Goal: Information Seeking & Learning: Learn about a topic

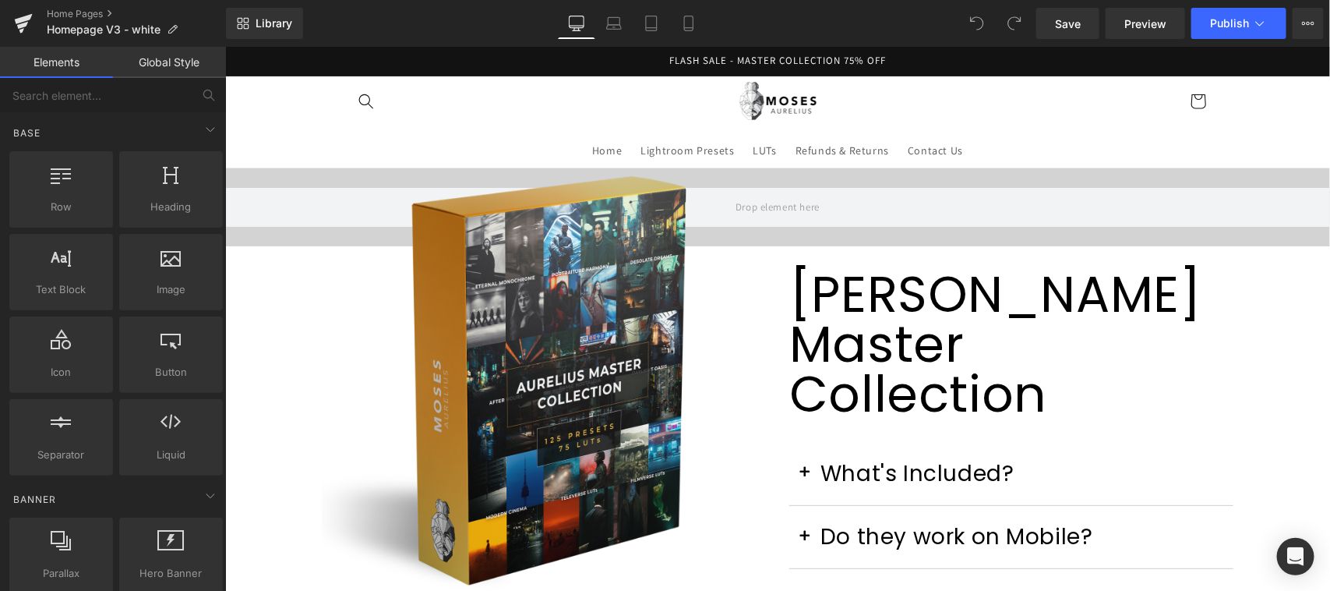
scroll to position [324, 0]
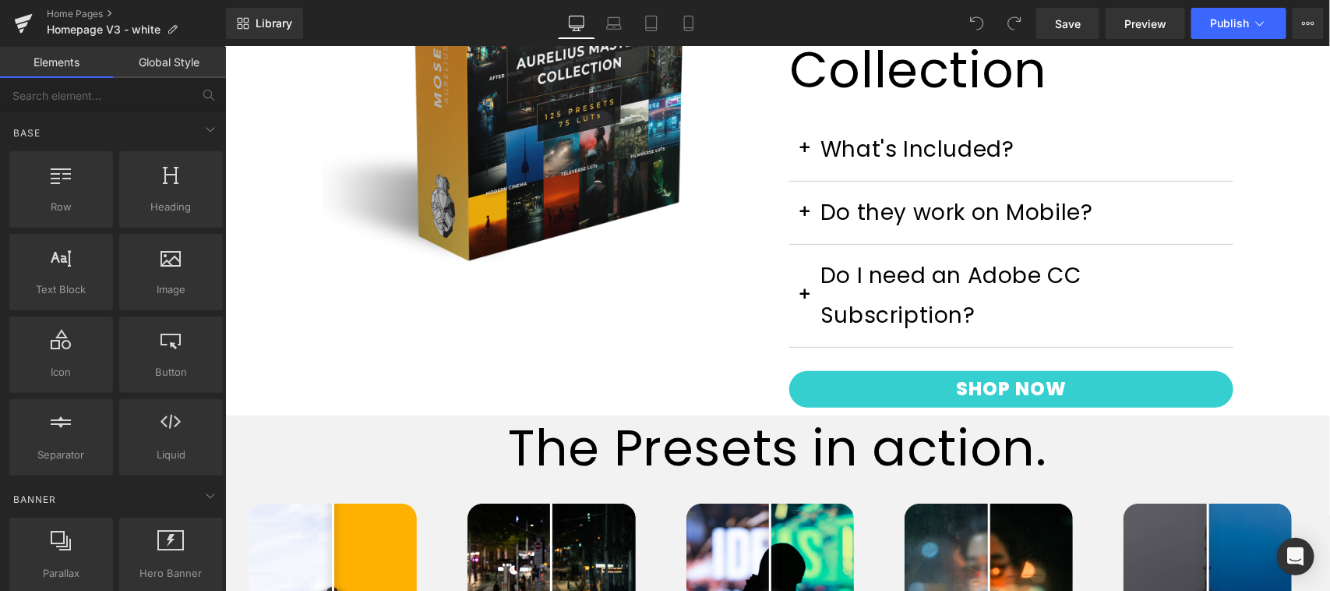
click at [721, 415] on h1 "The Presets in action." at bounding box center [776, 447] width 1105 height 65
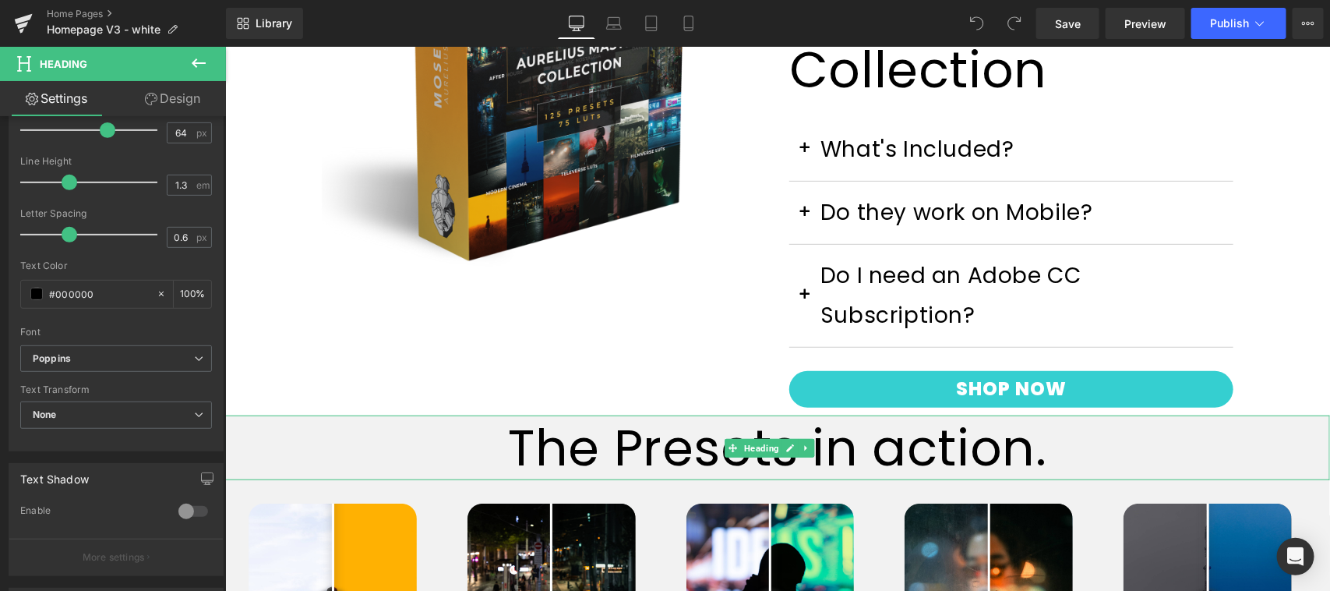
click at [608, 415] on h1 "The Presets in action." at bounding box center [776, 447] width 1105 height 65
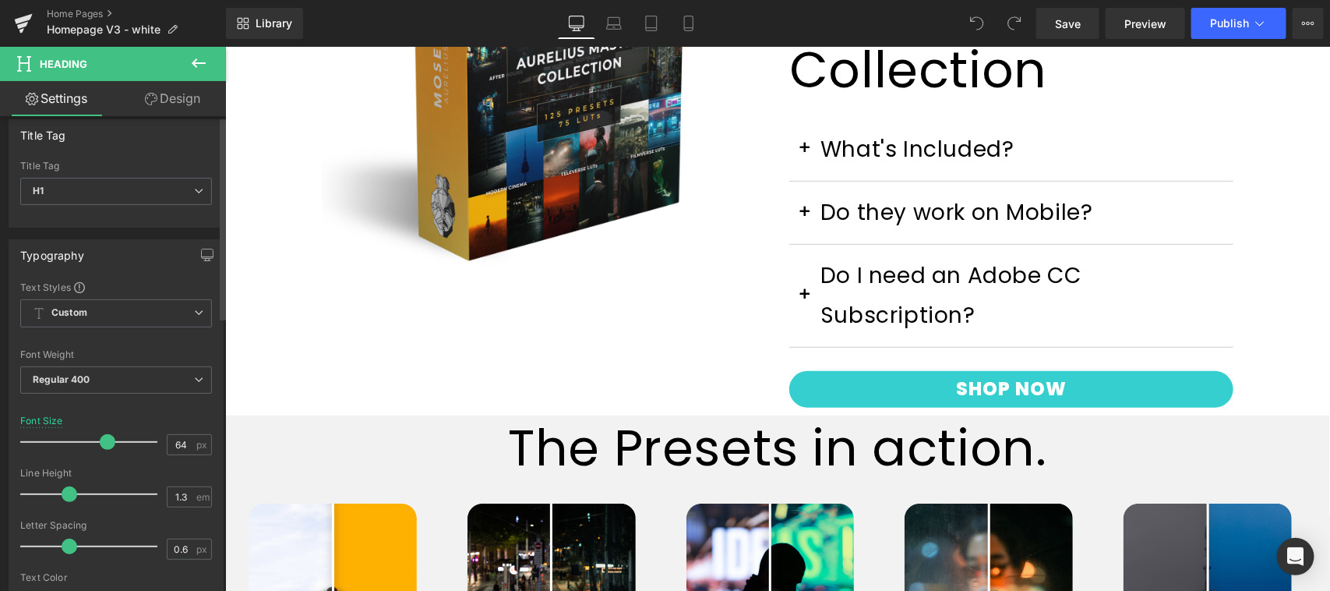
scroll to position [0, 0]
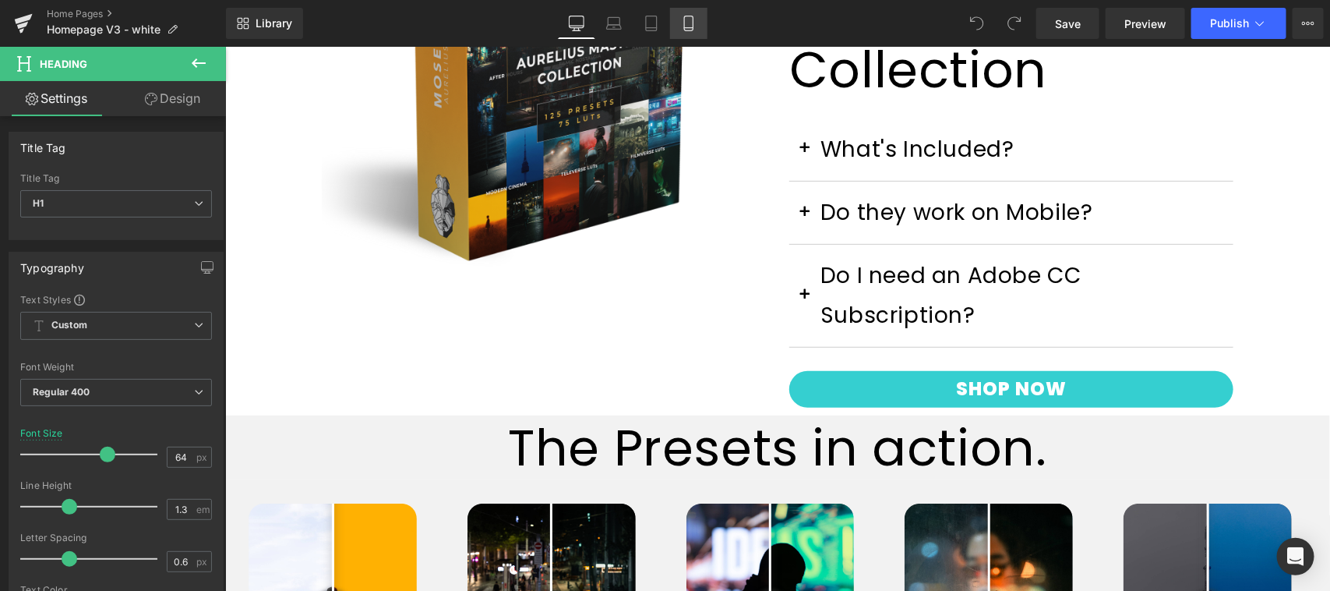
drag, startPoint x: 687, startPoint y: 19, endPoint x: 65, endPoint y: 329, distance: 694.5
click at [691, 19] on icon at bounding box center [689, 24] width 16 height 16
type input "35"
type input "100"
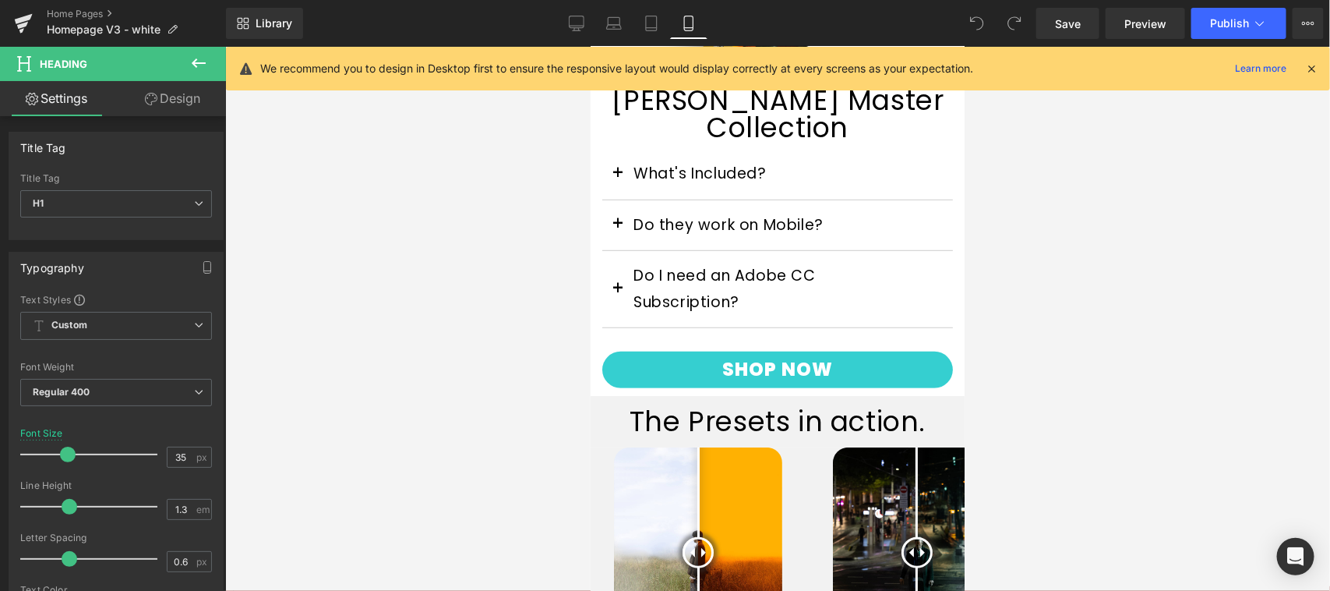
scroll to position [480, 0]
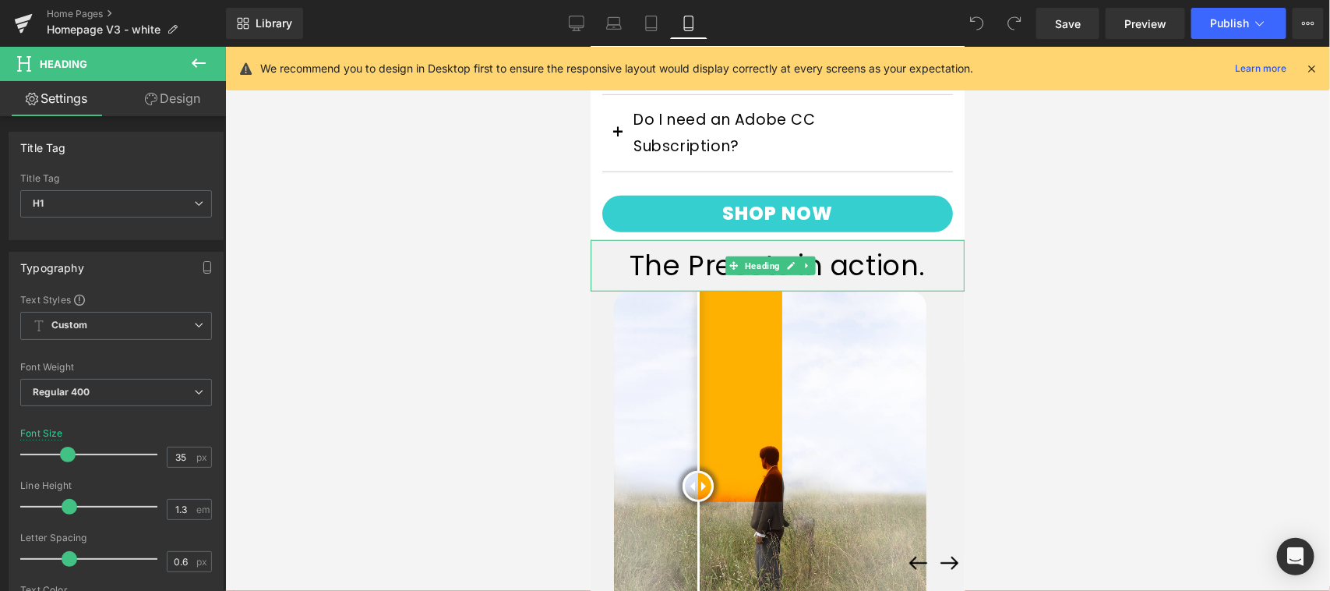
click at [693, 255] on h1 "The Presets in action." at bounding box center [777, 265] width 374 height 36
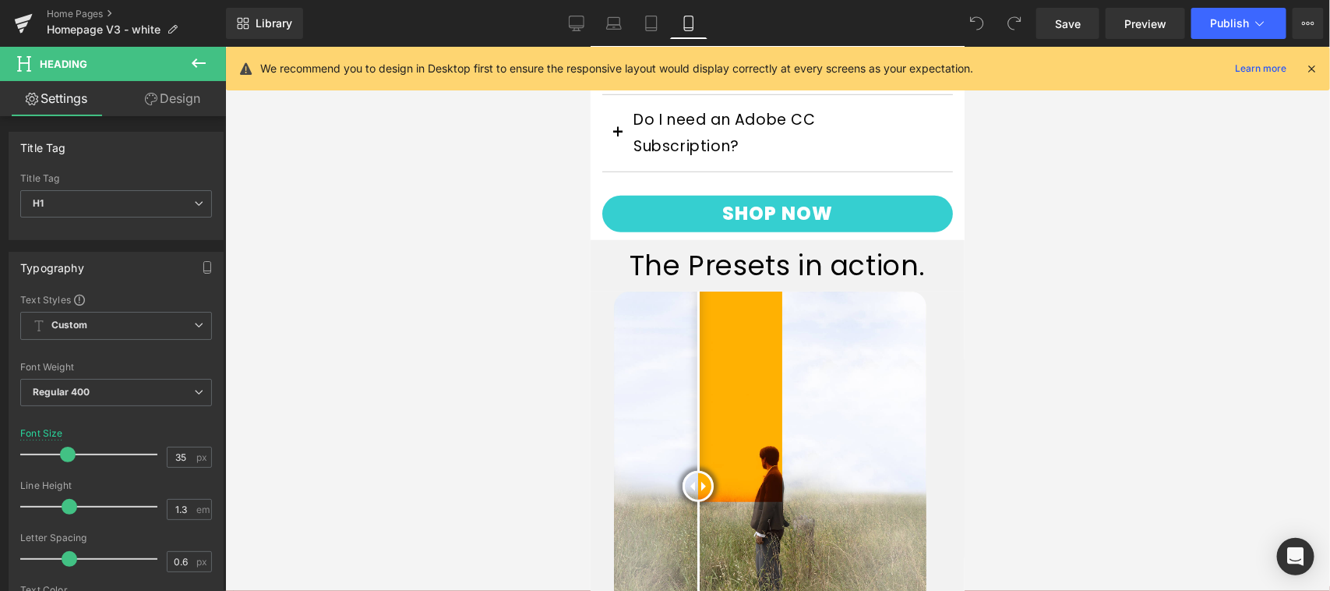
scroll to position [1130, 0]
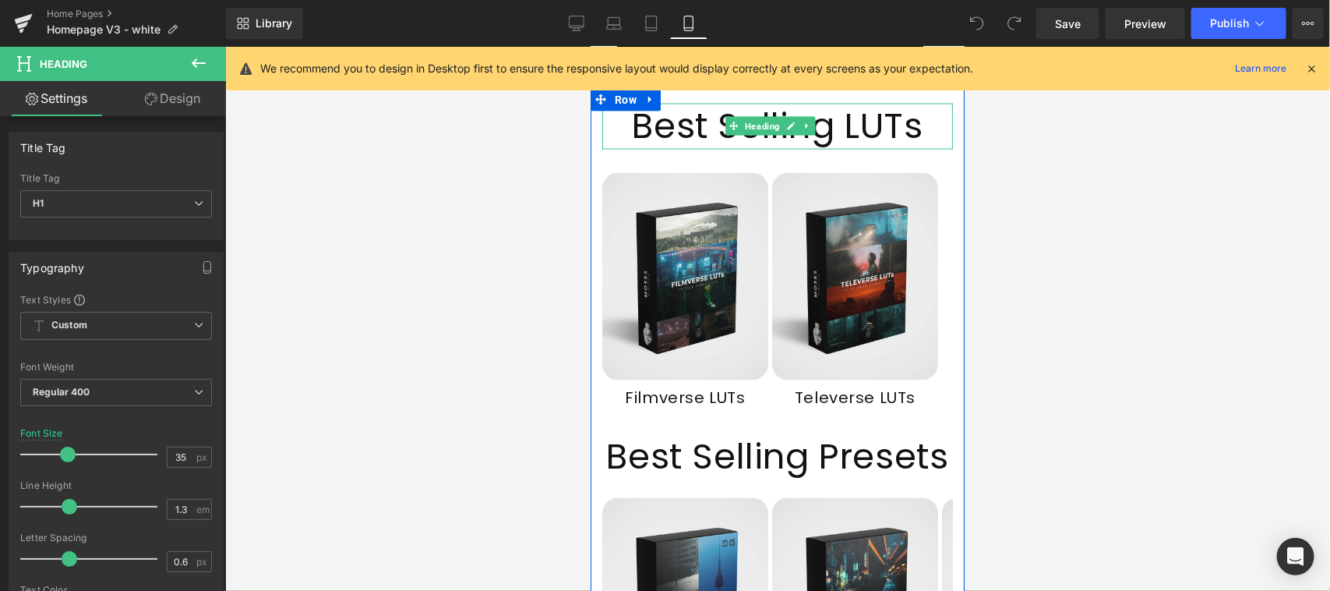
drag, startPoint x: 851, startPoint y: 114, endPoint x: 885, endPoint y: 114, distance: 34.3
click at [851, 114] on h1 "Best Selling LUTs" at bounding box center [777, 126] width 351 height 46
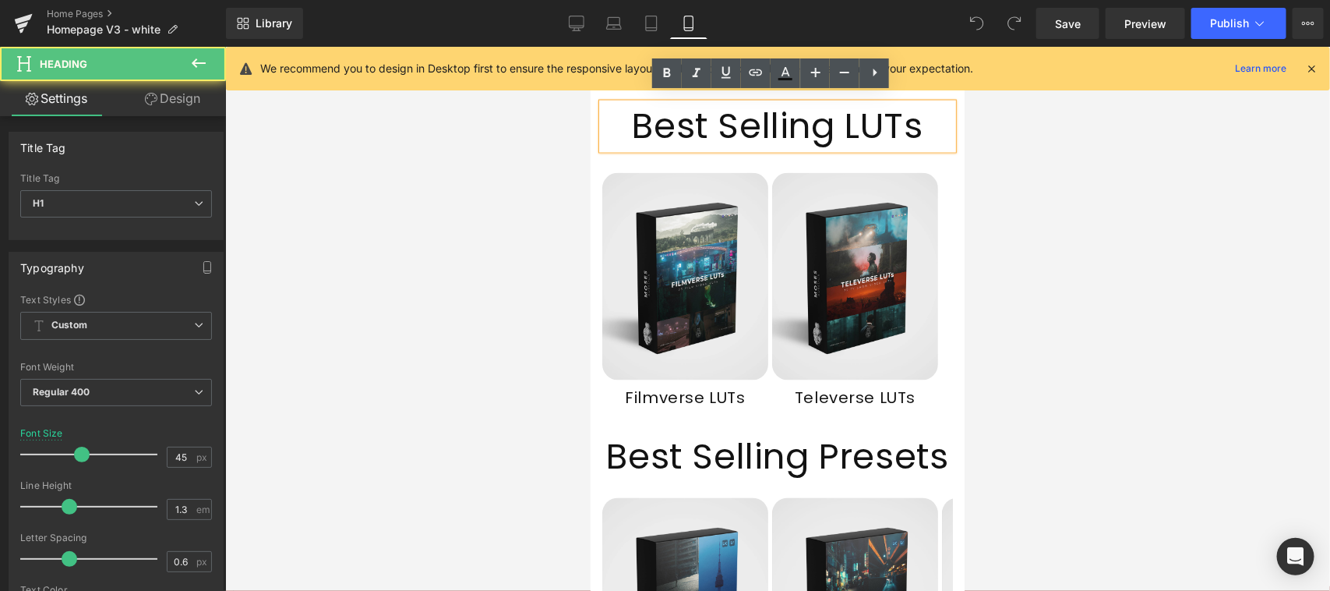
click at [886, 113] on h1 "Best Selling LUTs" at bounding box center [777, 126] width 351 height 46
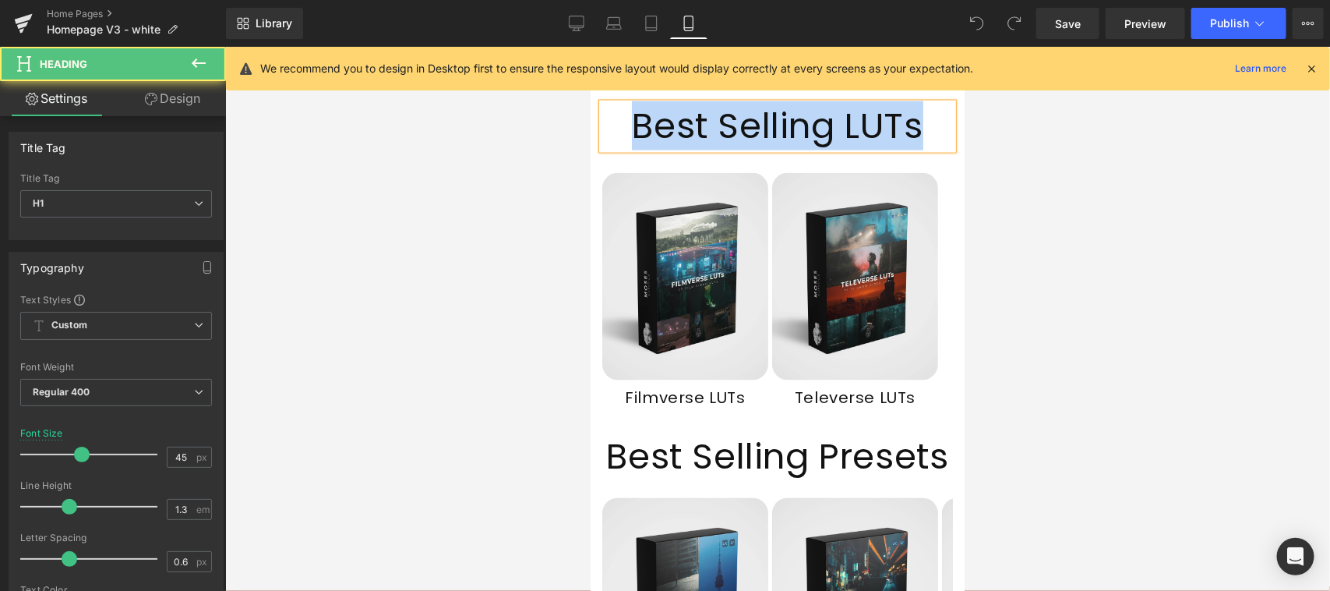
copy h1 "Best Selling LUTs"
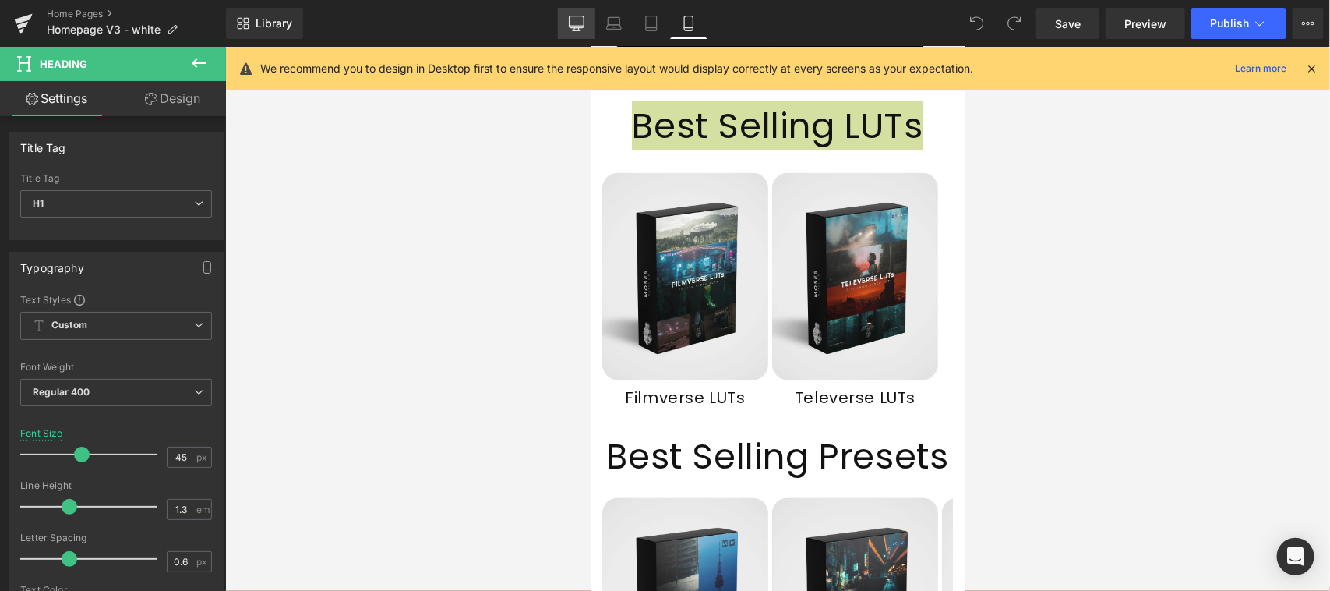
click at [581, 26] on icon at bounding box center [576, 26] width 15 height 0
type input "50"
type input "100"
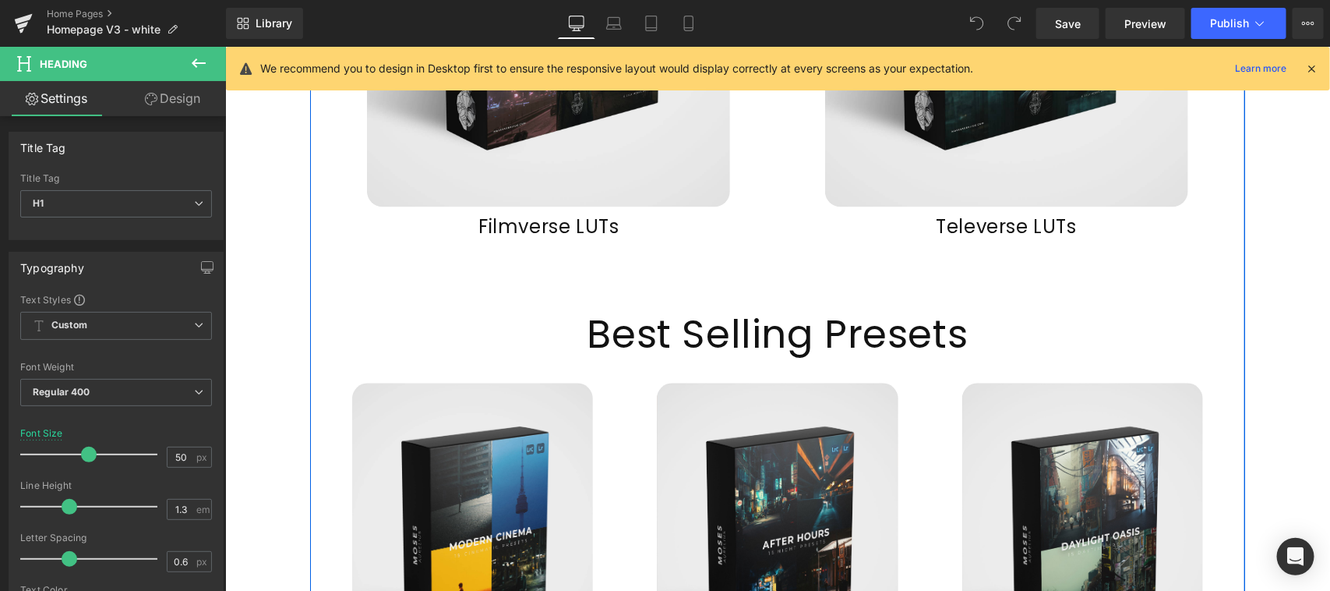
scroll to position [1470, 0]
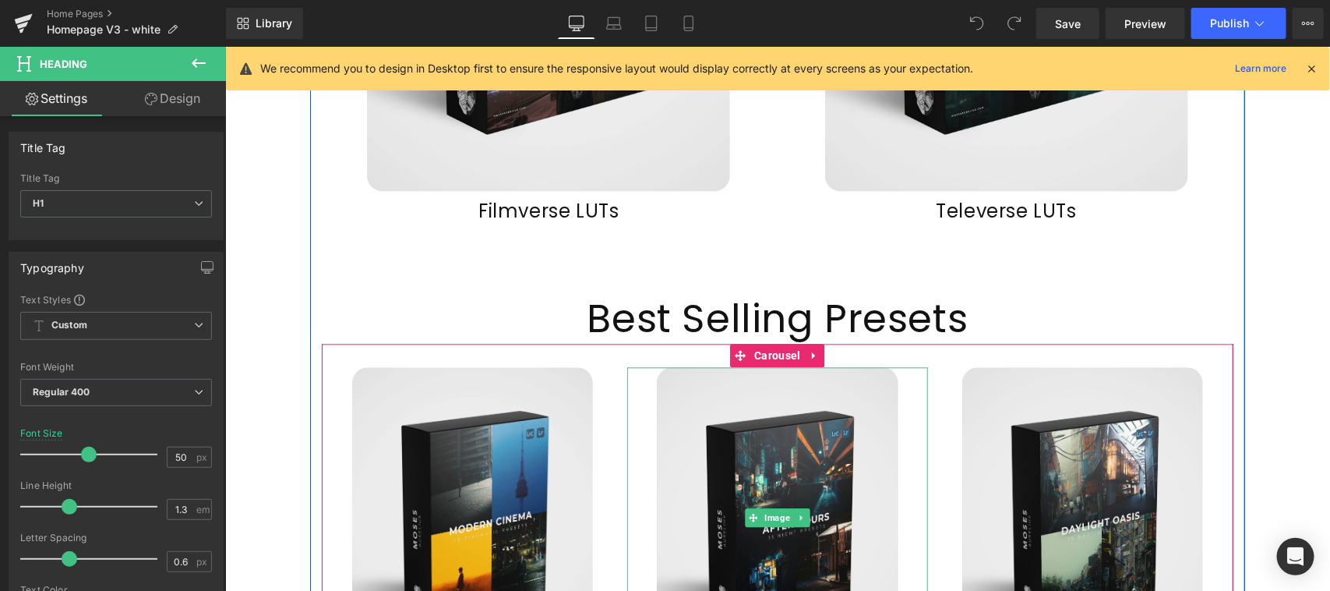
click at [876, 292] on h1 "Best Selling Presets" at bounding box center [777, 317] width 912 height 51
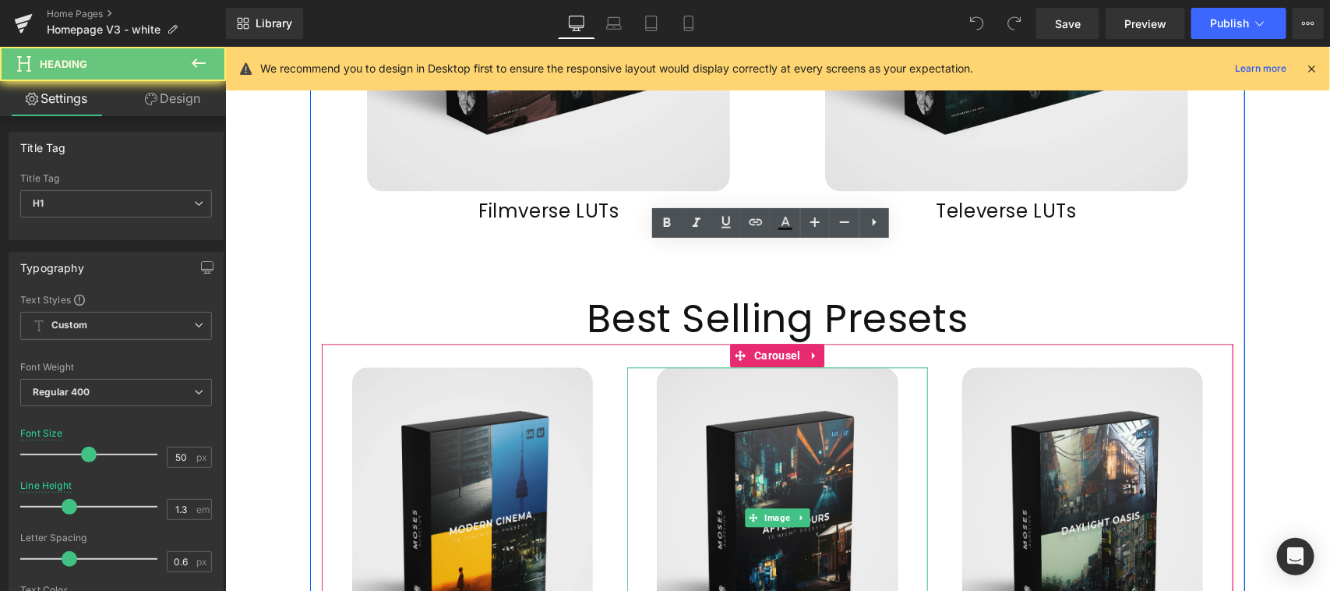
click at [937, 292] on h1 "Best Selling Presets" at bounding box center [777, 317] width 912 height 51
click at [891, 292] on h1 "Best Selling Presets" at bounding box center [777, 317] width 912 height 51
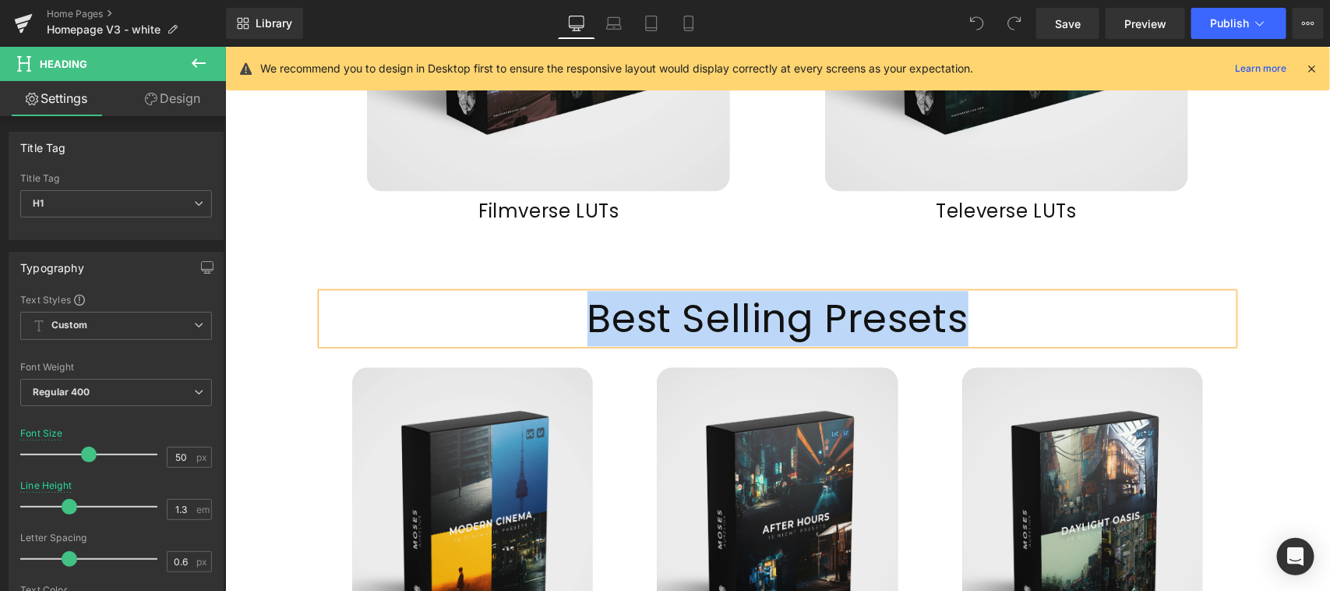
copy h1 "Best Selling Presets"
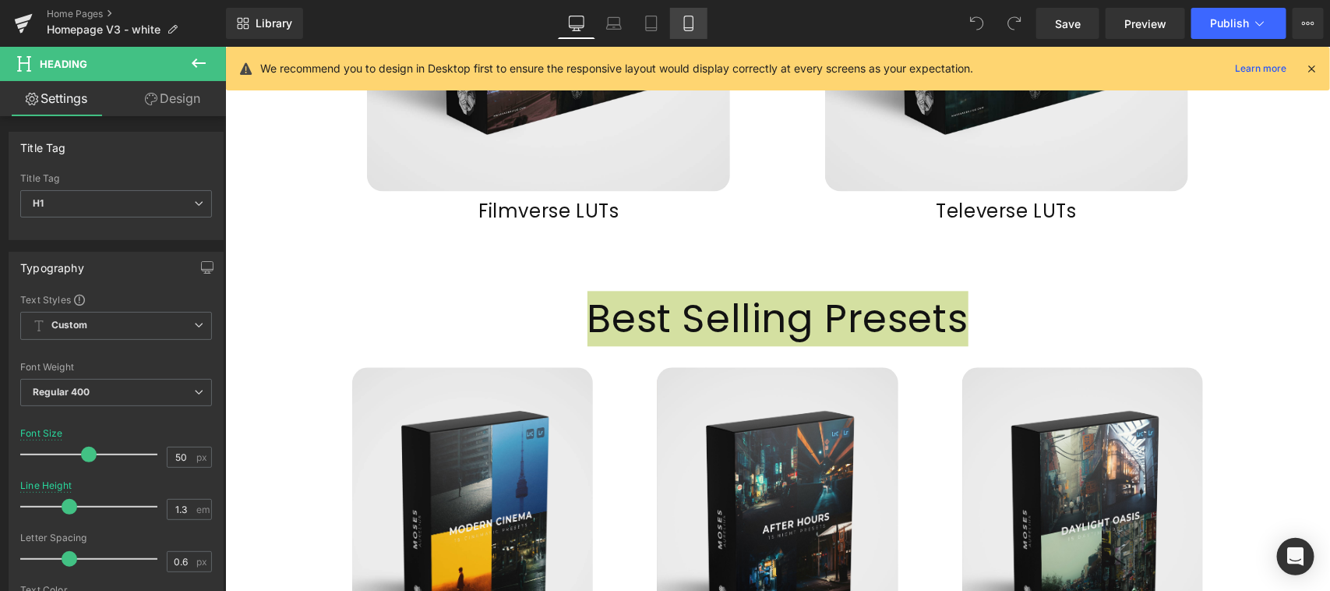
click at [687, 22] on icon at bounding box center [689, 24] width 16 height 16
type input "45"
type input "1"
type input "100"
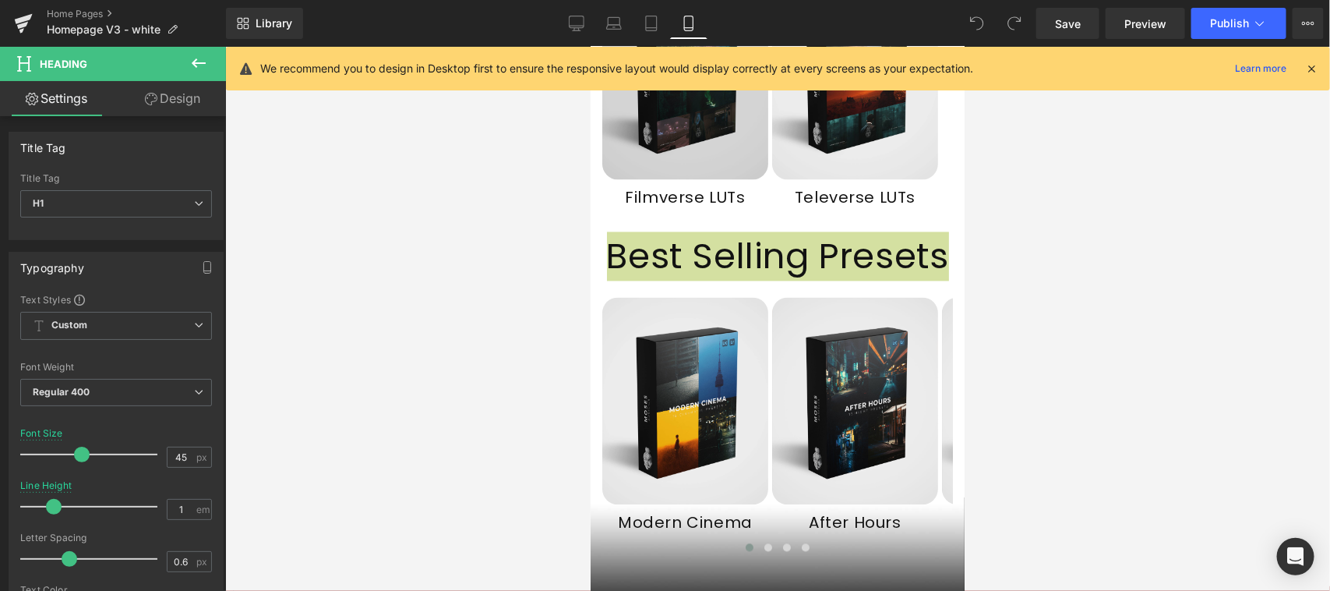
scroll to position [1015, 0]
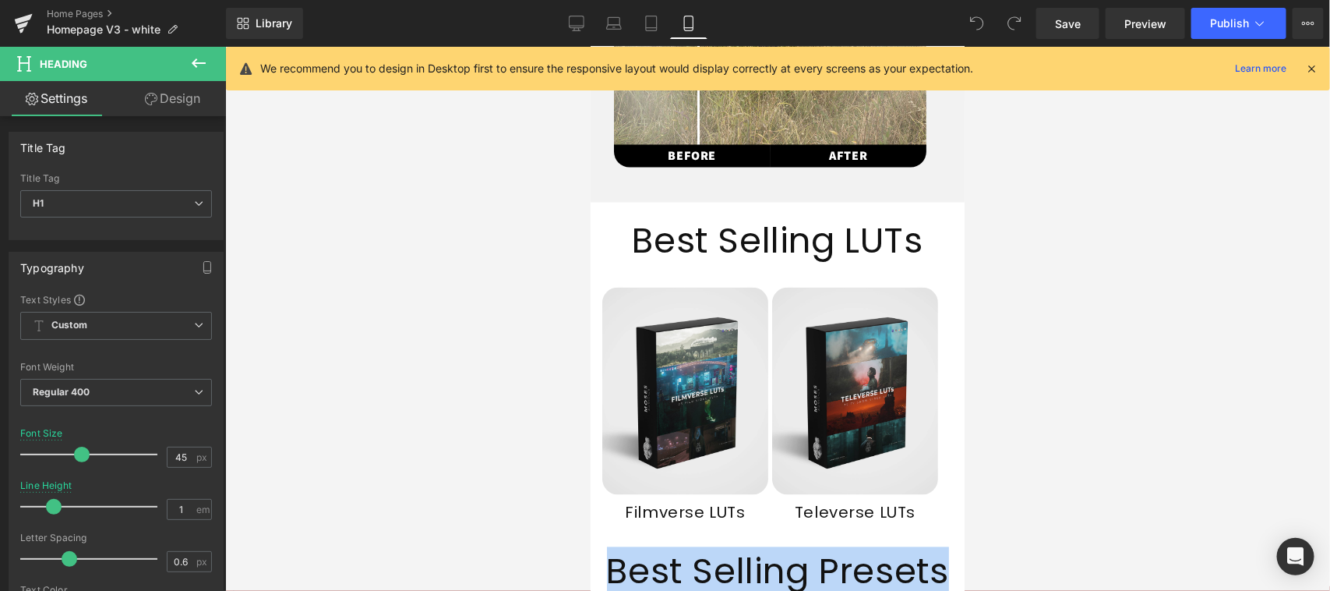
click at [766, 231] on div "Best Selling LUTs Heading" at bounding box center [777, 240] width 351 height 46
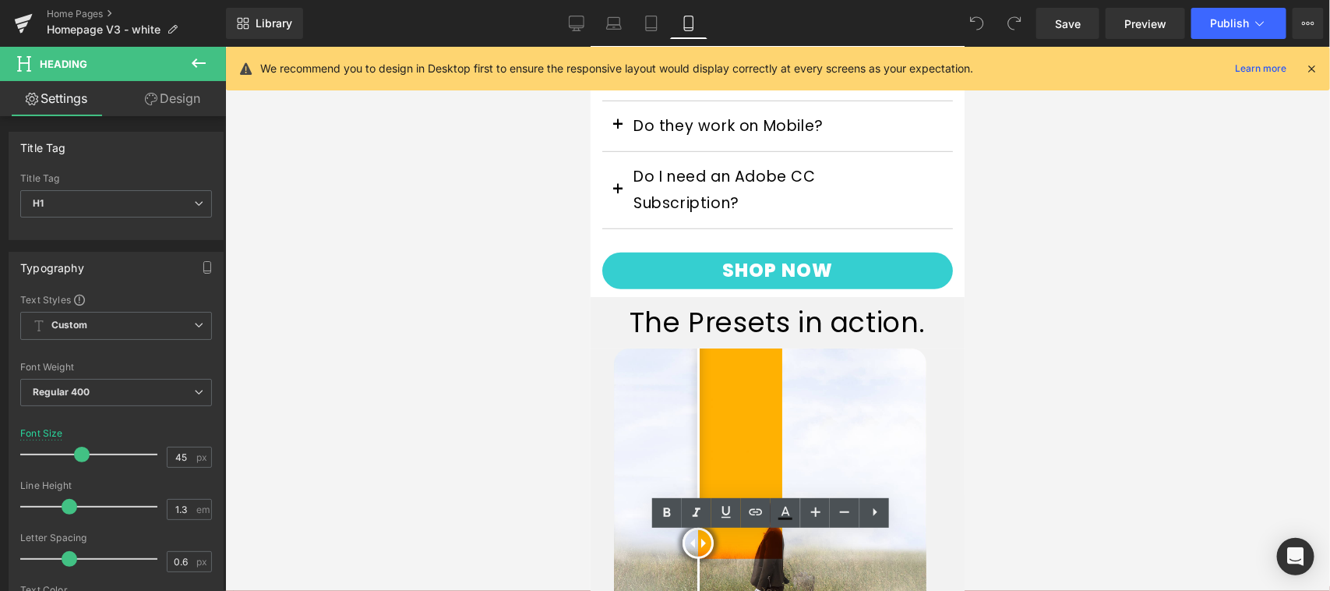
scroll to position [690, 0]
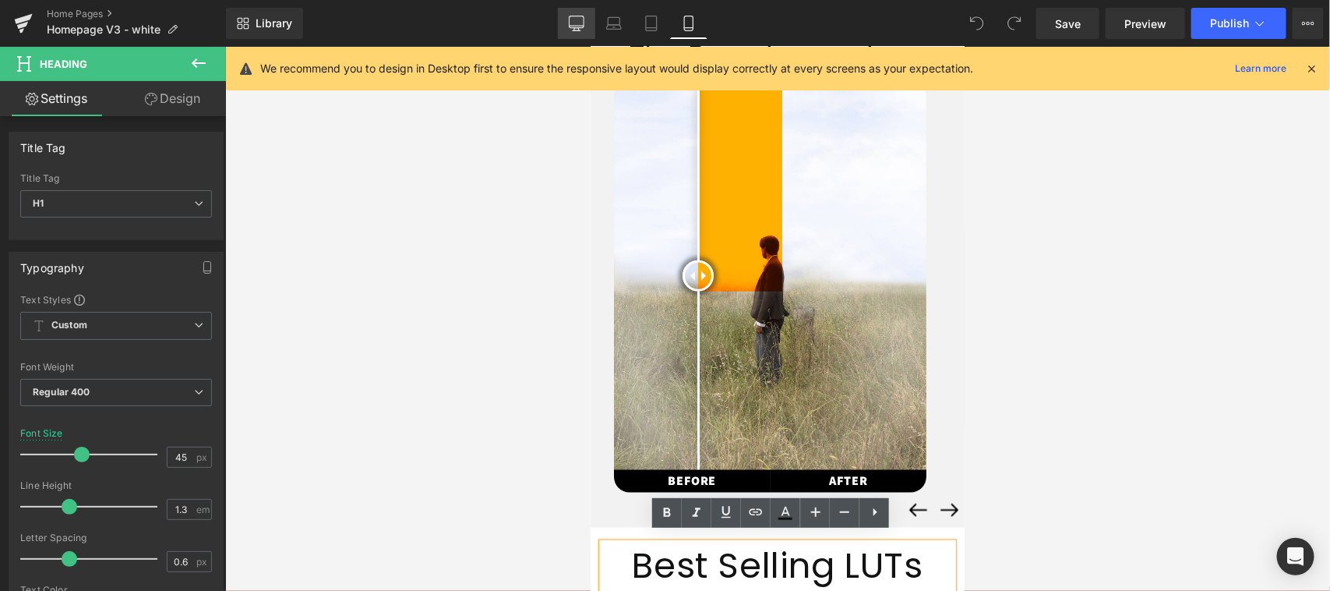
click at [579, 21] on icon at bounding box center [577, 24] width 16 height 16
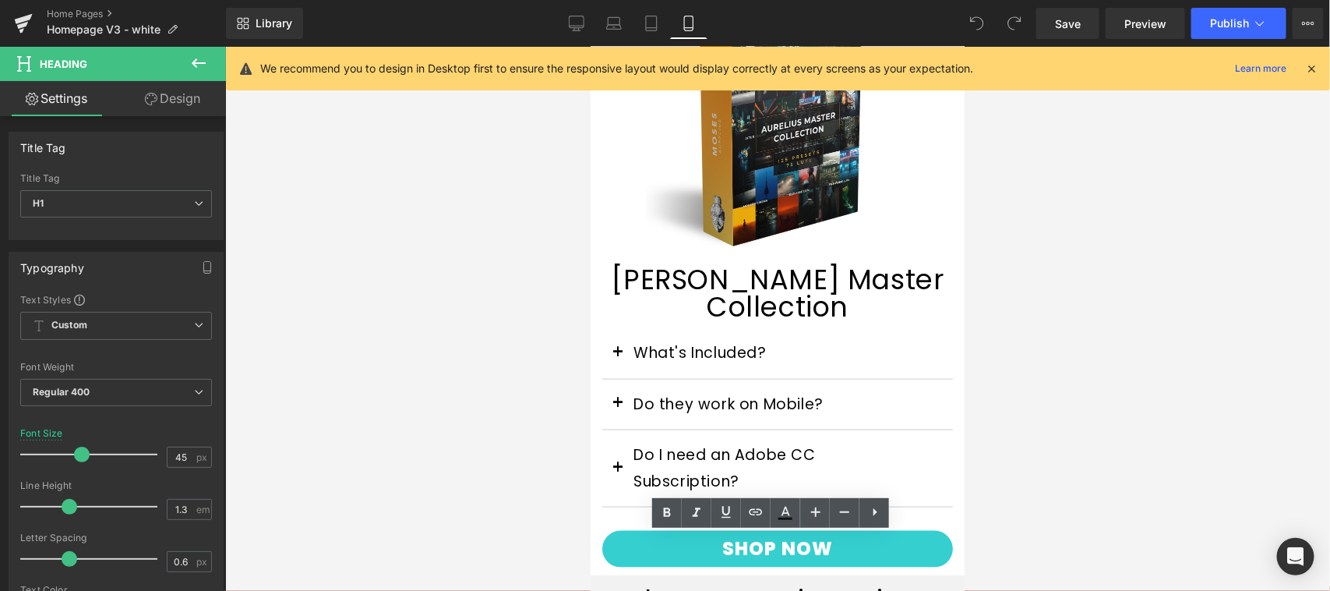
type input "50"
type input "100"
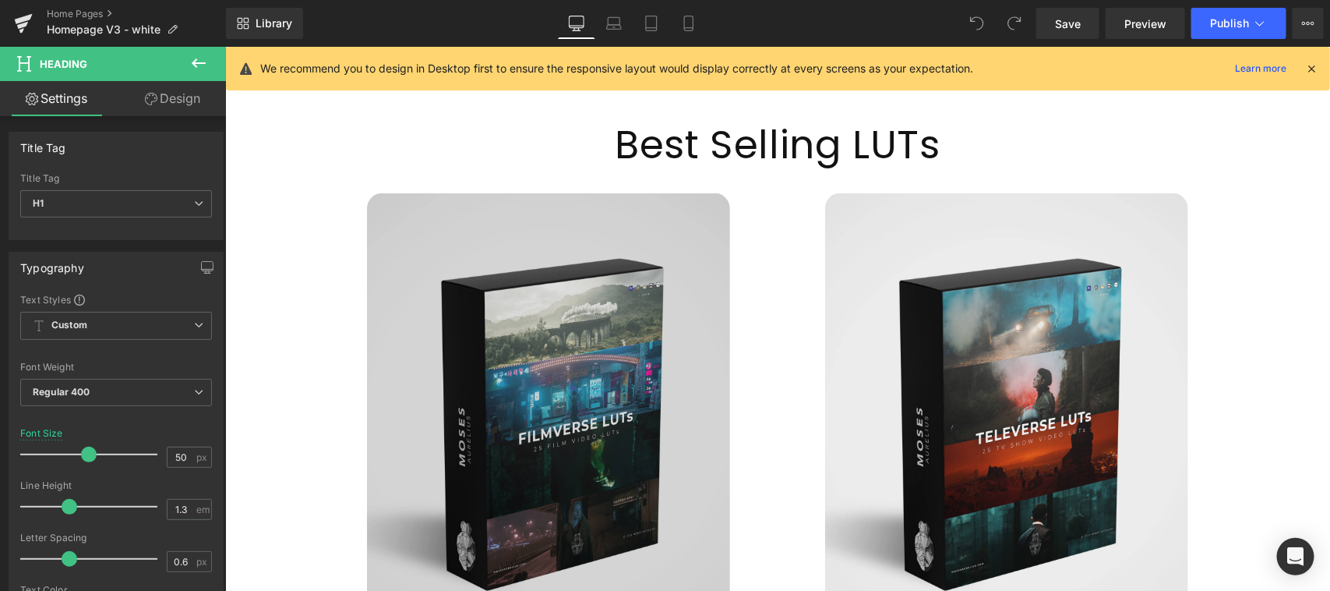
scroll to position [1032, 0]
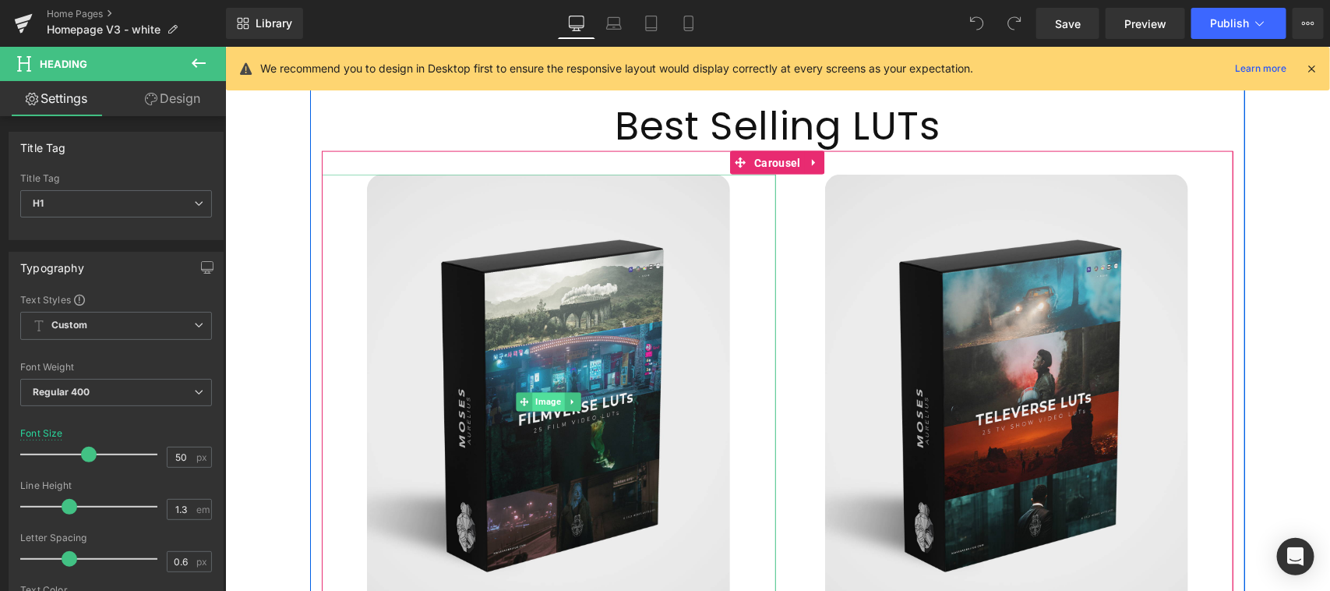
click at [535, 392] on link "Image" at bounding box center [540, 401] width 48 height 19
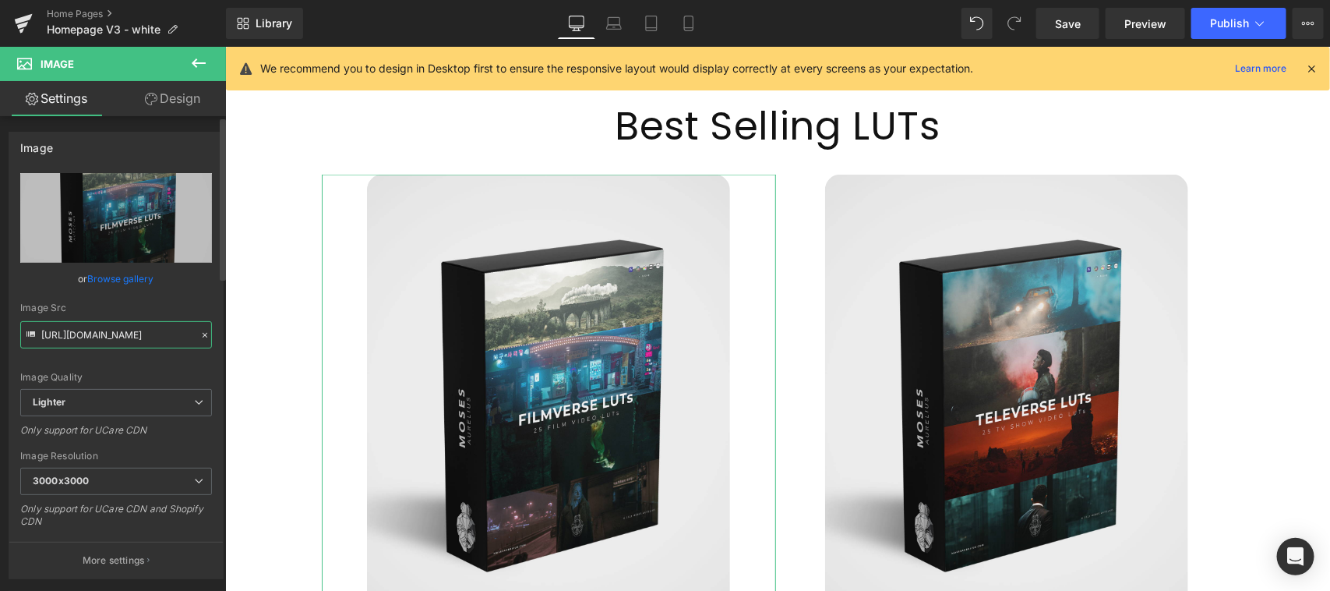
click at [118, 330] on input "https://ucarecdn.com/9c6fefd7-c70d-4cfe-83b8-8aa1a883245a/-/format/auto/-/previ…" at bounding box center [116, 334] width 192 height 27
type input "https://ucarecdn.com/9c6fefd7-c70d-4cfe-83b8-8aa1a883245a/-/format/auto/-/previ…"
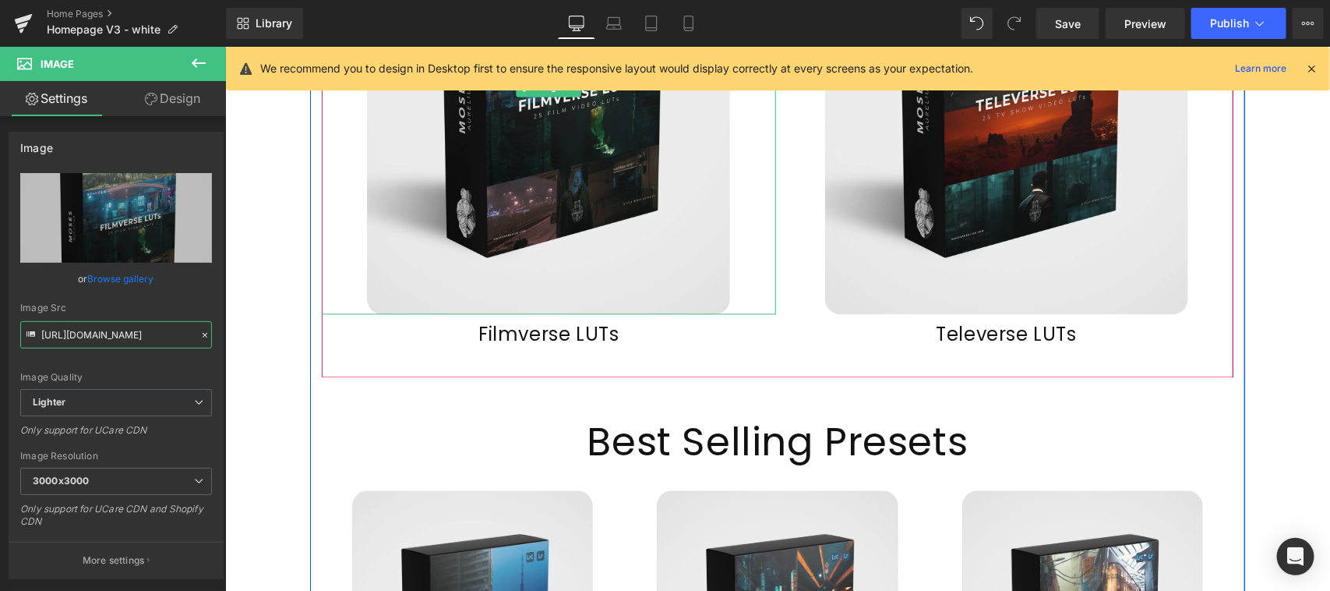
scroll to position [1357, 0]
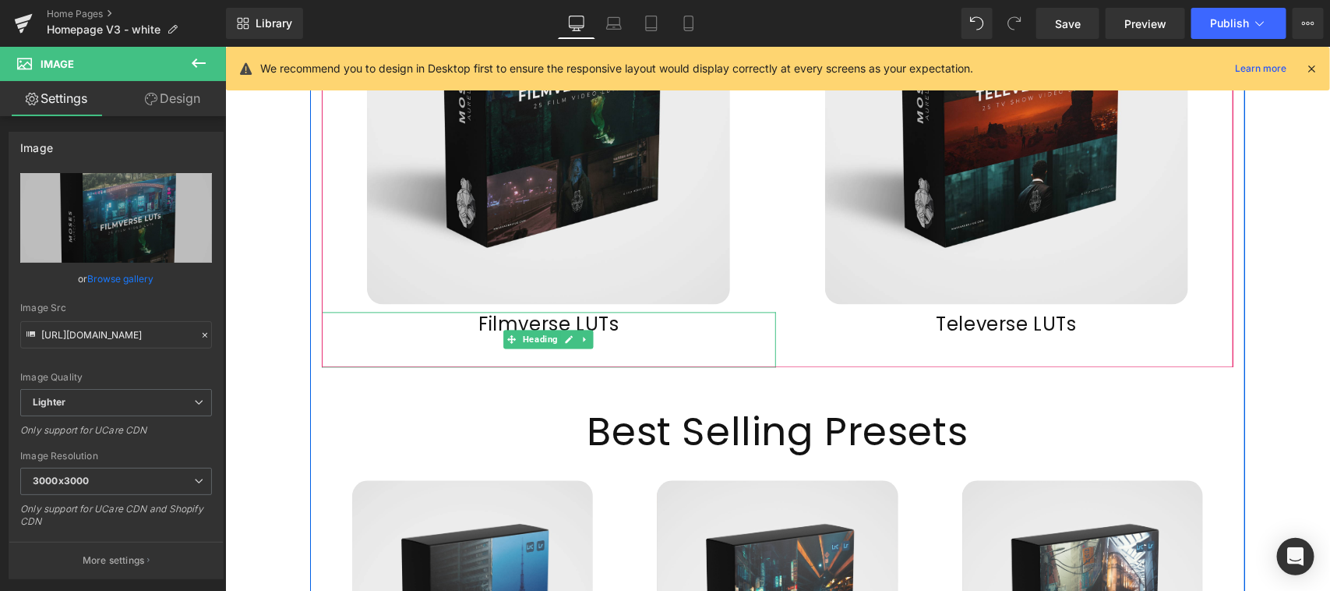
click at [595, 312] on h1 "Filmverse LUTs" at bounding box center [548, 324] width 454 height 24
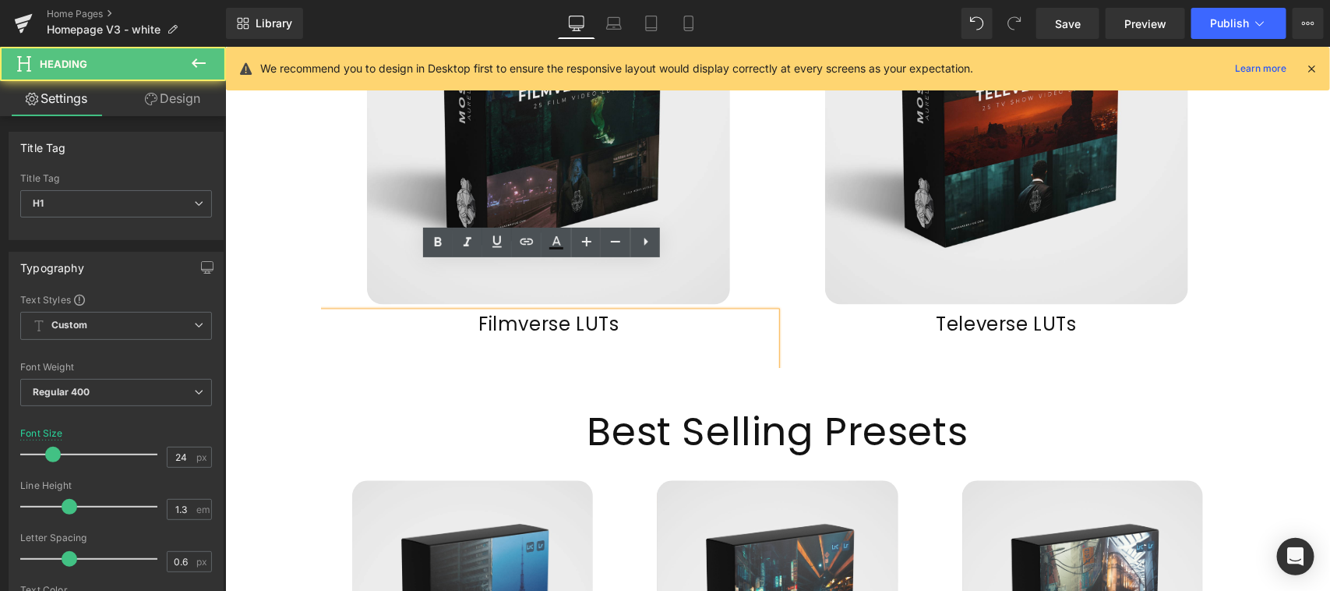
click at [640, 312] on h1 "Filmverse LUTs" at bounding box center [548, 324] width 454 height 24
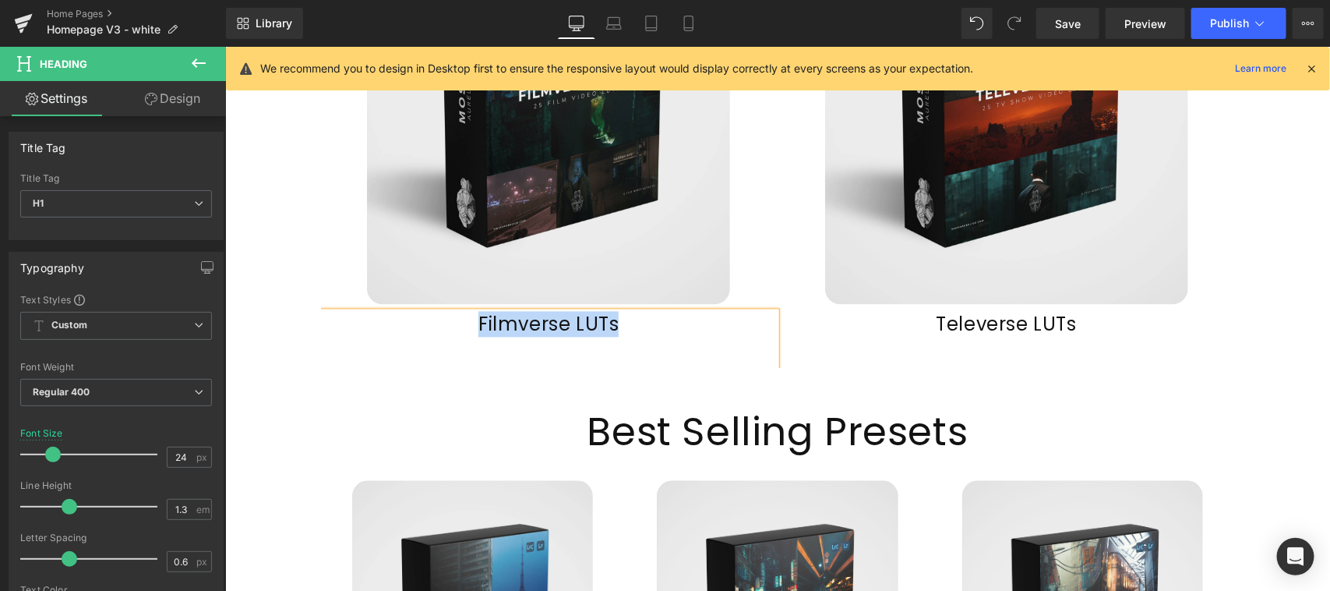
copy h1 "Filmverse LUTs"
click at [1046, 312] on h1 "Televerse LUTs" at bounding box center [1006, 324] width 454 height 24
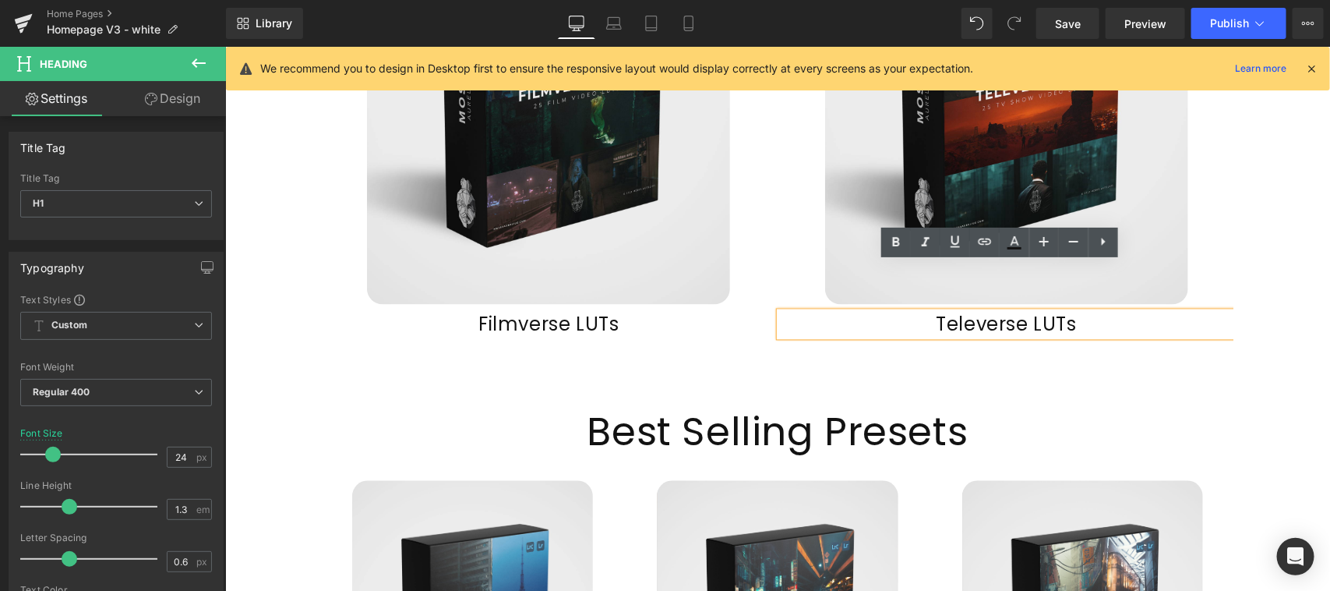
click at [1079, 312] on h1 "Televerse LUTs" at bounding box center [1006, 324] width 454 height 24
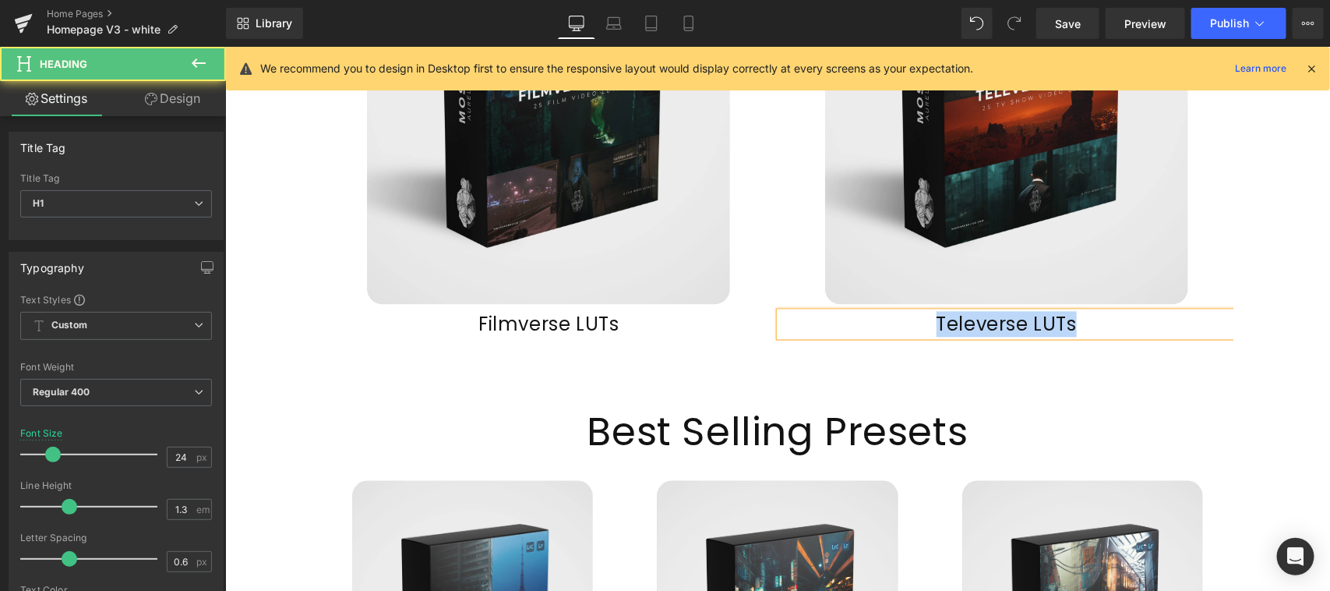
copy h1 "Televerse LUTs"
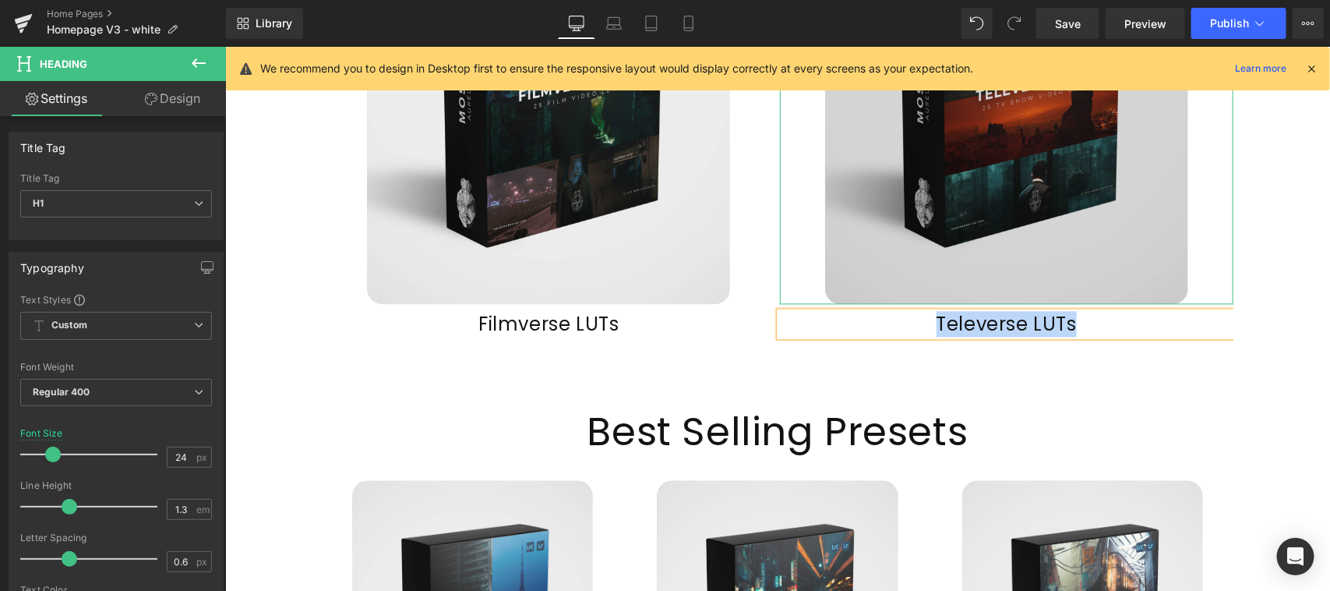
click at [1031, 189] on img at bounding box center [1005, 77] width 363 height 454
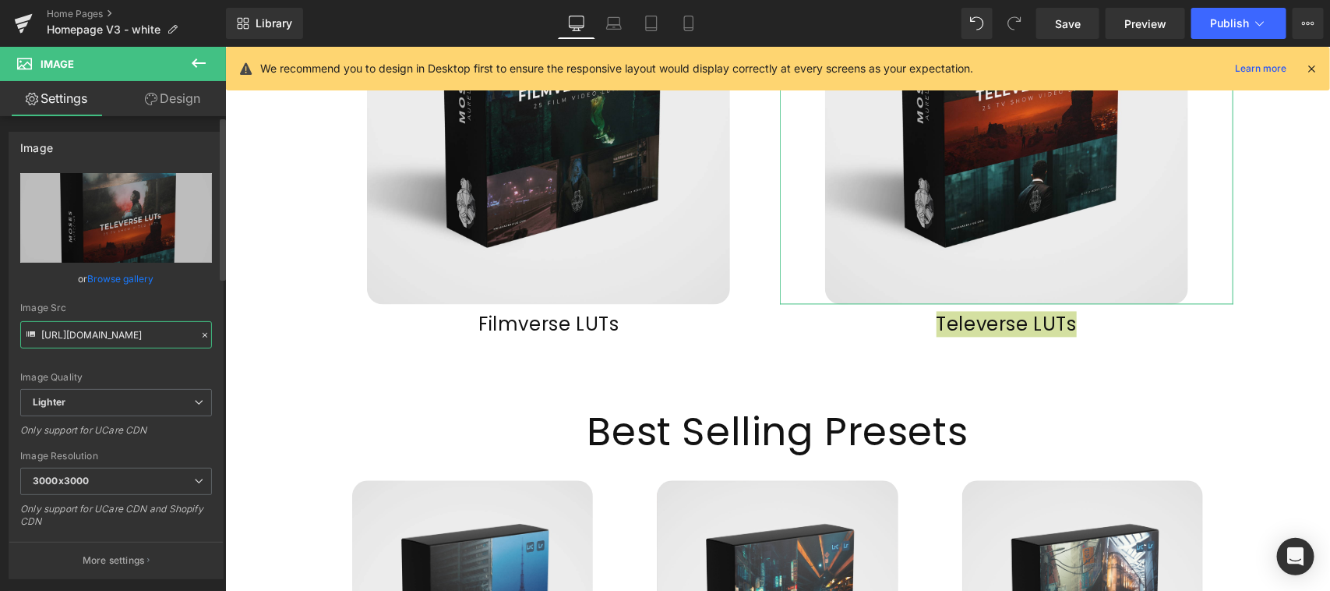
click at [130, 328] on input "https://ucarecdn.com/8f9c6f36-7fce-485b-8758-18a31558cfd0/-/format/auto/-/previ…" at bounding box center [116, 334] width 192 height 27
type input "https://ucarecdn.com/8f9c6f36-7fce-485b-8758-18a31558cfd0/-/format/auto/-/previ…"
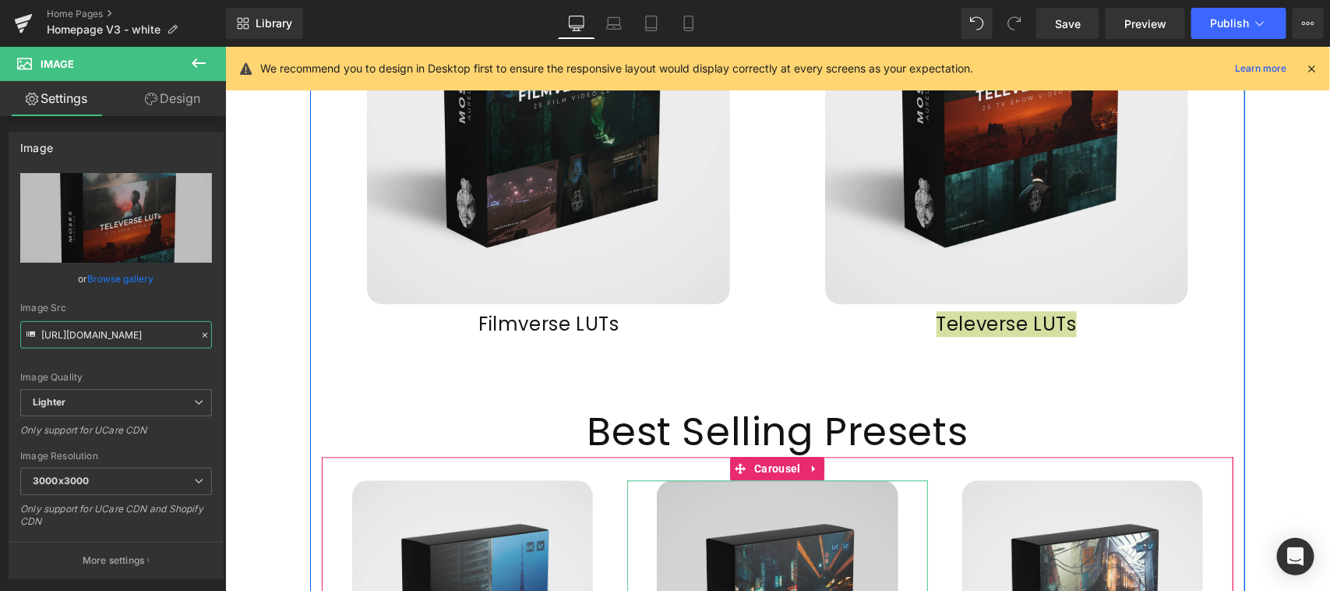
scroll to position [1681, 0]
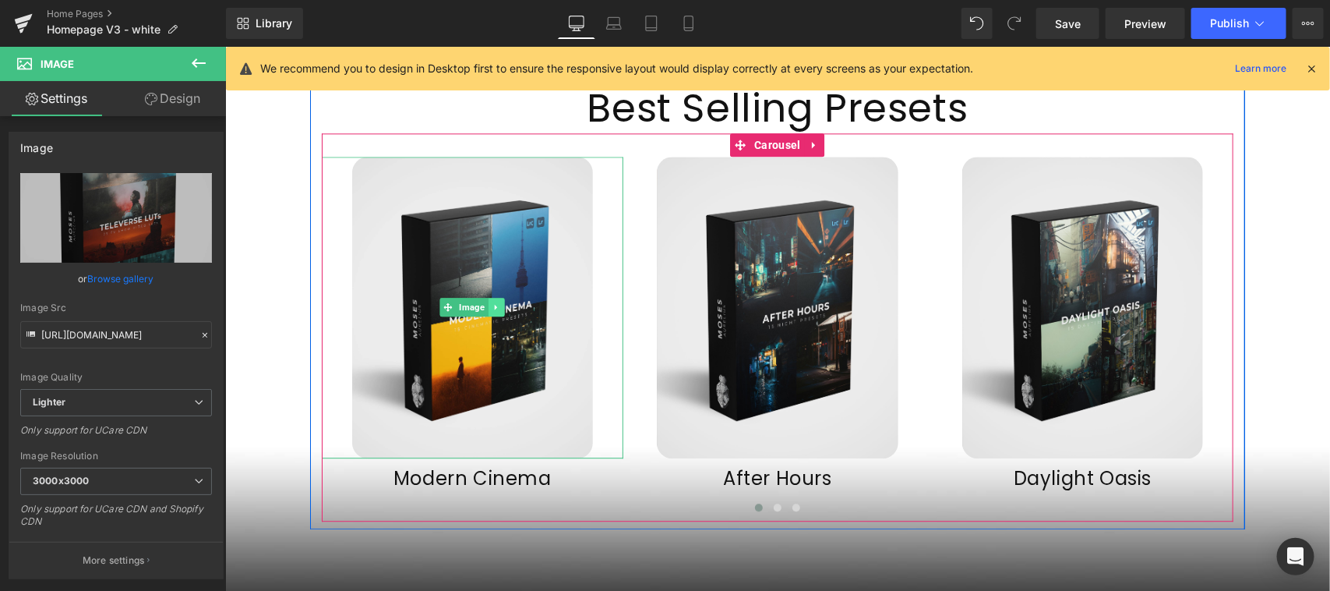
click at [496, 297] on link at bounding box center [496, 306] width 16 height 19
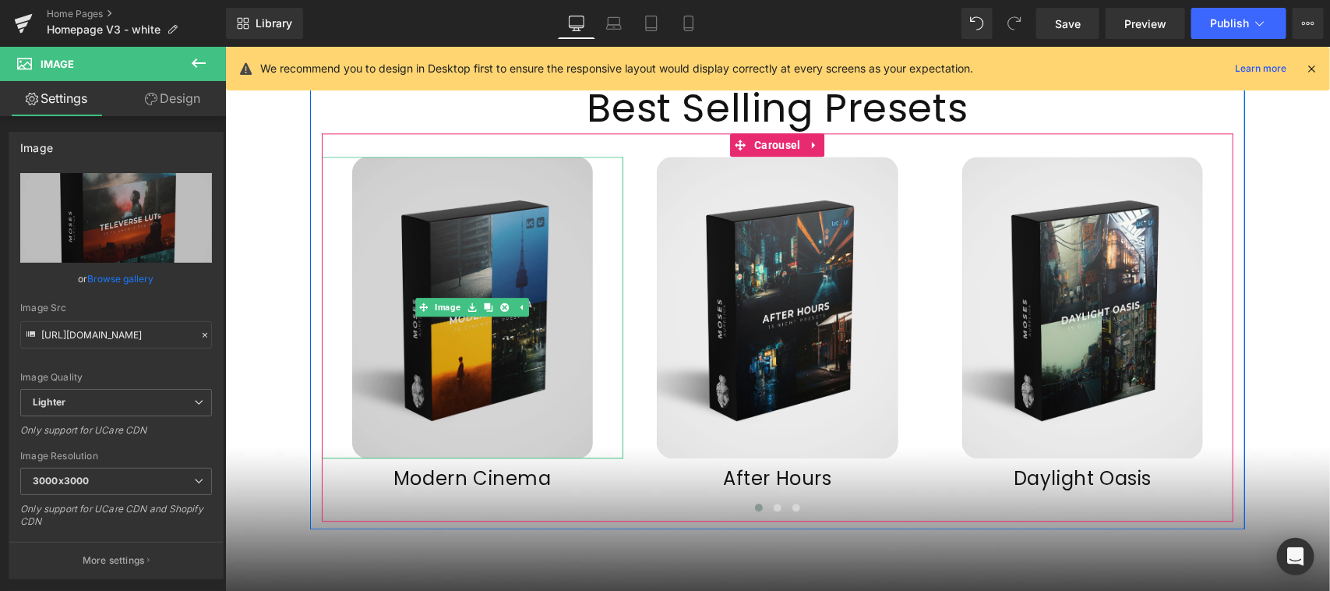
click at [524, 175] on img at bounding box center [471, 307] width 241 height 302
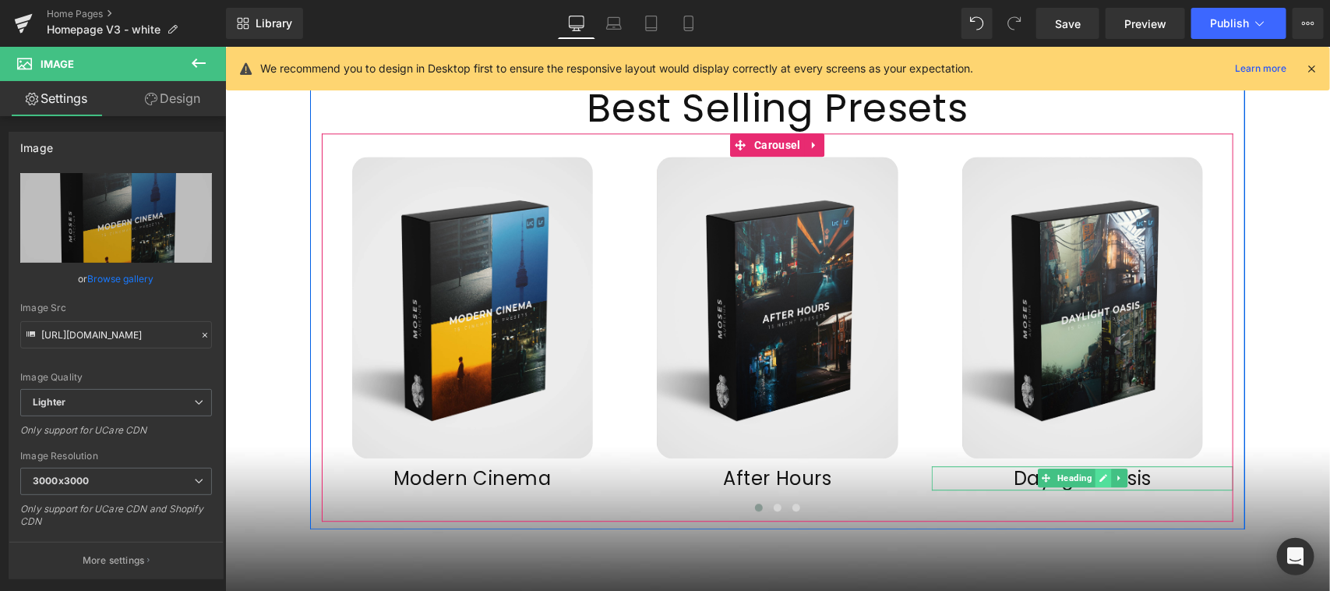
click at [1099, 473] on icon at bounding box center [1103, 477] width 8 height 8
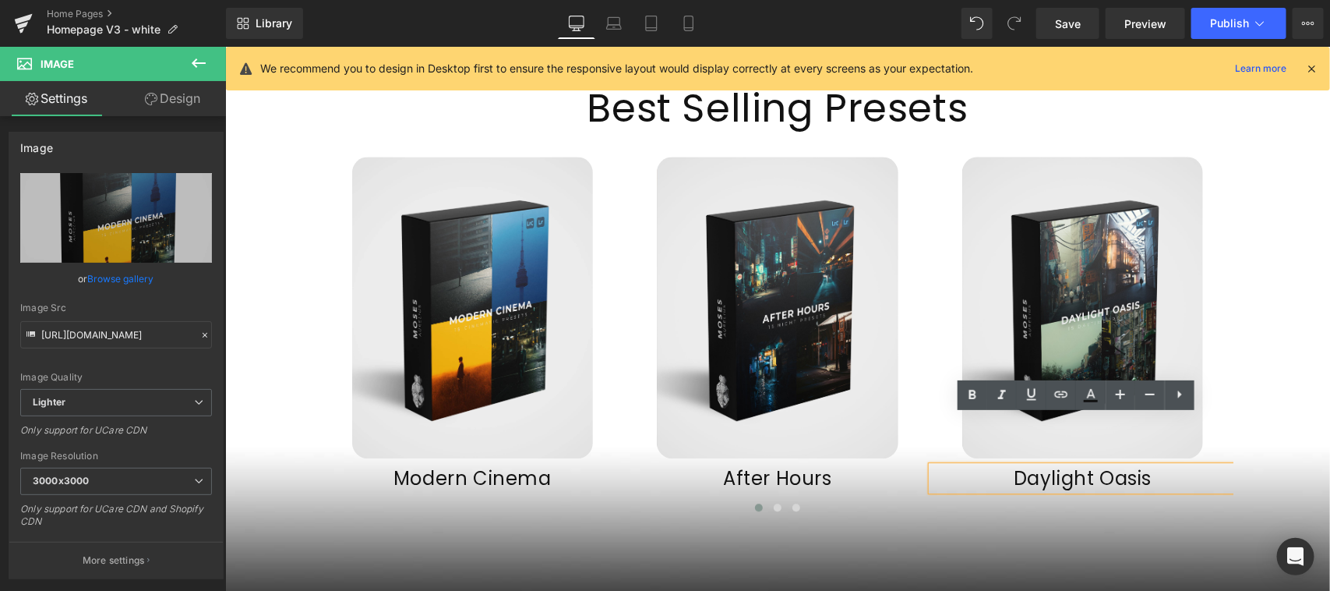
click at [1135, 465] on h1 "Daylight Oasis" at bounding box center [1082, 477] width 302 height 24
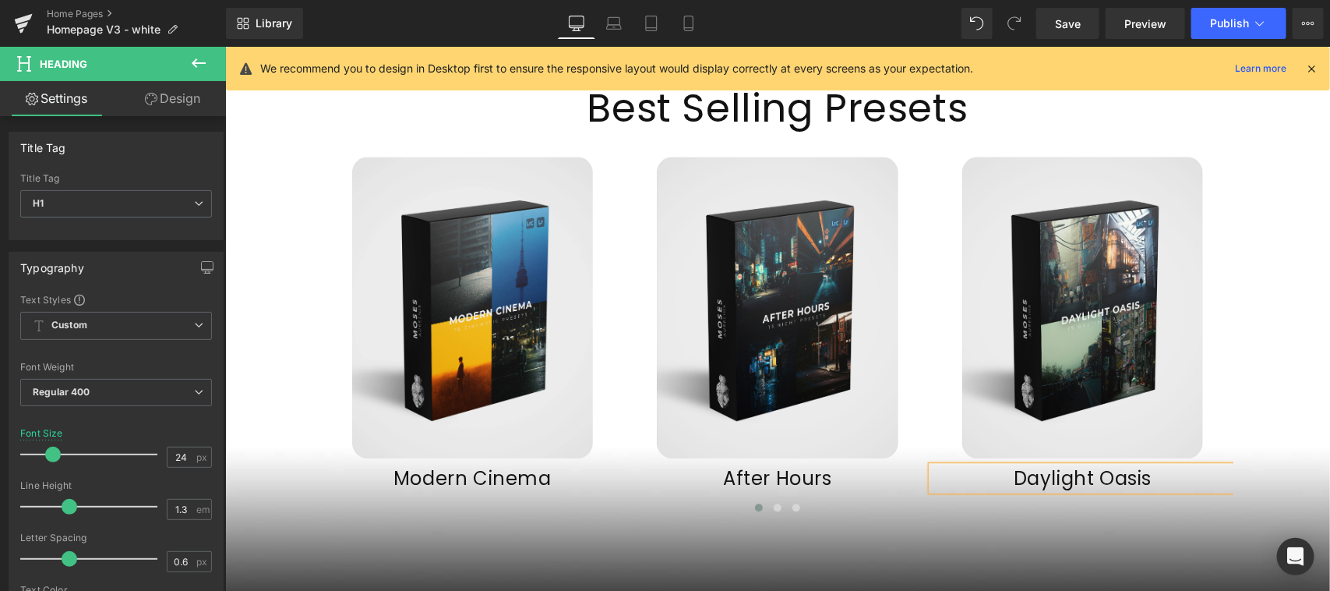
copy h1 "Daylight Oasis"
click at [773, 503] on span at bounding box center [777, 507] width 8 height 8
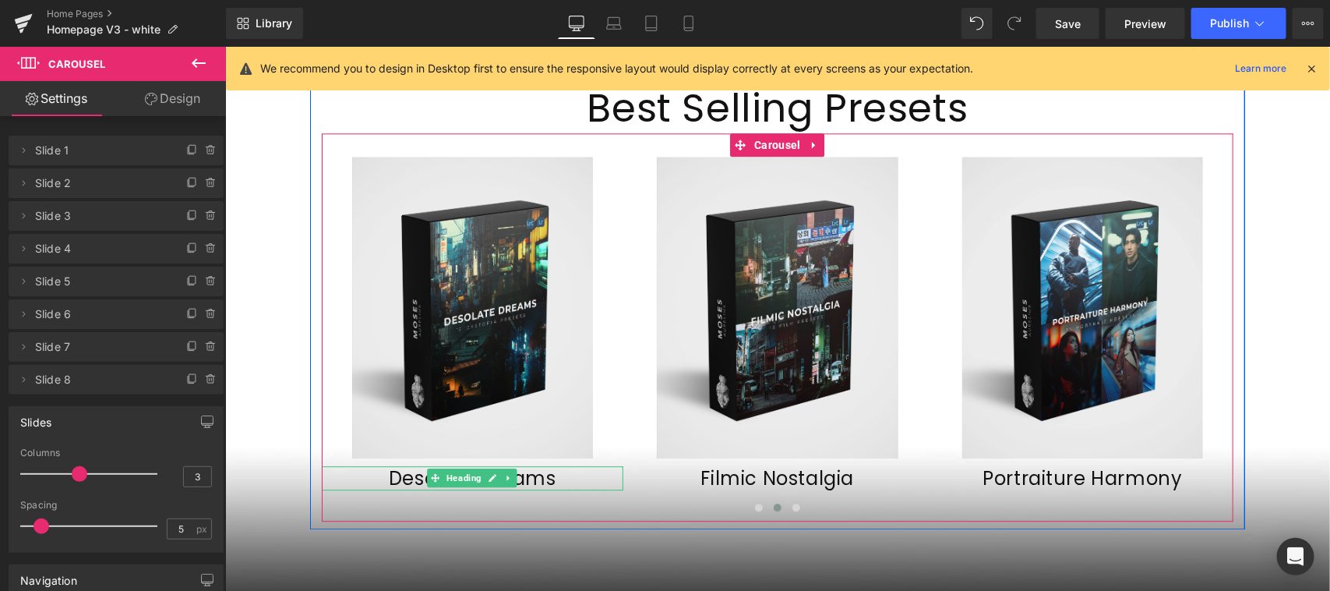
click at [529, 465] on h1 "Desolate Dreams" at bounding box center [472, 477] width 302 height 24
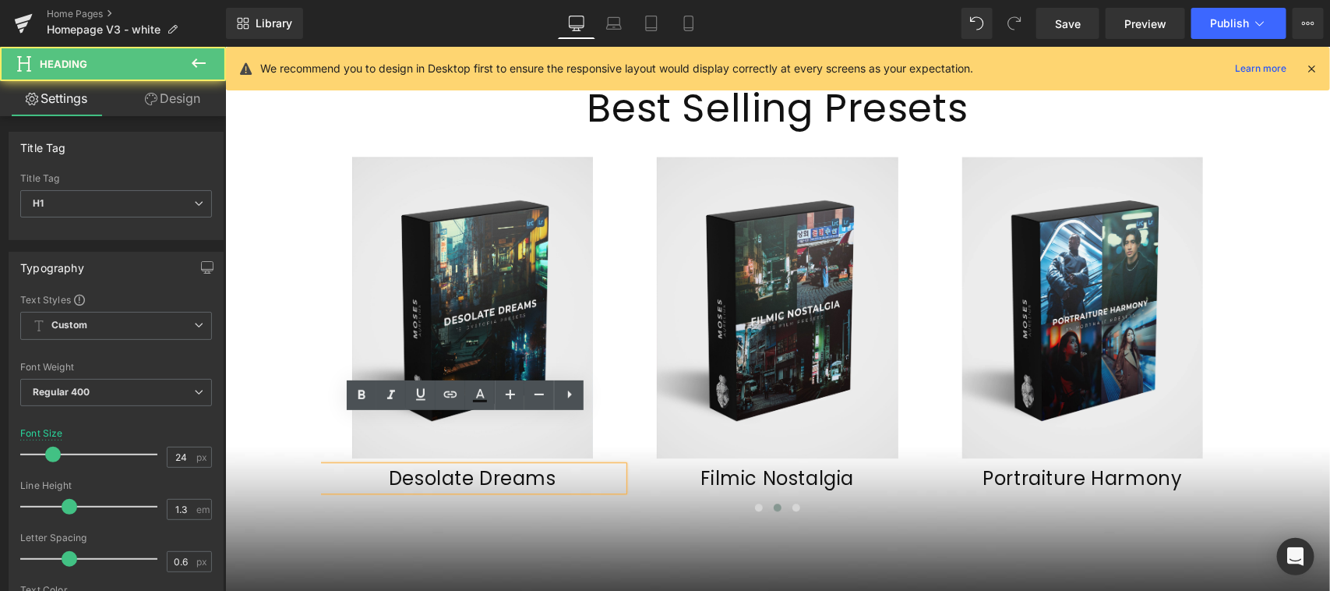
click at [559, 465] on h1 "Desolate Dreams" at bounding box center [472, 477] width 302 height 24
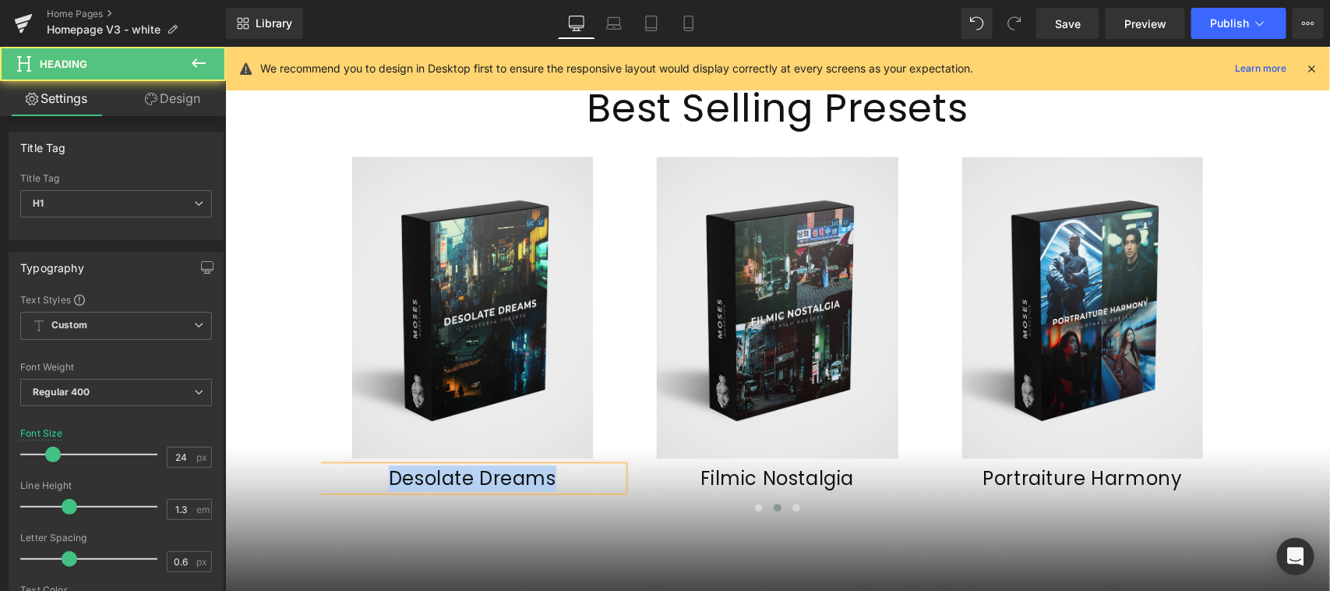
copy h1 "Desolate Dreams"
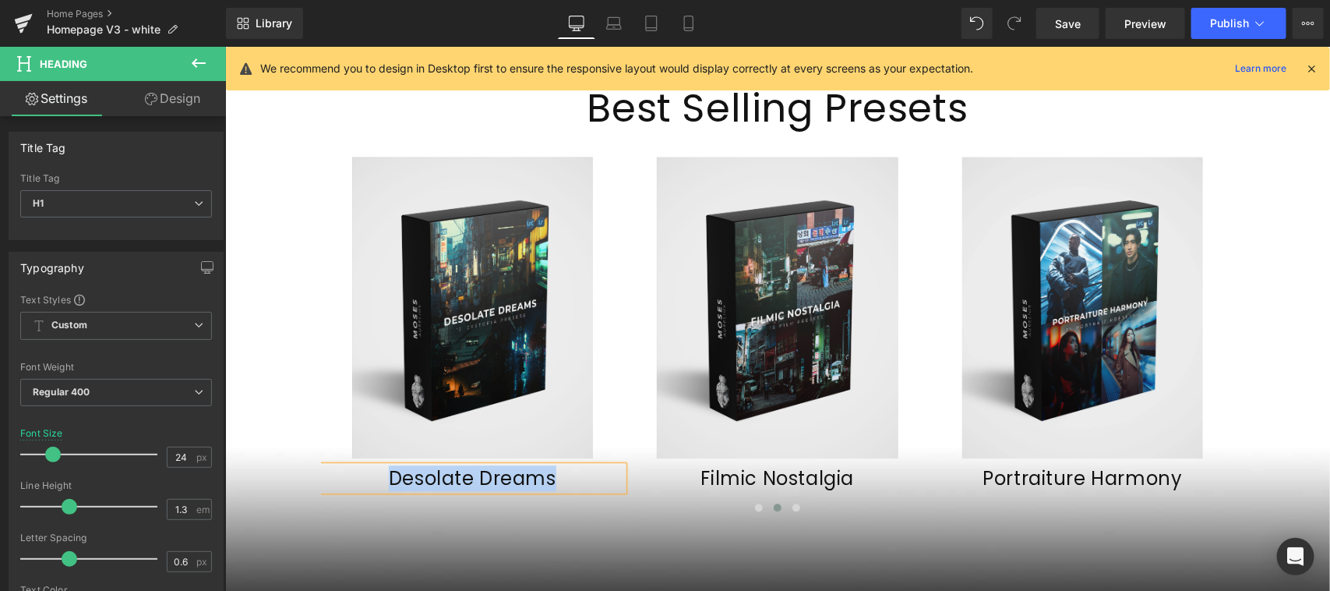
click at [793, 465] on div "Filmic Nostalgia Heading" at bounding box center [777, 477] width 302 height 24
click at [820, 465] on h1 "Filmic Nostalgia" at bounding box center [777, 477] width 302 height 24
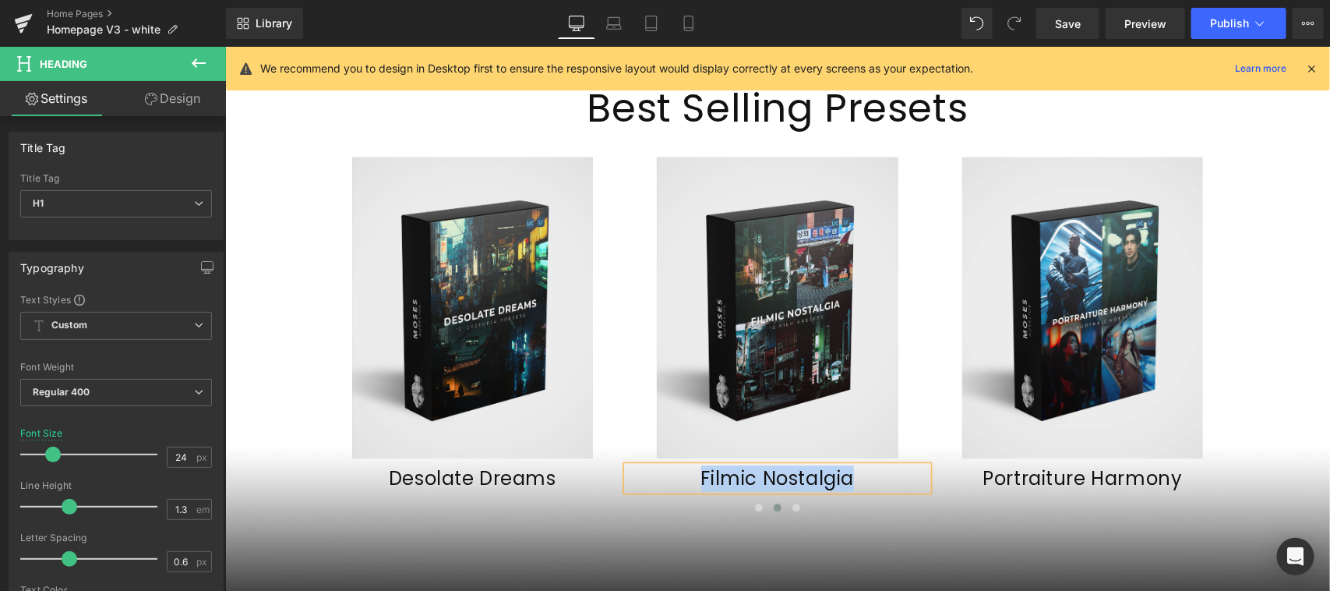
copy h1 "Filmic Nostalgia"
click at [1022, 465] on h1 "Portraiture Harmony" at bounding box center [1082, 477] width 302 height 24
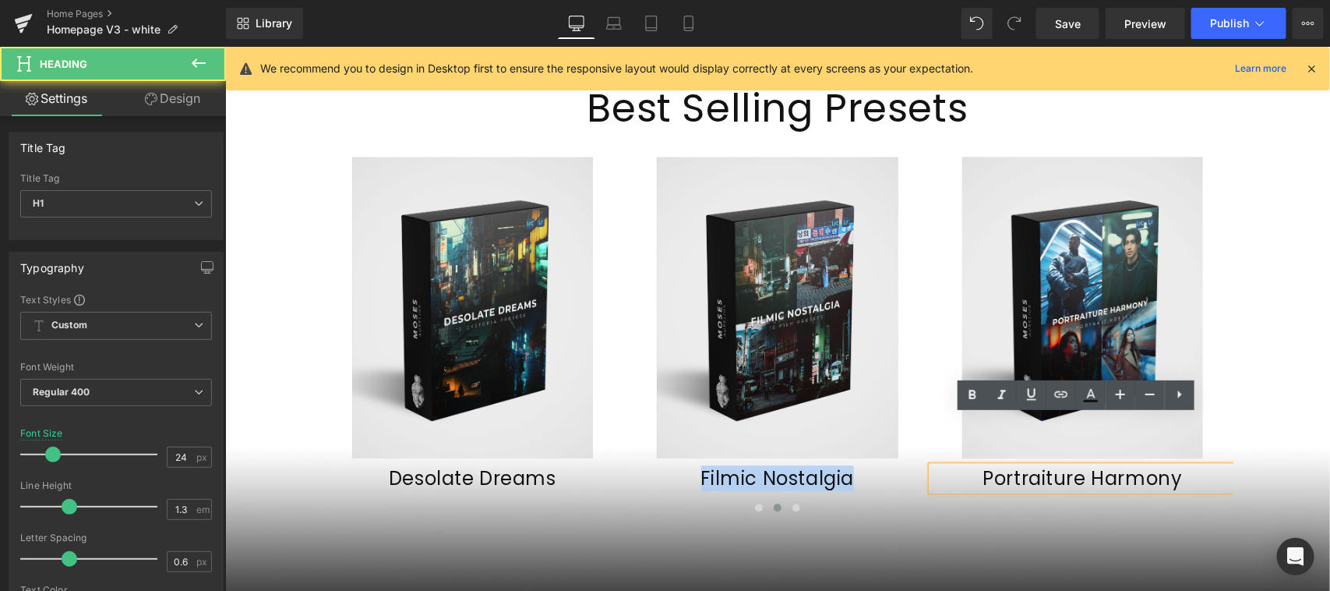
click at [1005, 465] on h1 "Portraiture Harmony" at bounding box center [1082, 477] width 302 height 24
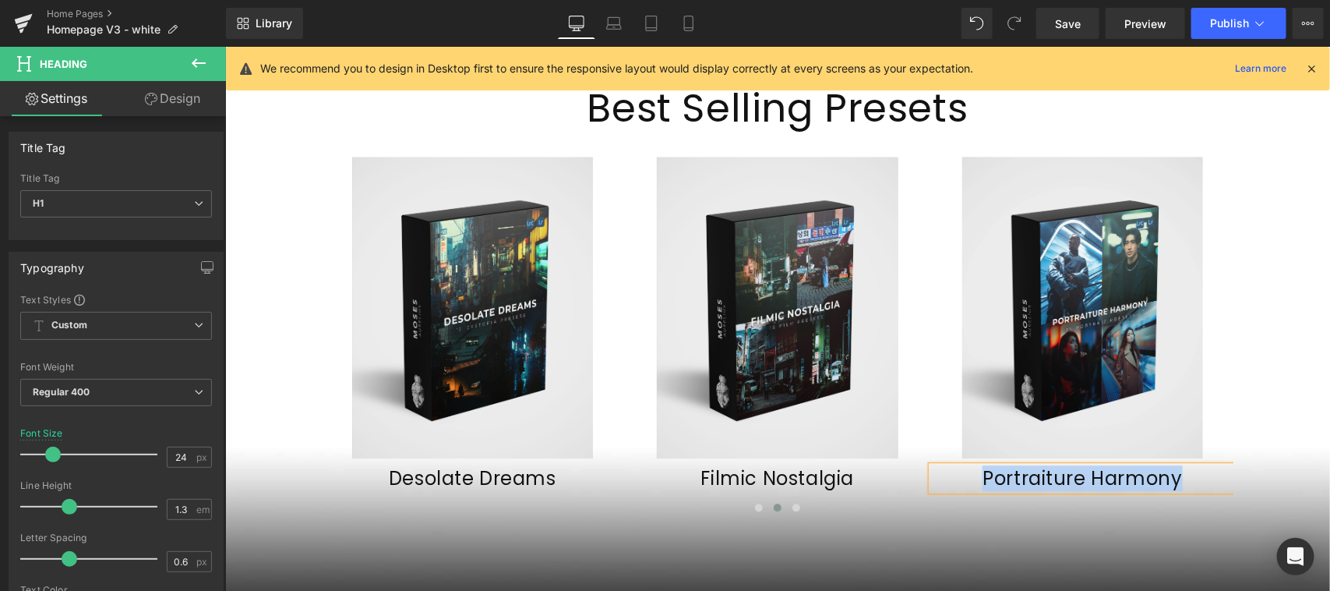
copy h1 "Portraiture Harmony"
click at [792, 503] on span at bounding box center [796, 507] width 8 height 8
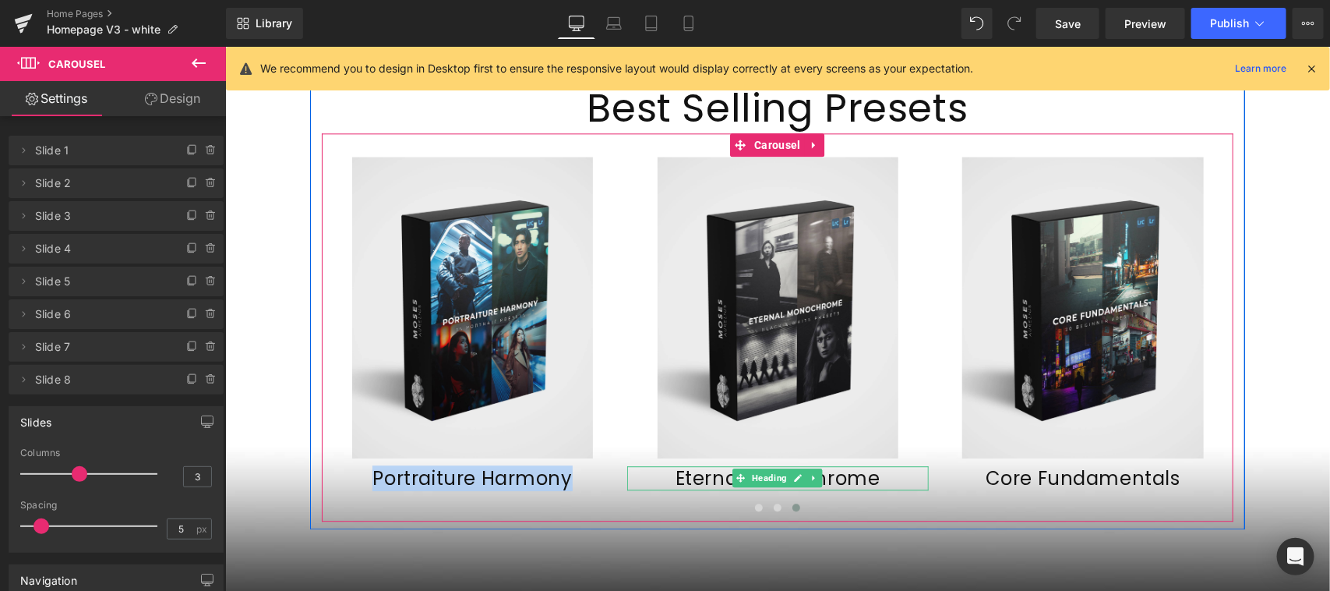
click at [793, 472] on icon at bounding box center [797, 476] width 9 height 9
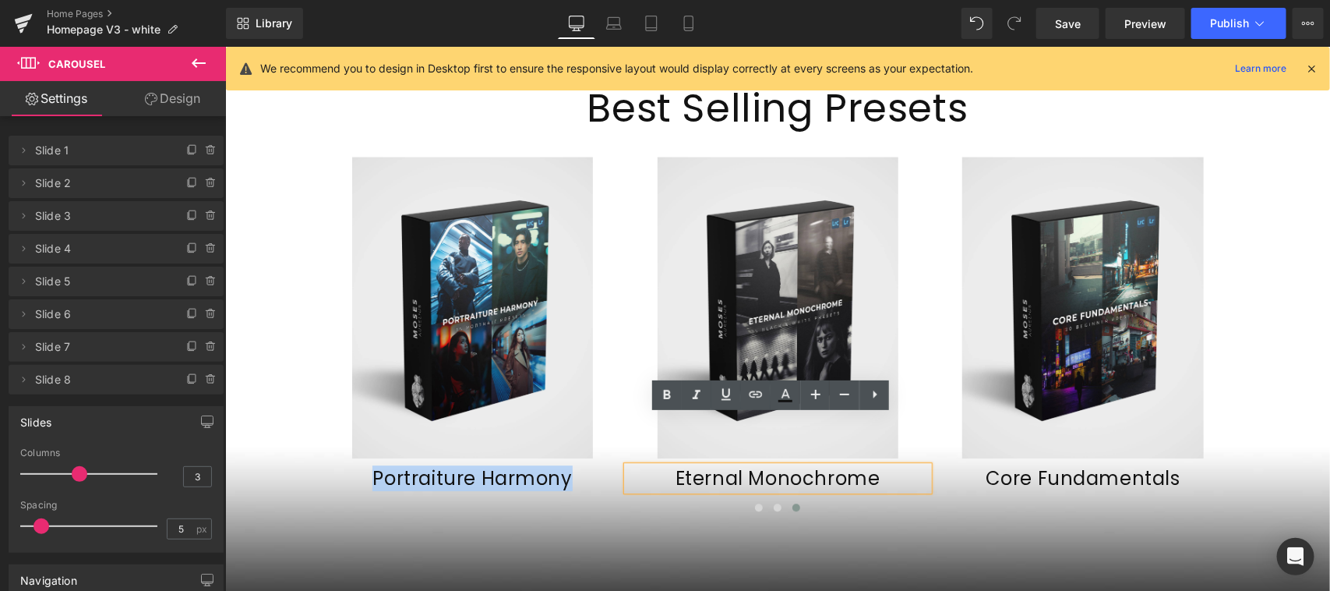
click at [805, 465] on h1 "Eternal Monochrome" at bounding box center [777, 477] width 302 height 24
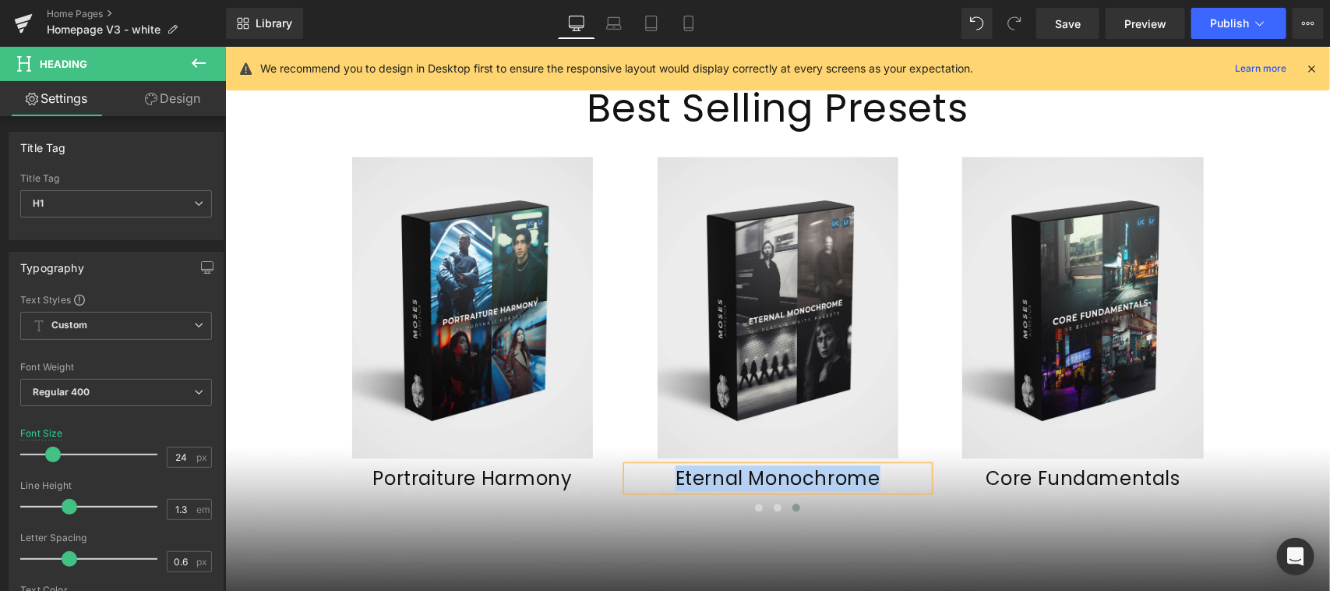
copy h1 "Eternal Monochrome"
click at [1099, 473] on icon at bounding box center [1103, 477] width 8 height 8
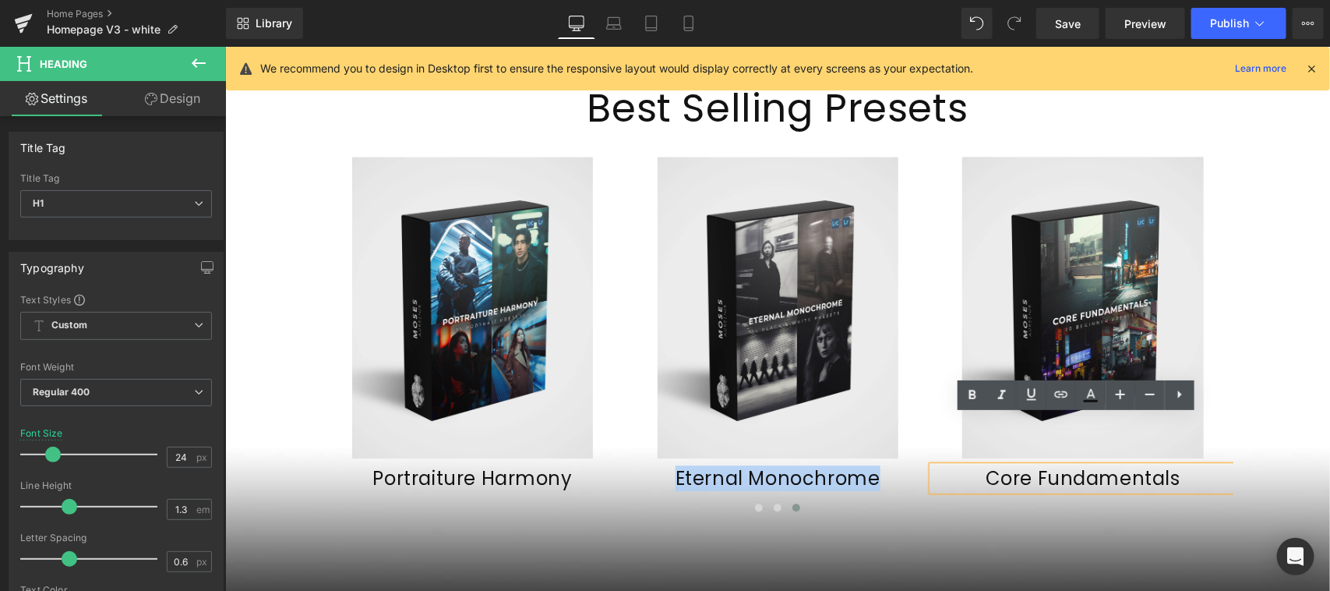
click at [1120, 465] on h1 "Core Fundamentals" at bounding box center [1083, 477] width 302 height 24
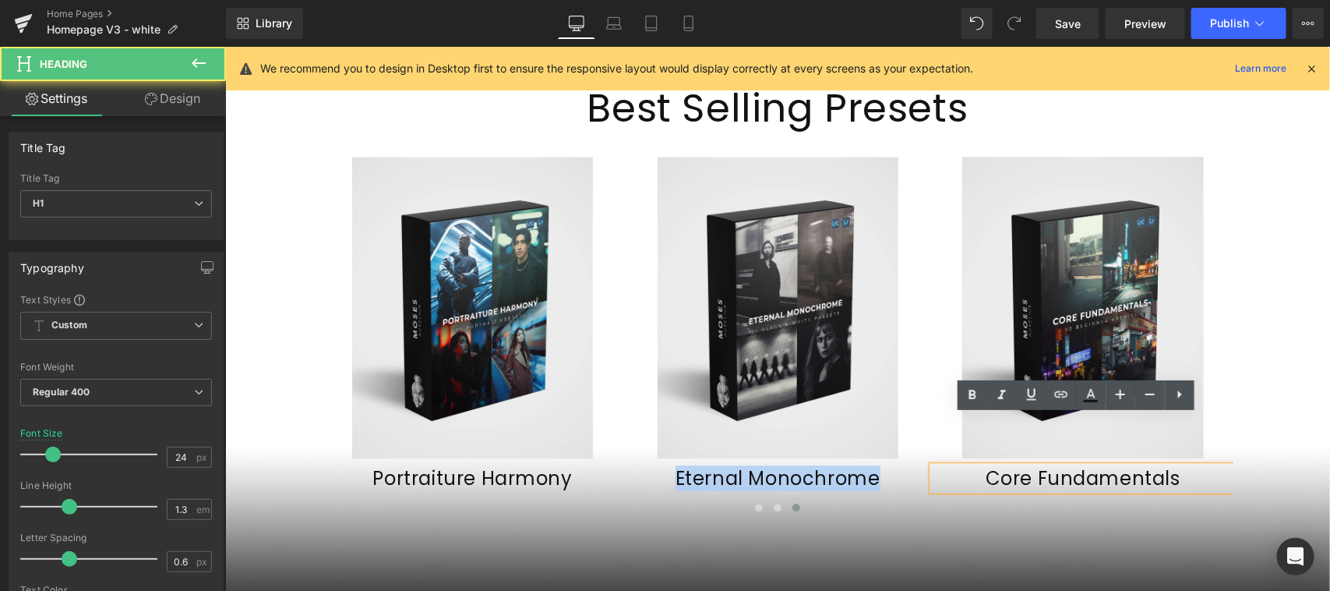
click at [1130, 465] on h1 "Core Fundamentals" at bounding box center [1083, 477] width 302 height 24
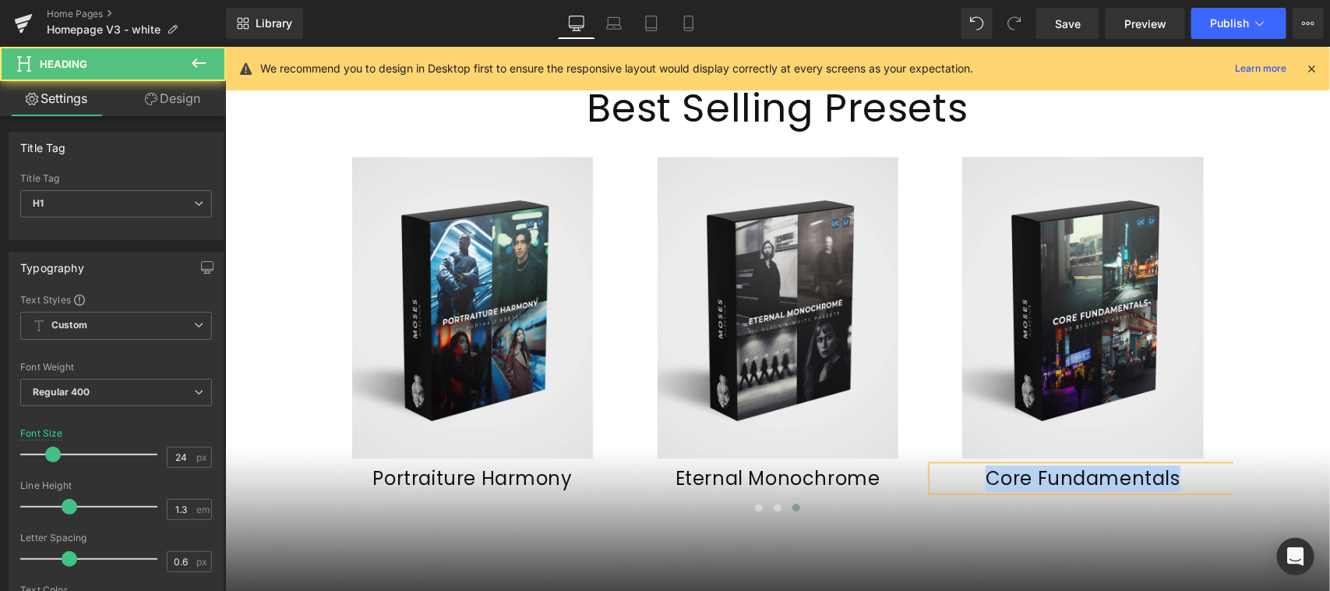
copy h1 "Core Fundamentals"
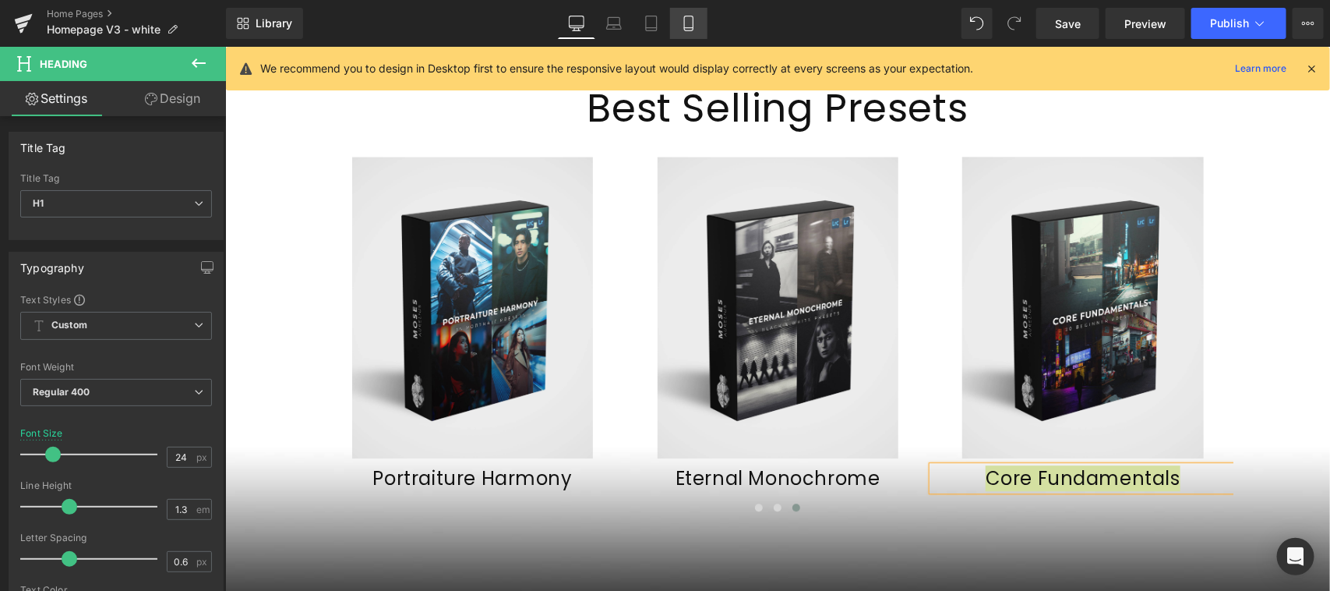
click at [684, 26] on icon at bounding box center [688, 23] width 9 height 15
type input "20"
type input "100"
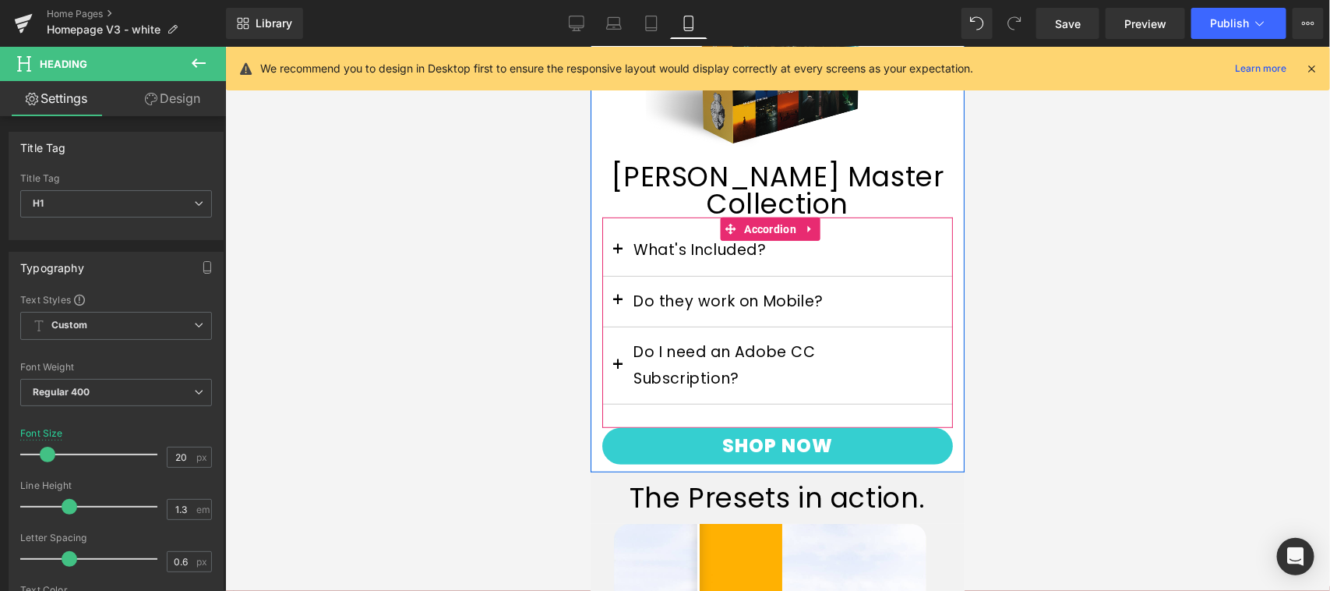
scroll to position [0, 0]
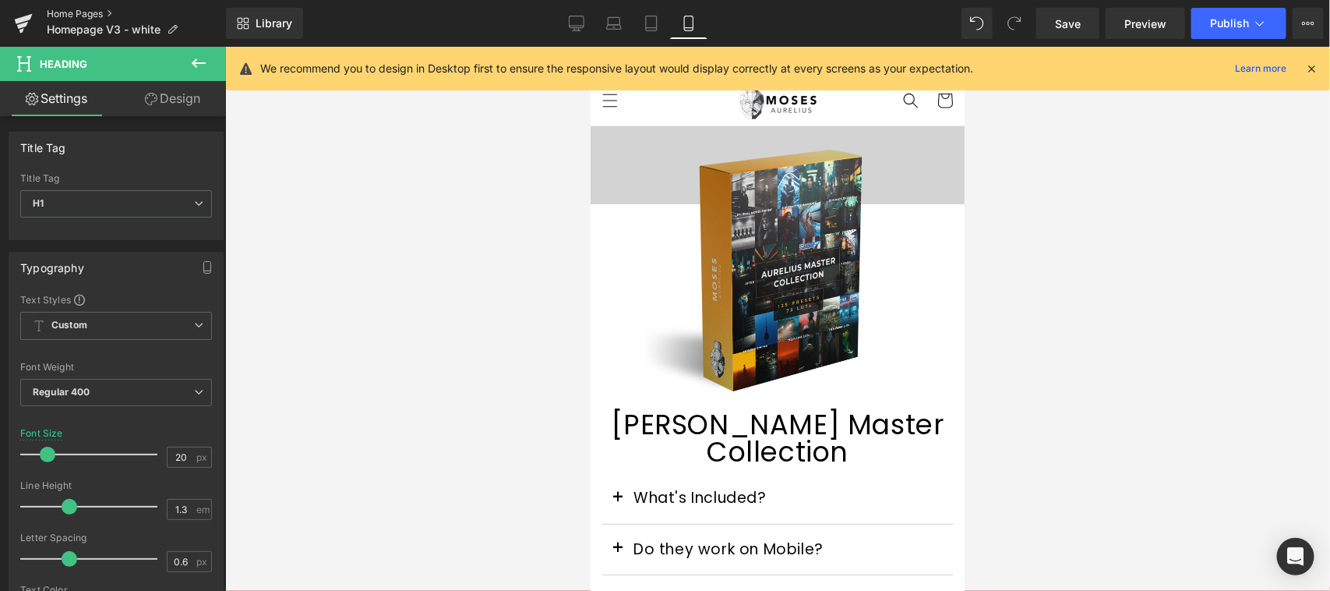
click at [97, 10] on link "Home Pages" at bounding box center [136, 14] width 179 height 12
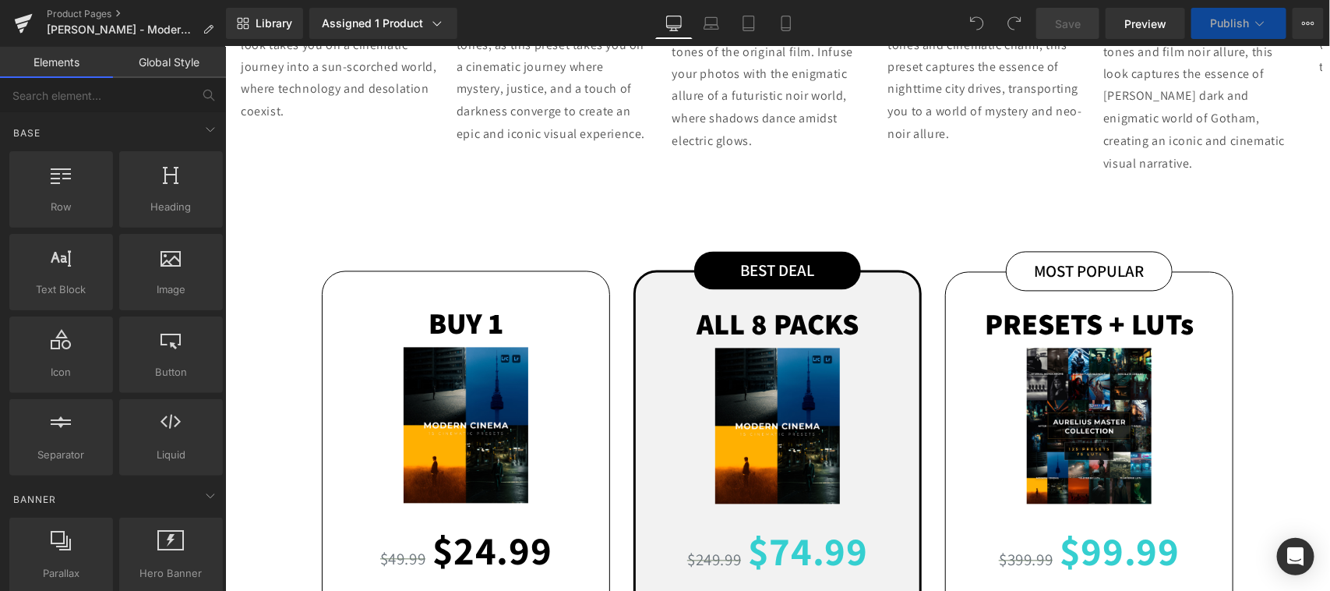
scroll to position [649, 0]
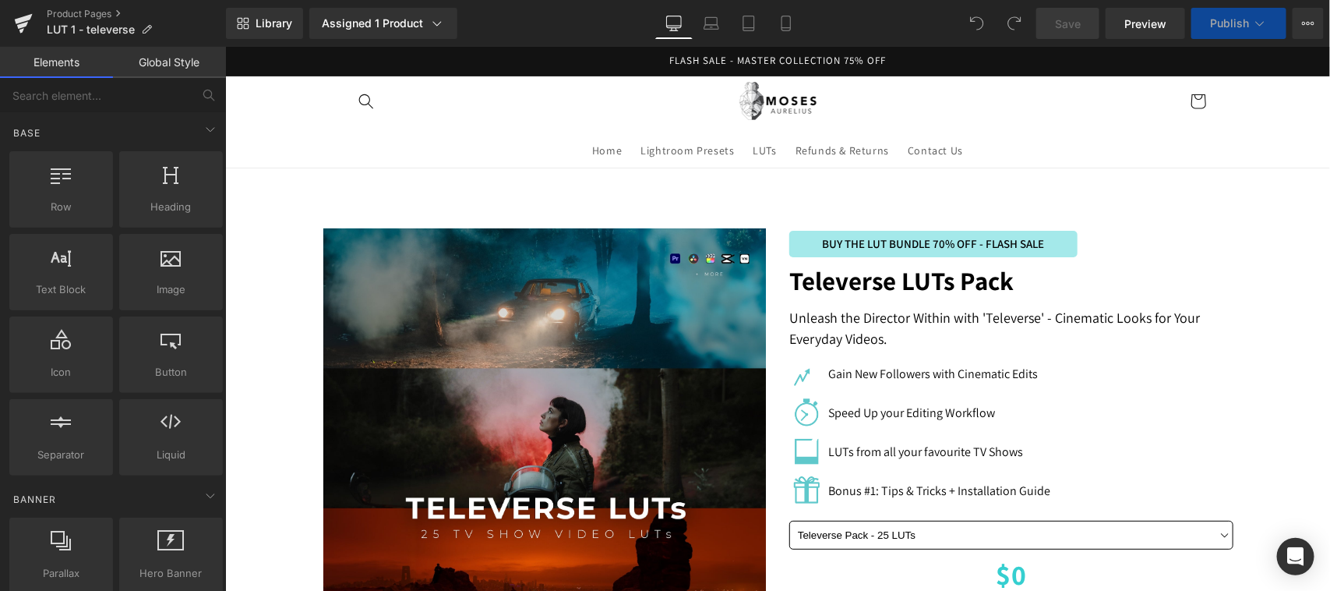
click at [537, 150] on header "Home Lightroom Presets LUTs Refunds & Returns Contact Us Search" at bounding box center [776, 121] width 935 height 91
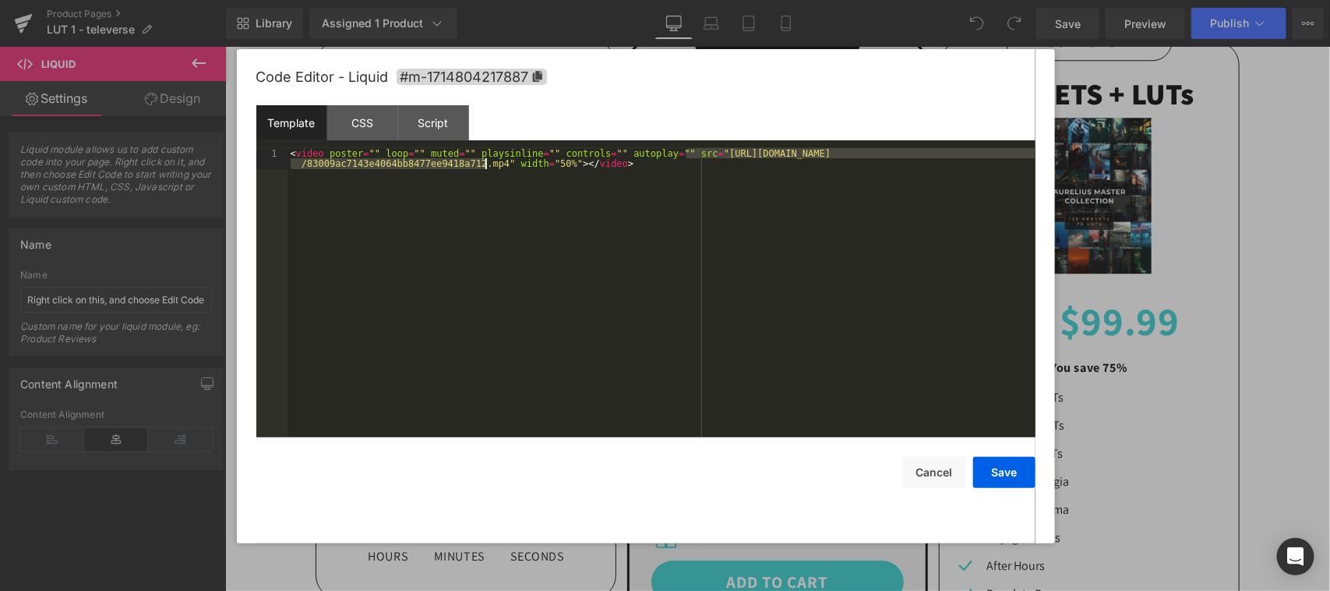
scroll to position [649, 0]
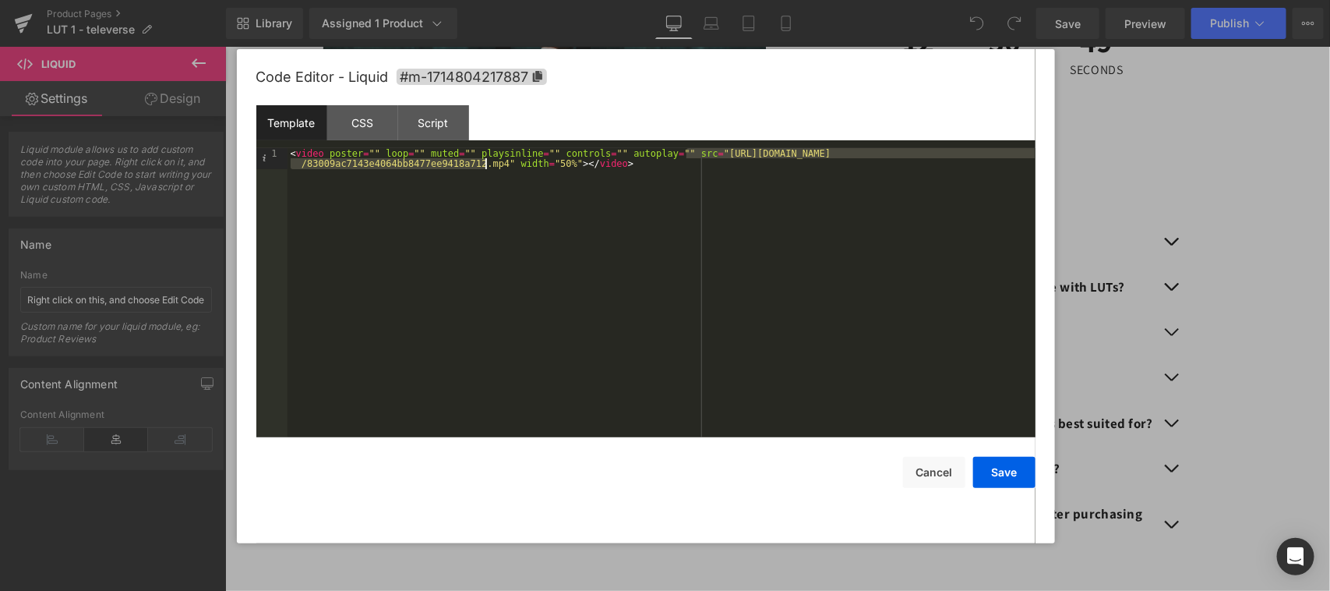
drag, startPoint x: 688, startPoint y: 152, endPoint x: 491, endPoint y: 161, distance: 197.4
click at [491, 161] on div "< video poster = "" loop = "" muted = "" playsinline = "" controls = "" autopla…" at bounding box center [662, 314] width 748 height 332
click at [932, 474] on button "Cancel" at bounding box center [934, 472] width 62 height 31
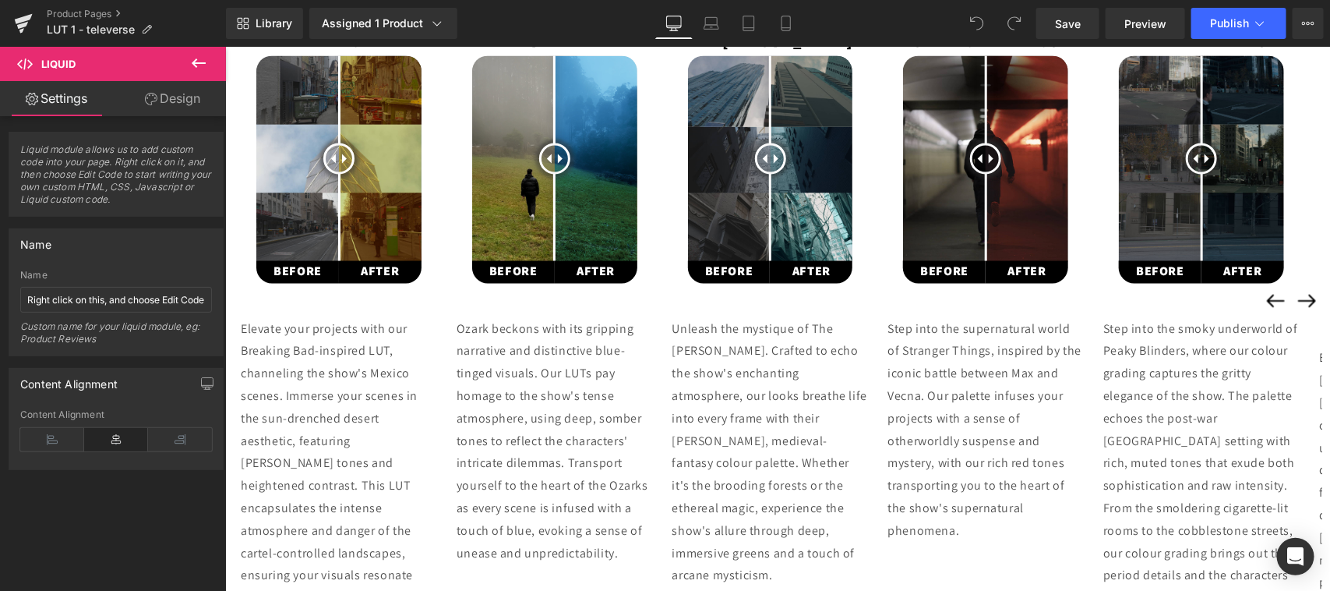
scroll to position [1623, 0]
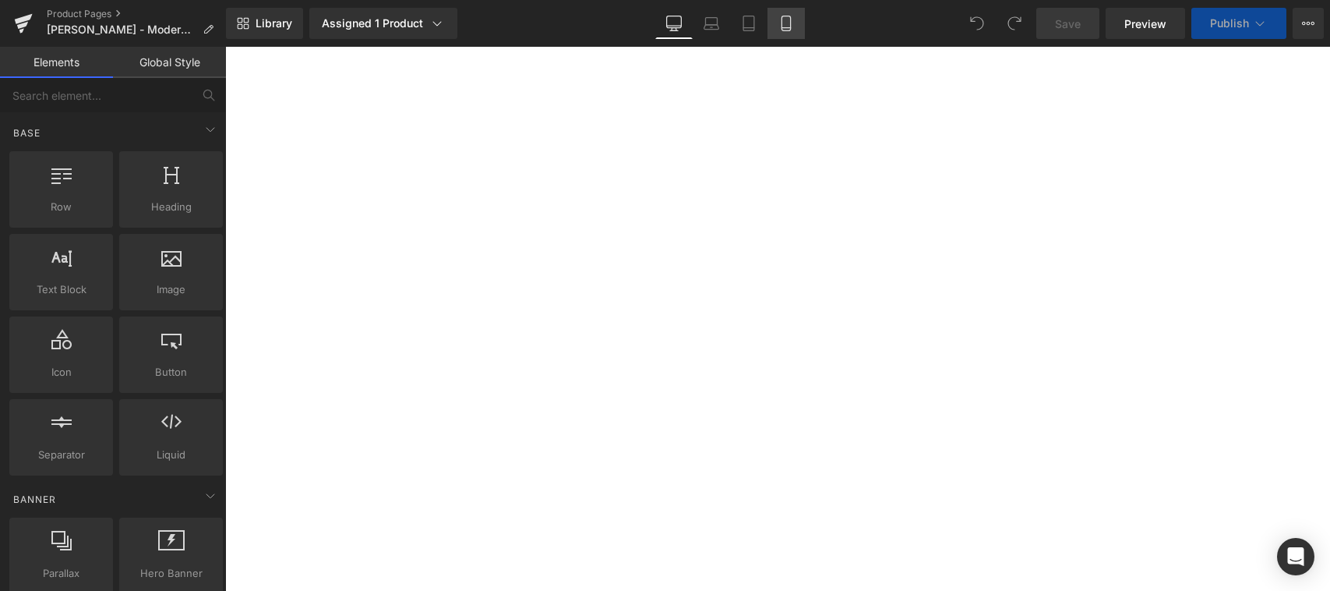
click at [787, 20] on icon at bounding box center [786, 24] width 16 height 16
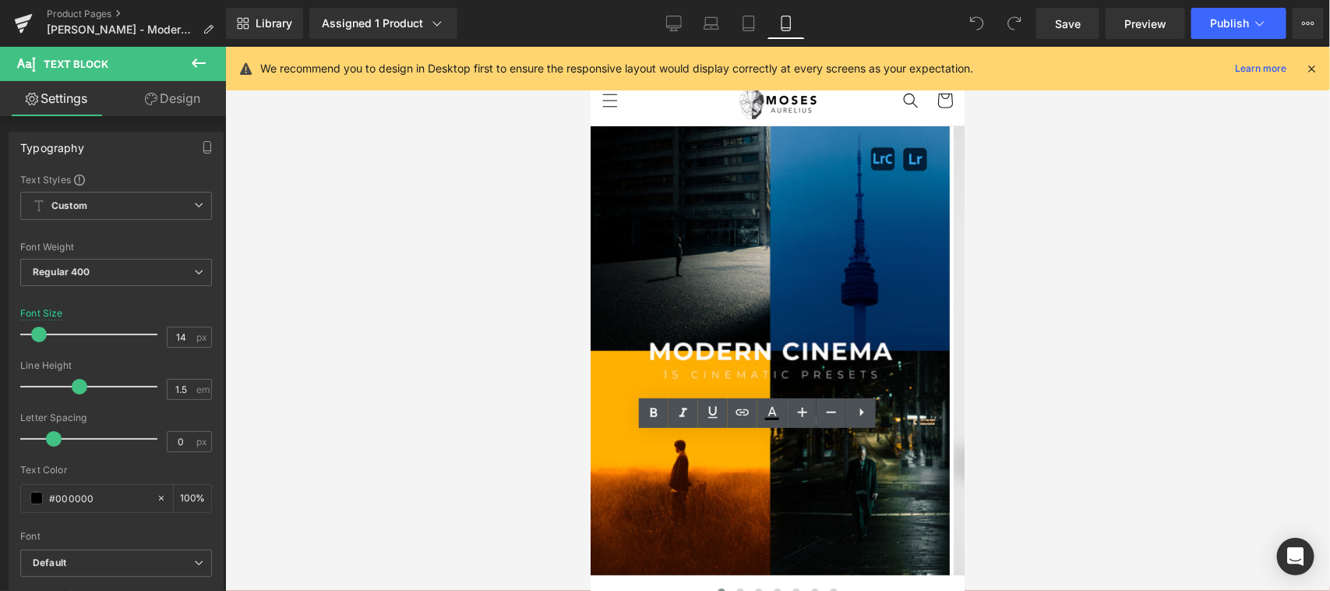
scroll to position [324, 0]
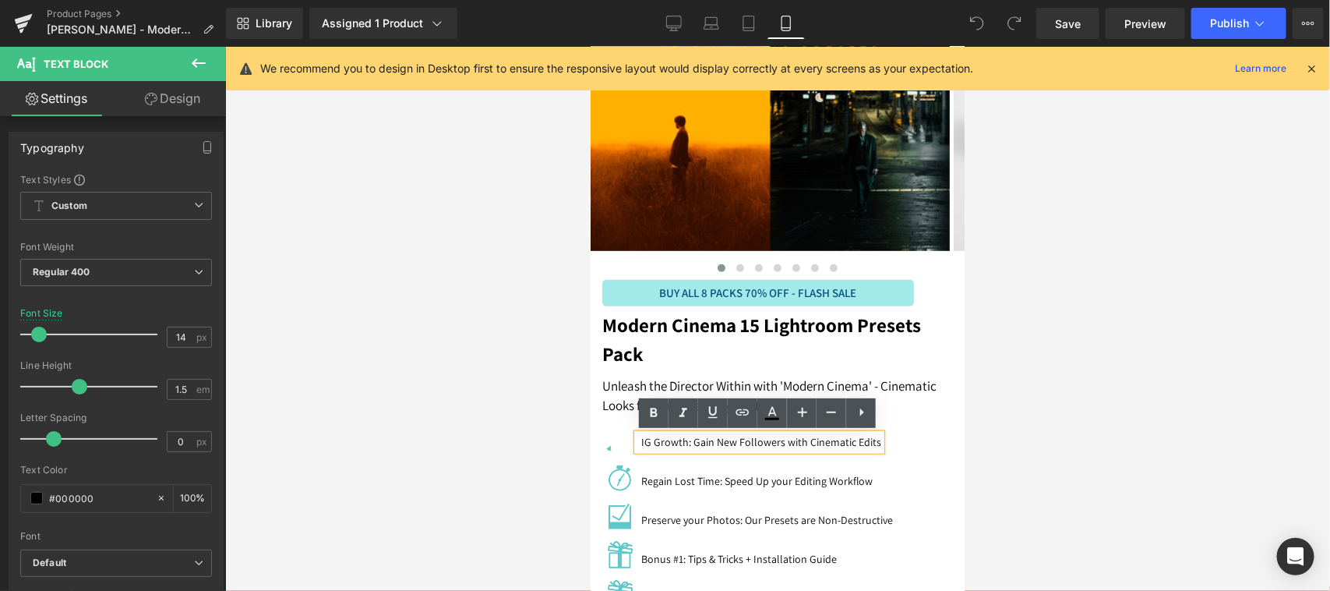
click at [859, 440] on p "IG Growth: Gain New Followers with Cinematic Edits" at bounding box center [760, 441] width 240 height 16
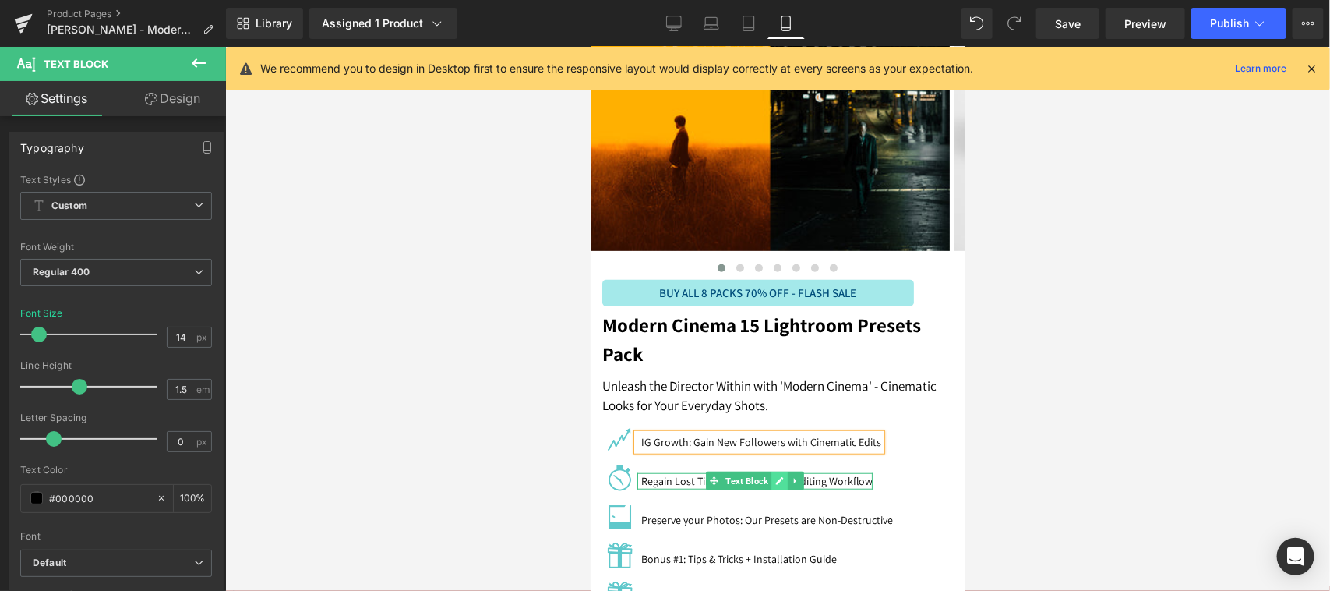
click at [783, 482] on icon at bounding box center [779, 479] width 9 height 9
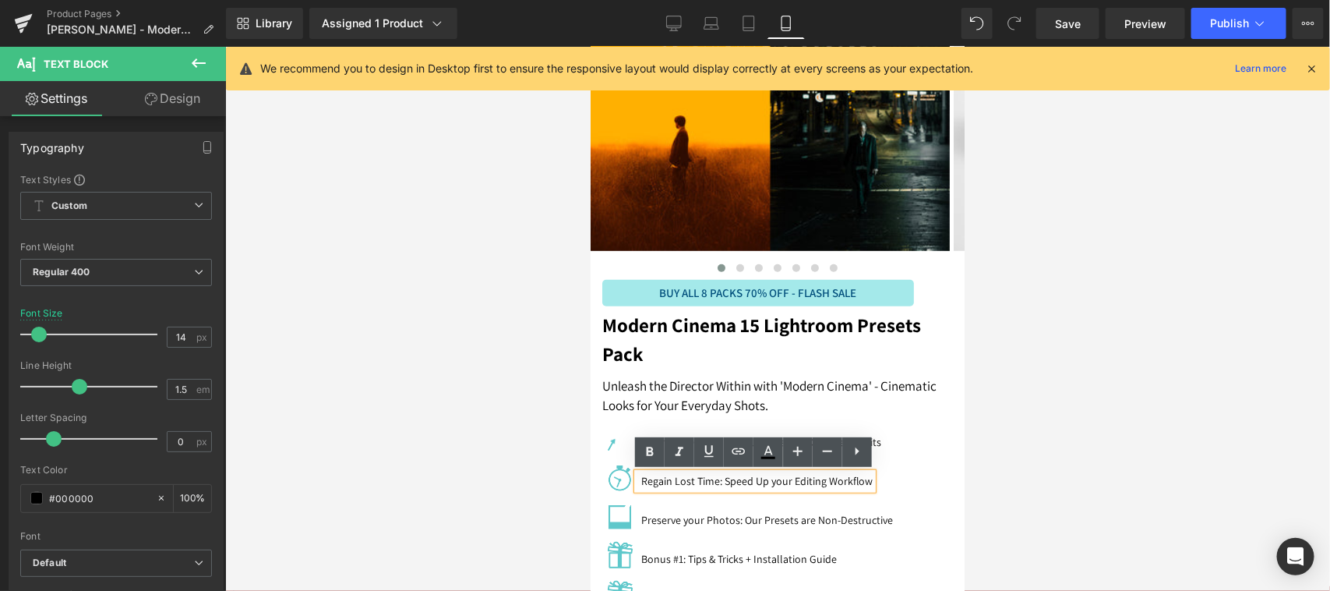
click at [823, 479] on p "Regain Lost Time: Speed Up your Editing Workflow" at bounding box center [755, 480] width 231 height 16
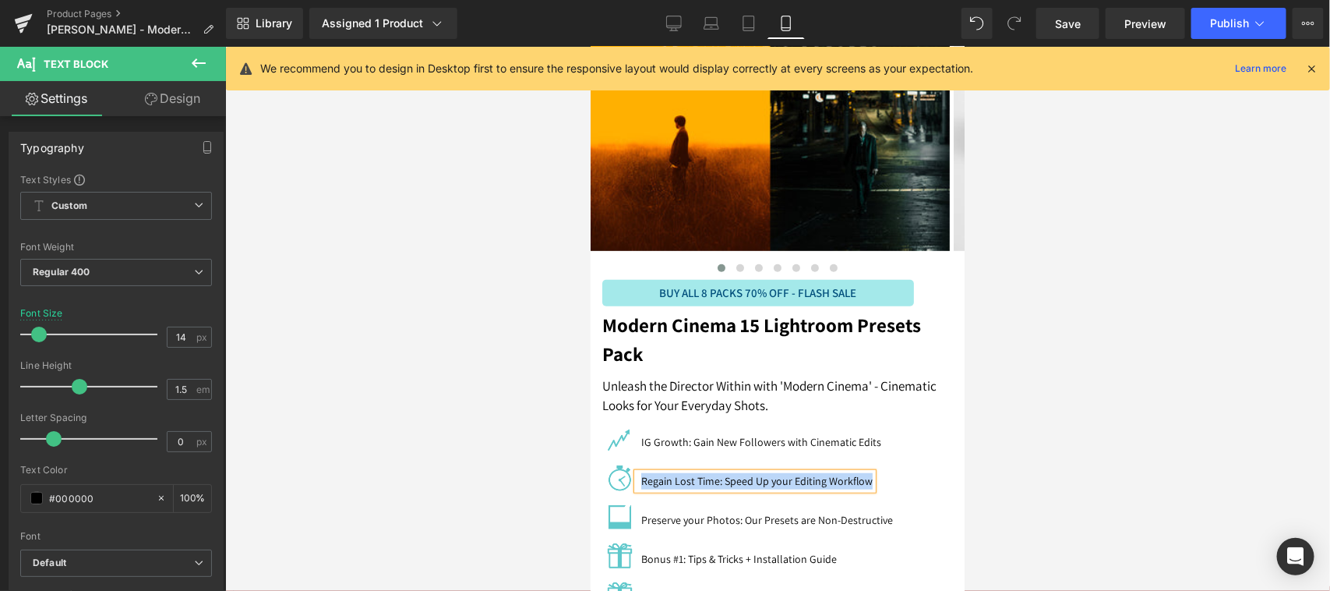
copy p "Regain Lost Time: Speed Up your Editing Workflow"
click at [817, 521] on p "Preserve your Photos: Our Presets are Non-Destructive" at bounding box center [766, 519] width 252 height 16
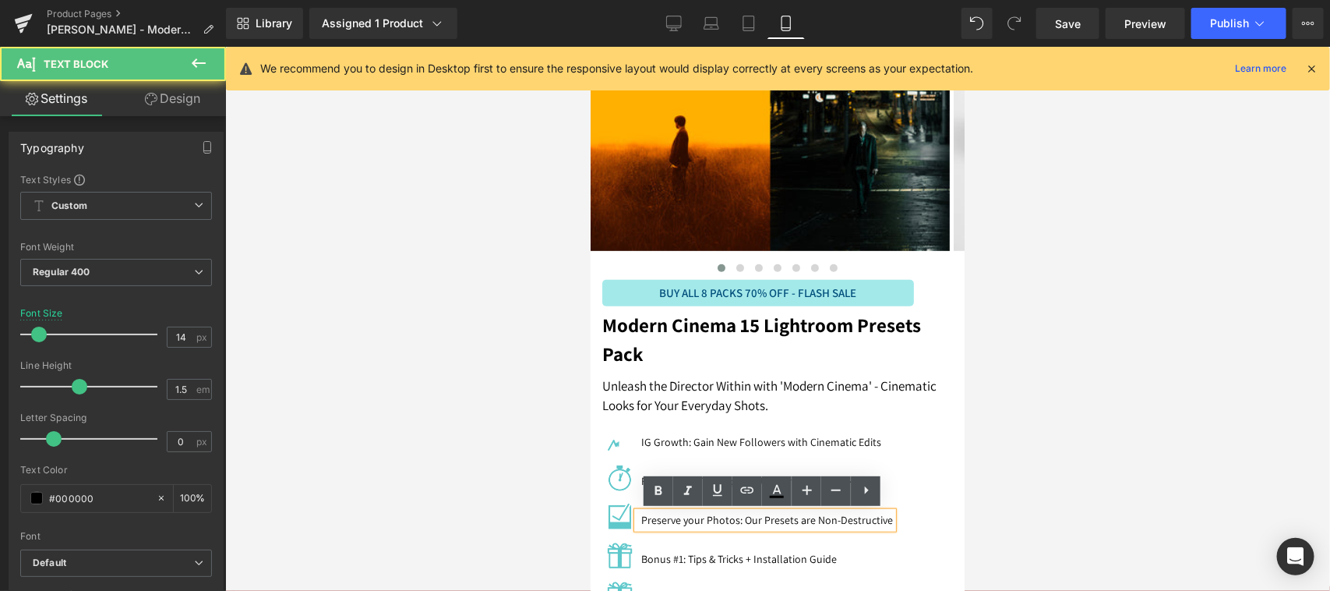
click at [833, 524] on p "Preserve your Photos: Our Presets are Non-Destructive" at bounding box center [766, 519] width 252 height 16
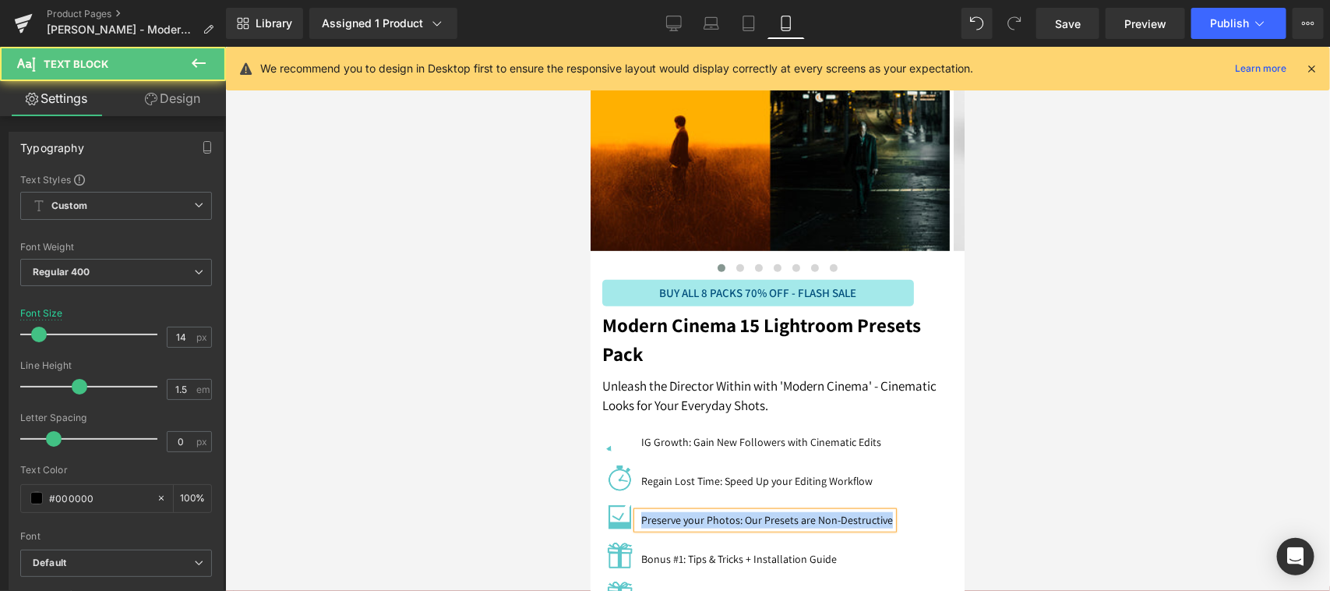
copy p "Preserve your Photos: Our Presets are Non-Destructive"
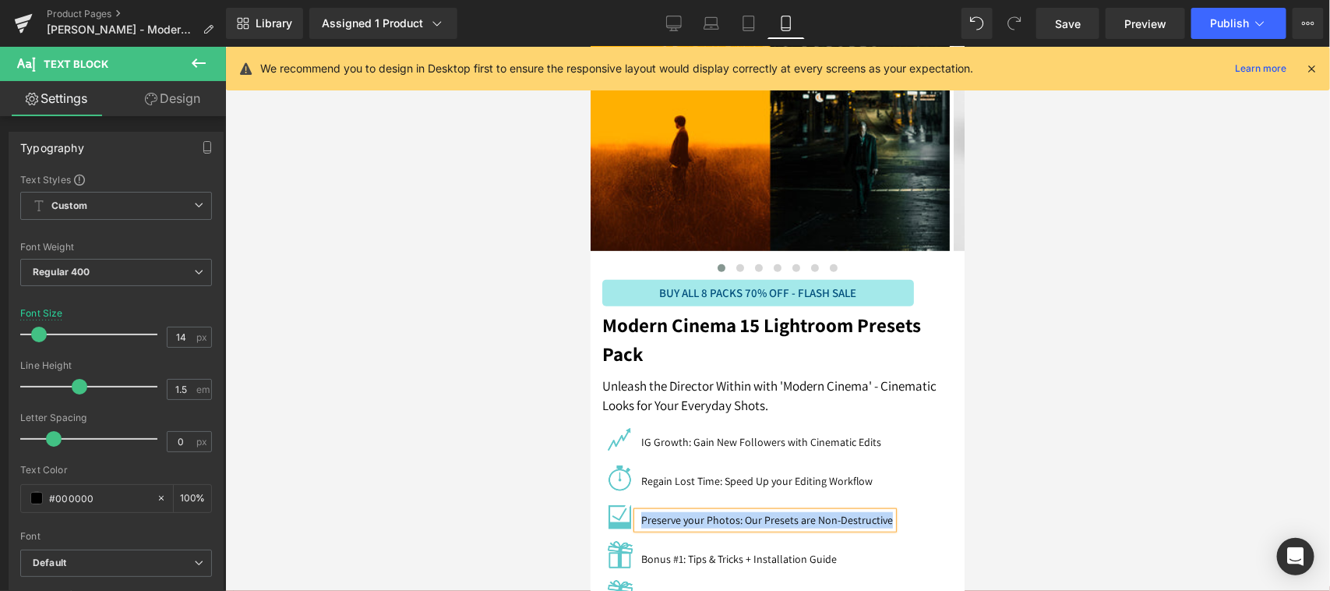
scroll to position [649, 0]
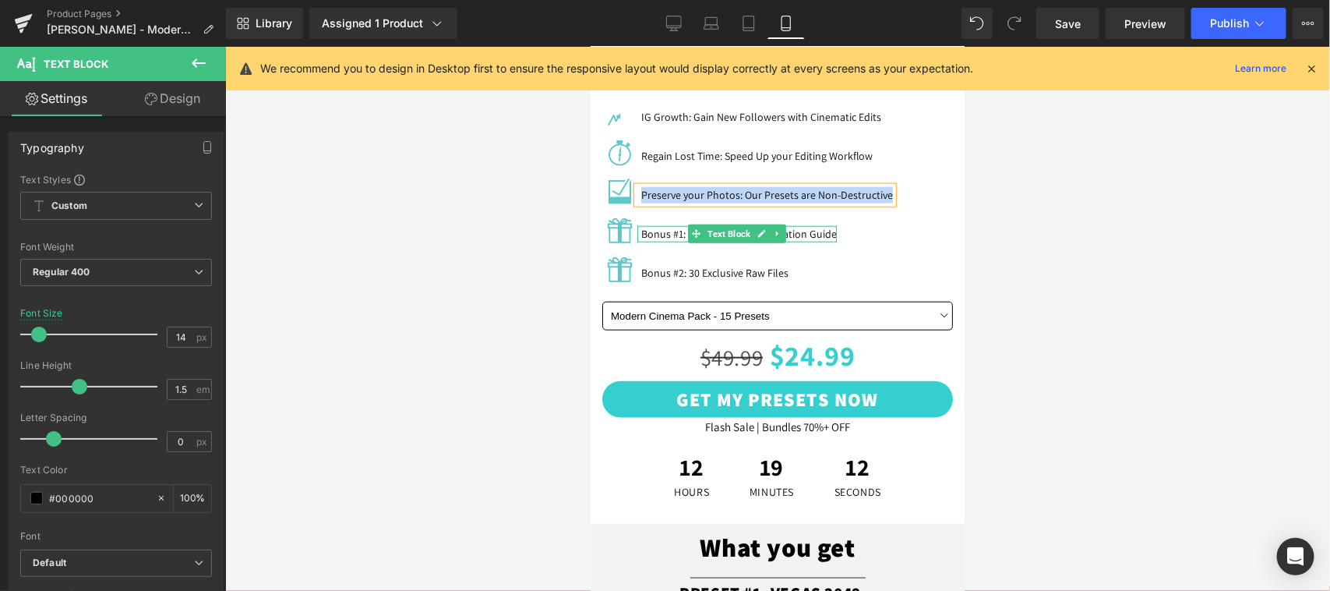
click at [802, 231] on p "Bonus #1: Tips & Tricks + Installation Guide" at bounding box center [738, 233] width 196 height 16
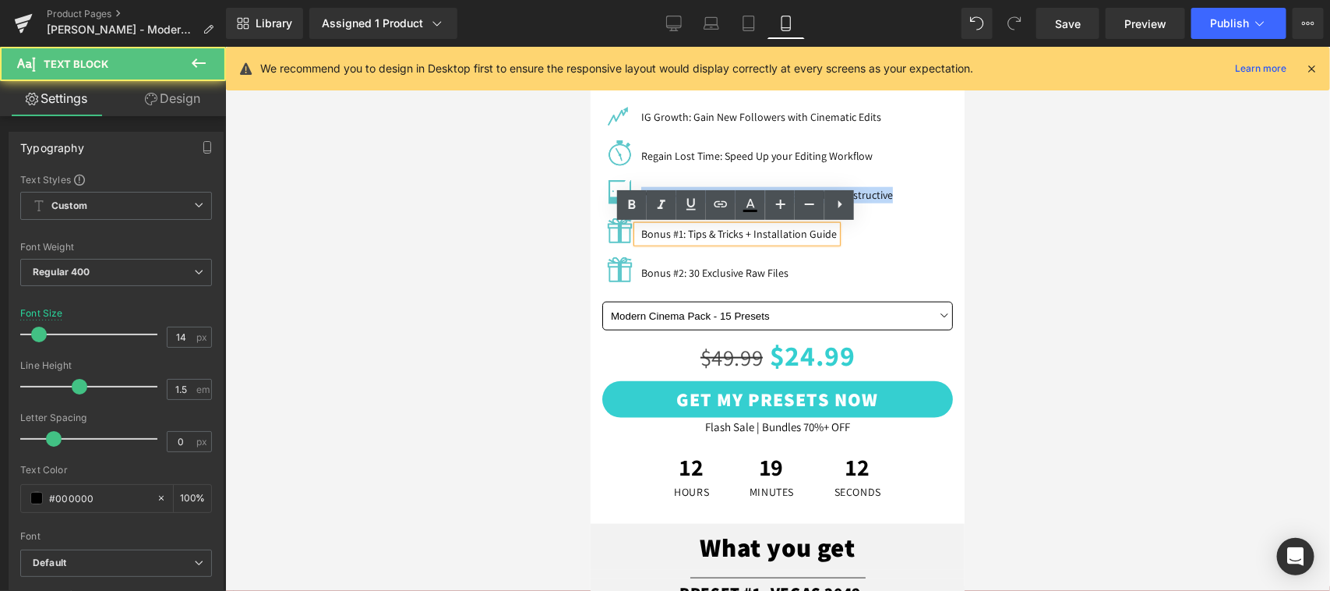
click at [809, 231] on p "Bonus #1: Tips & Tricks + Installation Guide" at bounding box center [738, 233] width 196 height 16
copy p "Preserve your Photos: Our Presets are Non-Destructive"
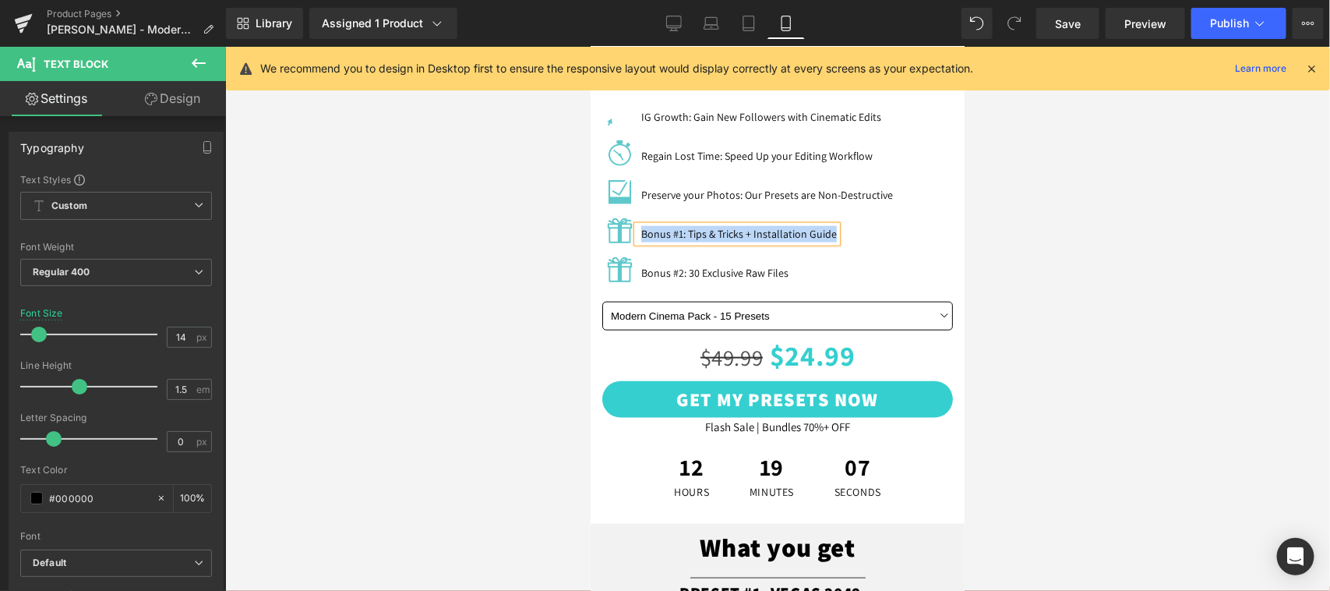
click at [763, 270] on p "Bonus #2: 30 Exclusive Raw Files" at bounding box center [713, 272] width 147 height 16
click at [774, 272] on p "Bonus #2: 30 Exclusive Raw Files" at bounding box center [713, 272] width 147 height 16
copy p "Bonus #1: Tips & Tricks + Installation Guide"
click at [753, 270] on p "Bonus #2: 30 Exclusive Raw Files" at bounding box center [713, 272] width 147 height 16
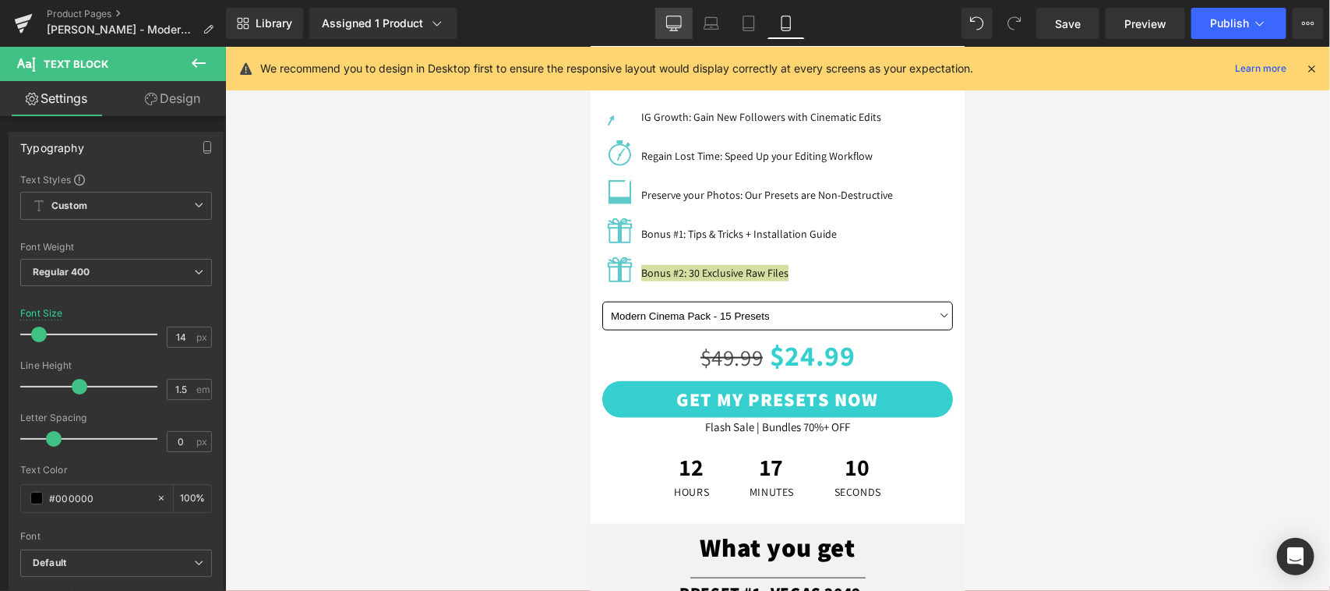
click at [679, 24] on icon at bounding box center [674, 24] width 16 height 16
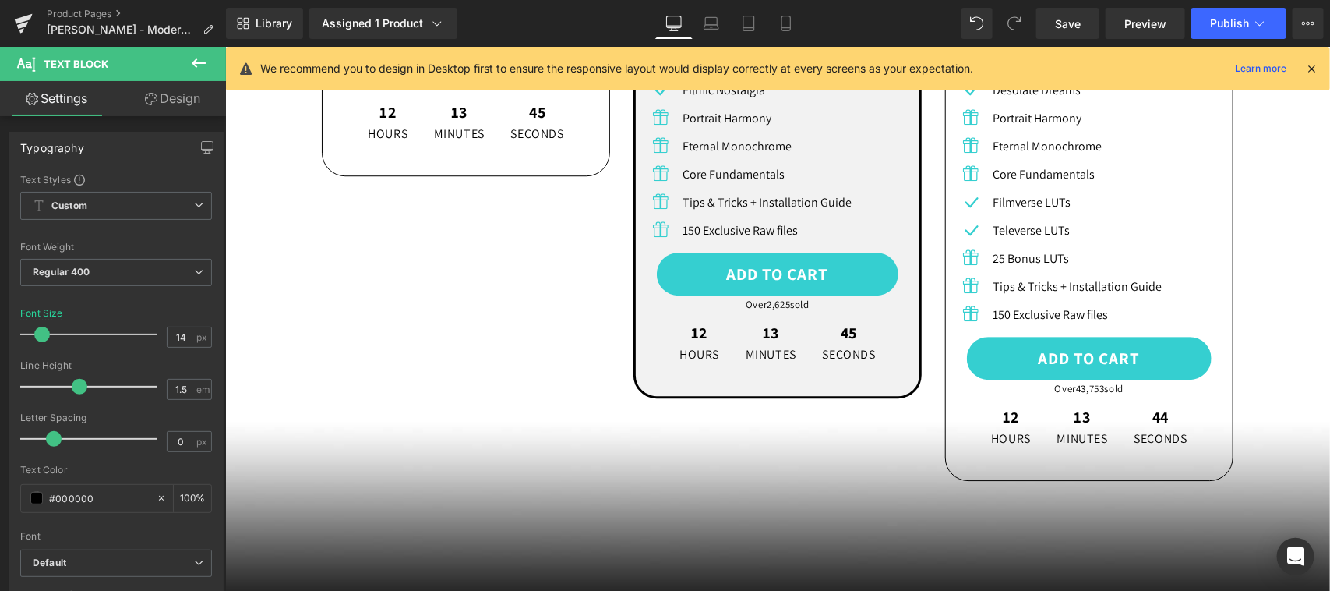
scroll to position [2596, 0]
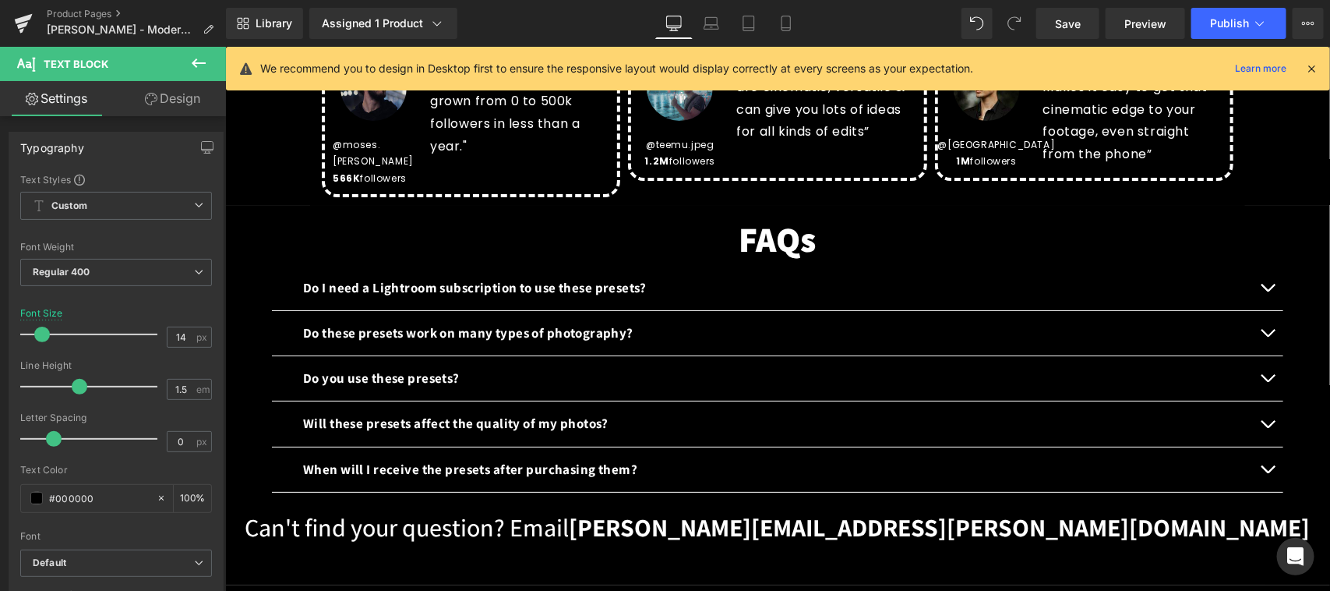
click at [542, 278] on b "Do I need a Lightroom subscription to use these presets?" at bounding box center [474, 286] width 344 height 17
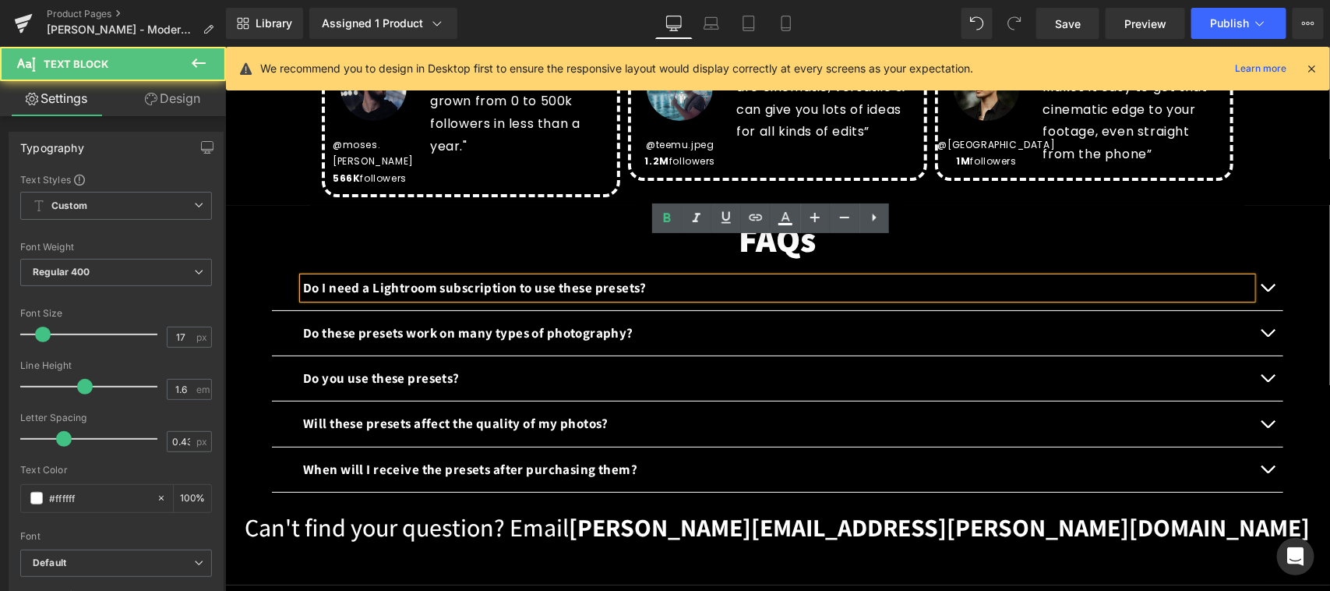
click at [642, 277] on p "Do I need a Lightroom subscription to use these presets?" at bounding box center [776, 287] width 949 height 21
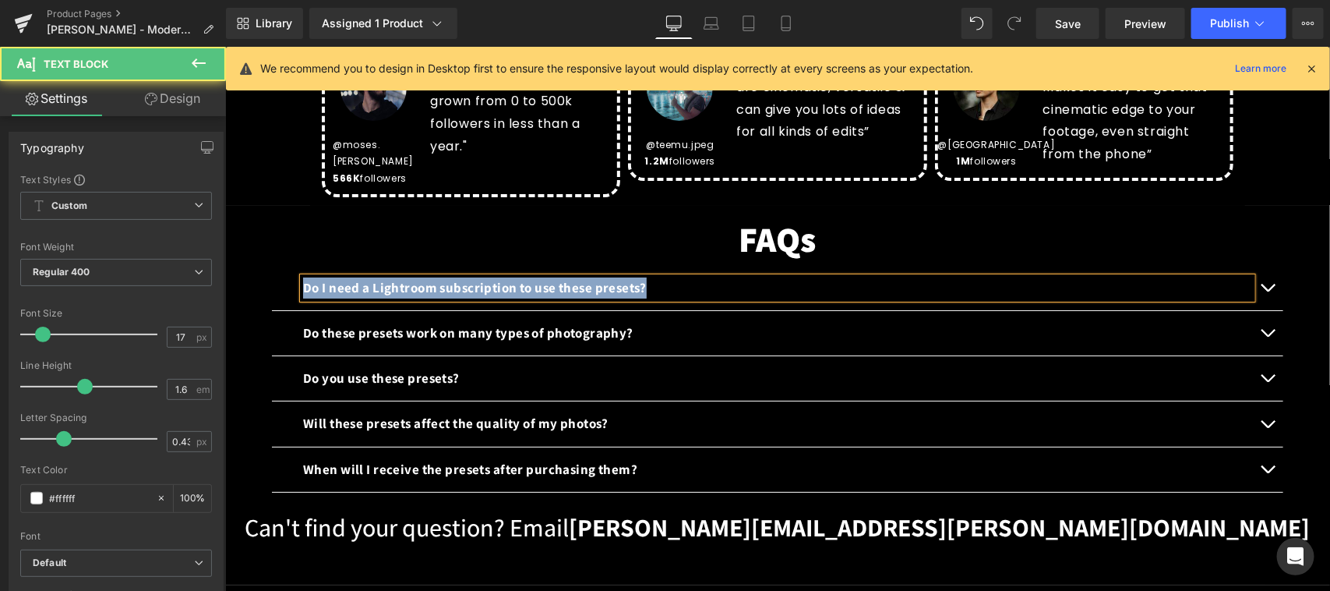
copy b "Do I need a Lightroom subscription to use these presets?"
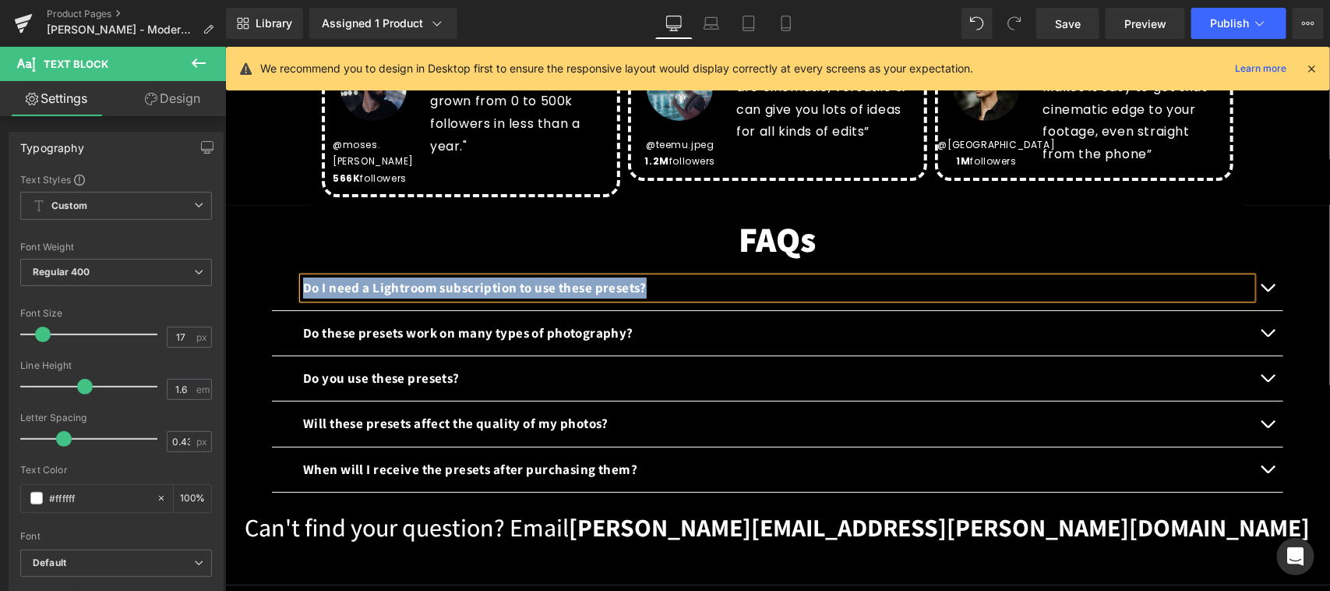
click at [1258, 265] on button "button" at bounding box center [1266, 287] width 31 height 44
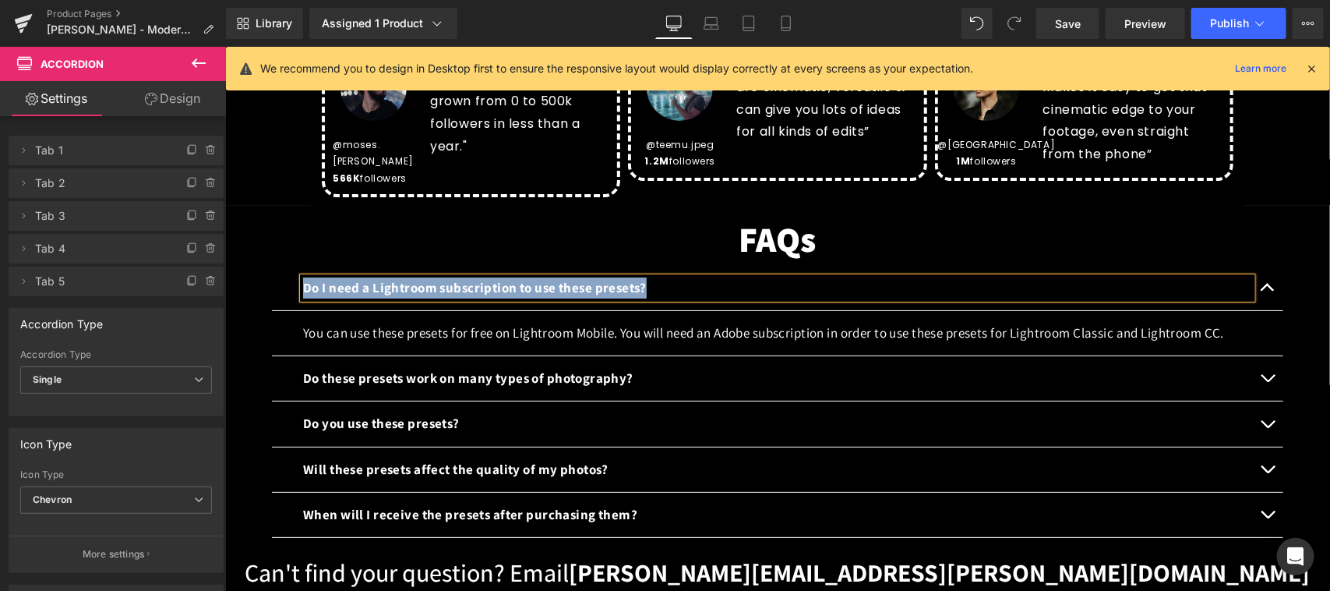
click at [1100, 322] on div "You can use these presets for free on Lightroom Mobile. You will need an Adobe …" at bounding box center [776, 332] width 949 height 21
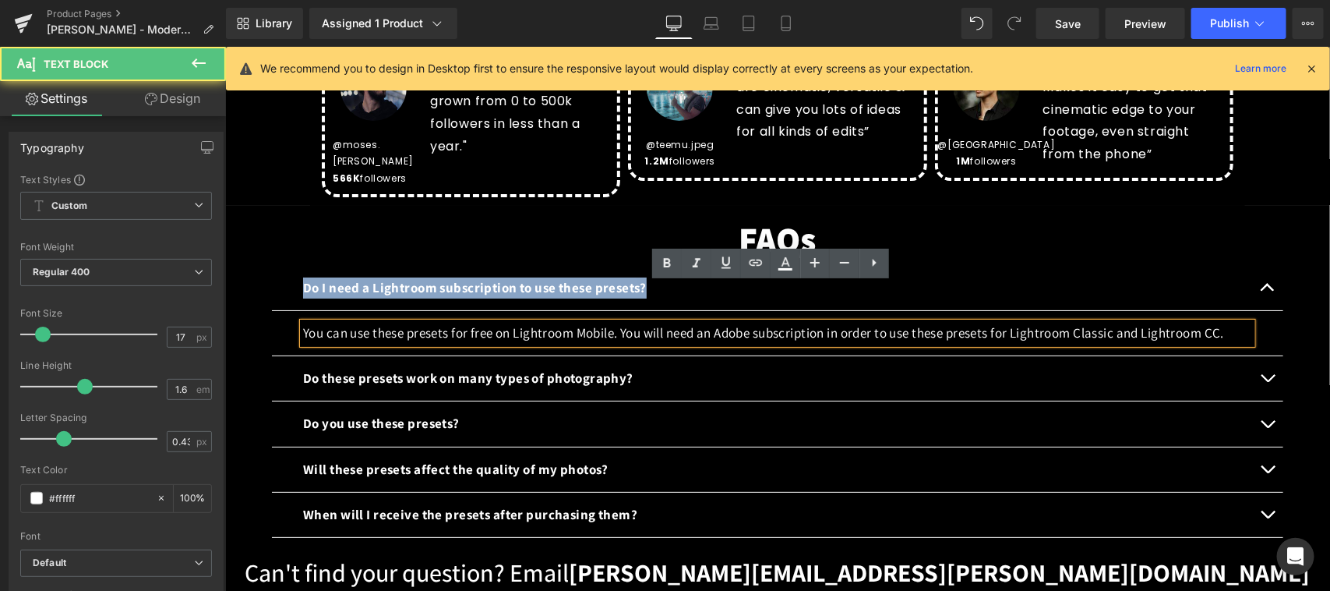
click at [1099, 322] on p "You can use these presets for free on Lightroom Mobile. You will need an Adobe …" at bounding box center [776, 332] width 949 height 21
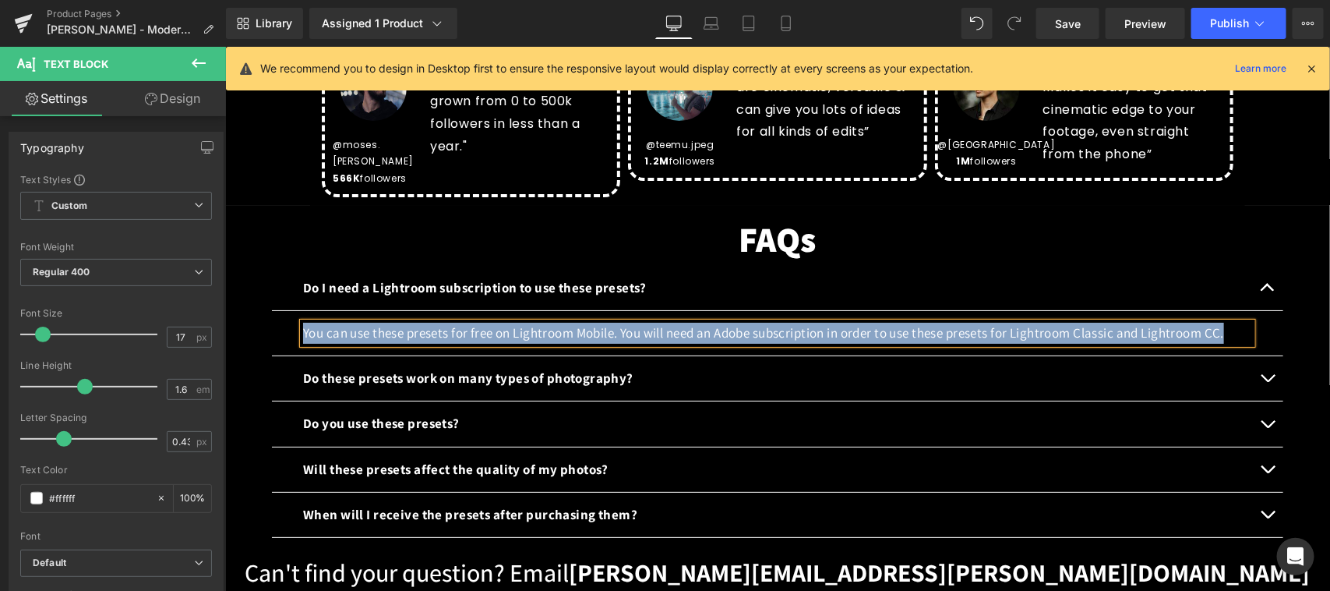
click at [224, 46] on div at bounding box center [224, 46] width 0 height 0
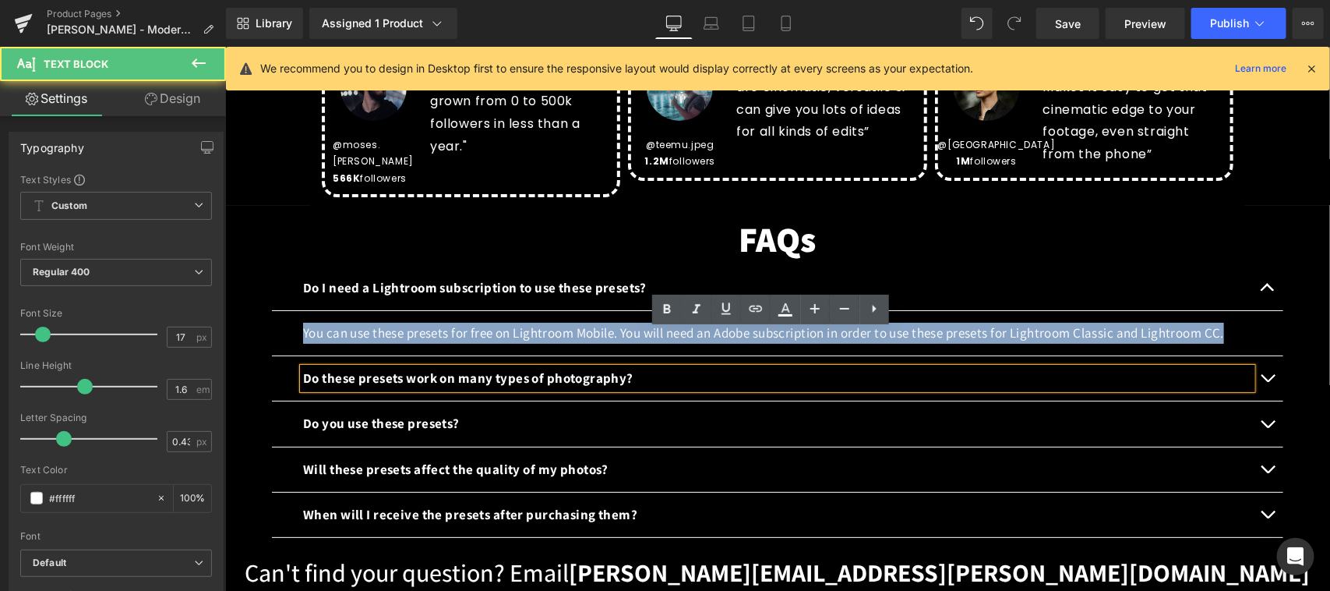
drag, startPoint x: 595, startPoint y: 337, endPoint x: 653, endPoint y: 341, distance: 57.8
click at [599, 369] on b "Do these presets work on many types of photography?" at bounding box center [467, 377] width 330 height 17
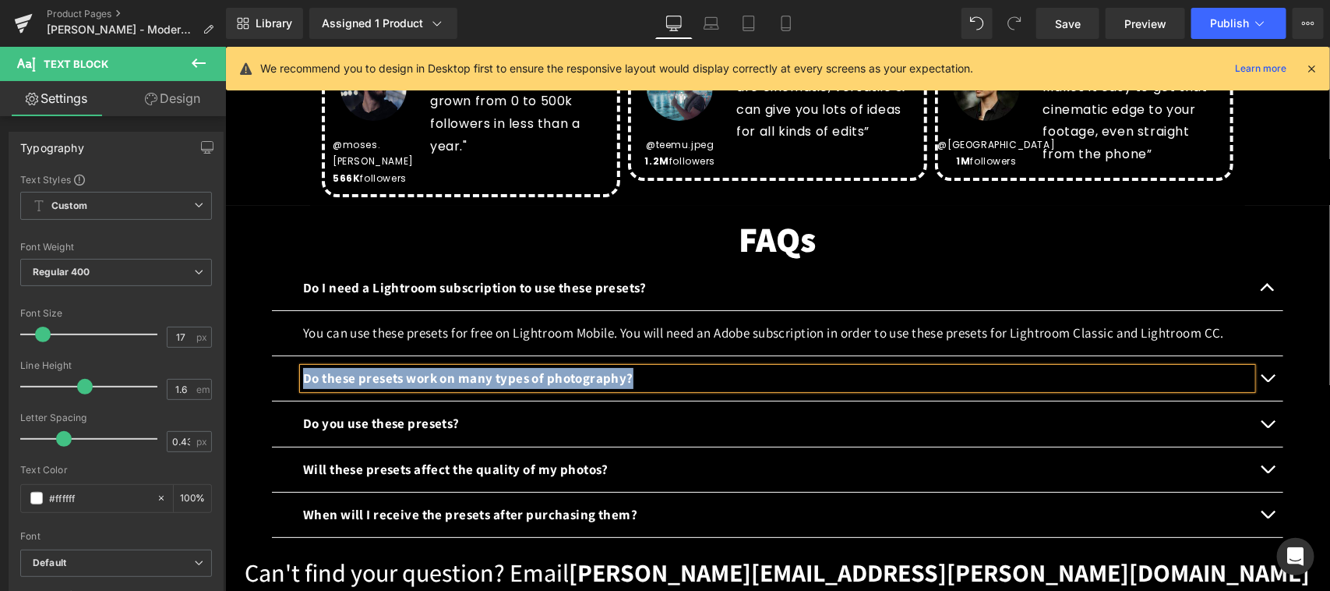
copy b "Do these presets work on many types of photography?"
click at [1261, 355] on button "button" at bounding box center [1266, 377] width 31 height 44
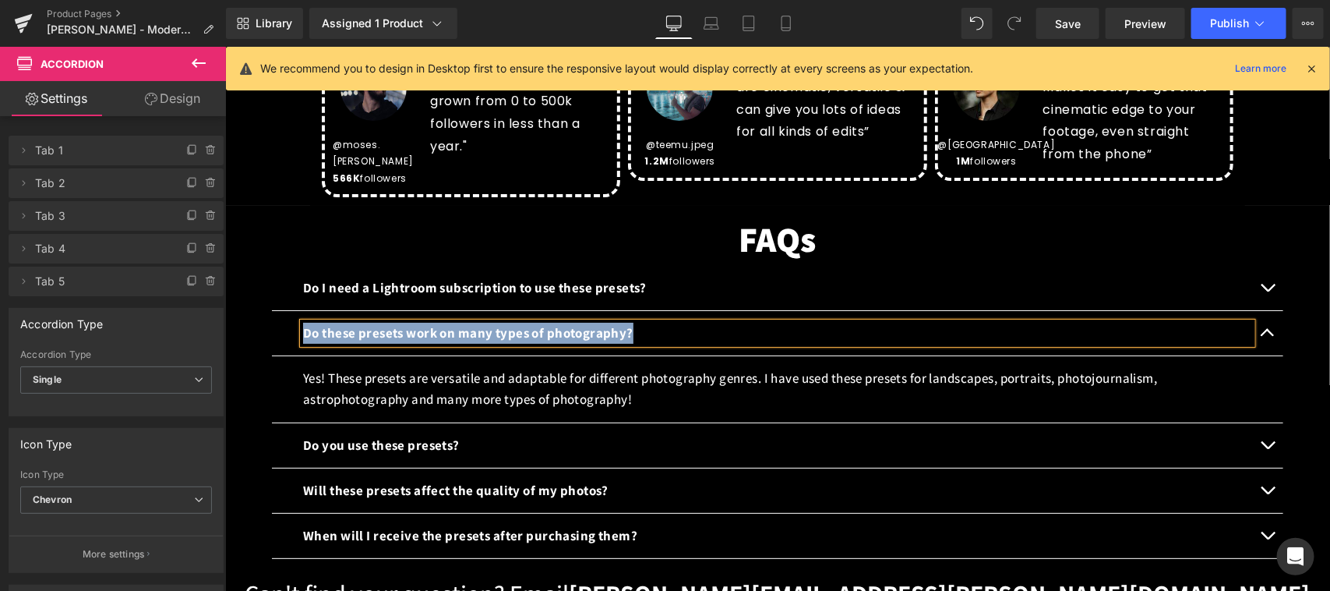
click at [622, 367] on p "Yes! These presets are versatile and adaptable for different photography genres…" at bounding box center [776, 388] width 949 height 42
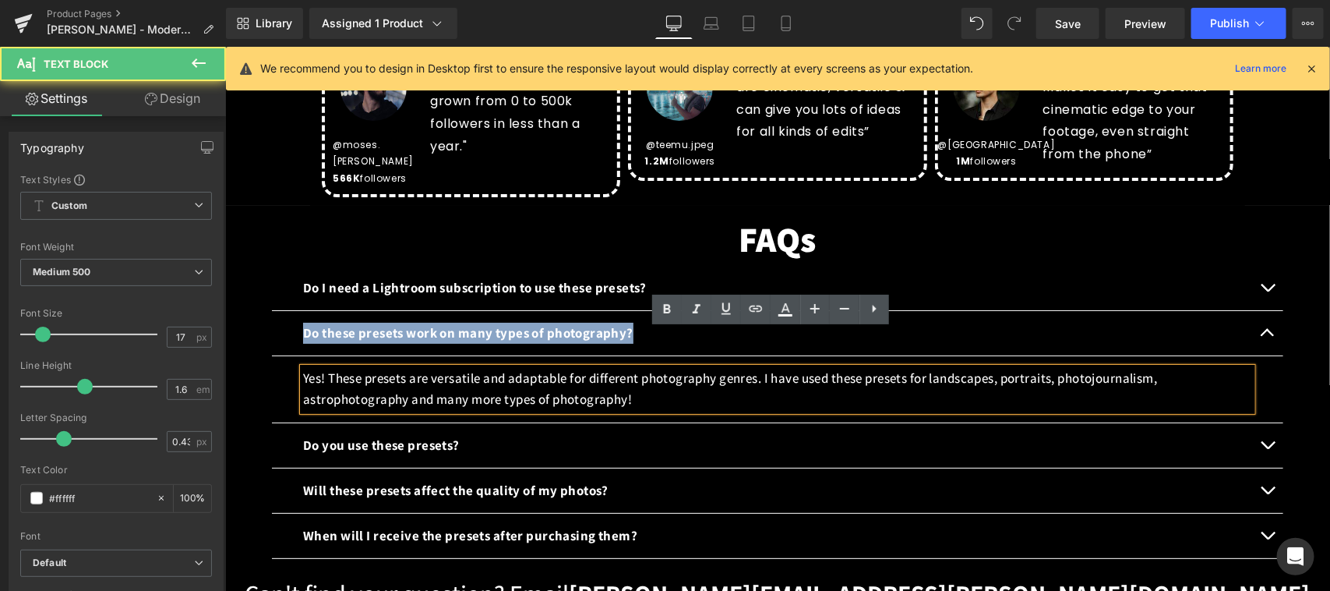
click at [641, 367] on p "Yes! These presets are versatile and adaptable for different photography genres…" at bounding box center [776, 388] width 949 height 42
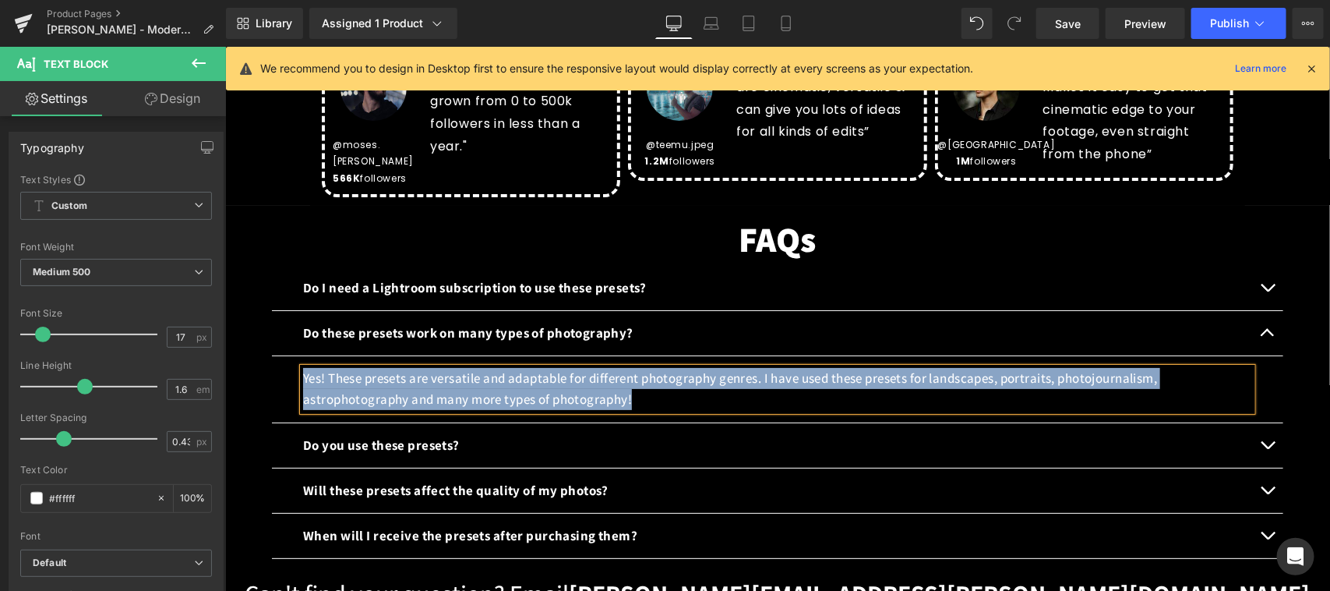
copy p "Yes! These presets are versatile and adaptable for different photography genres…"
click at [479, 434] on p "Do you use these presets?" at bounding box center [776, 444] width 949 height 21
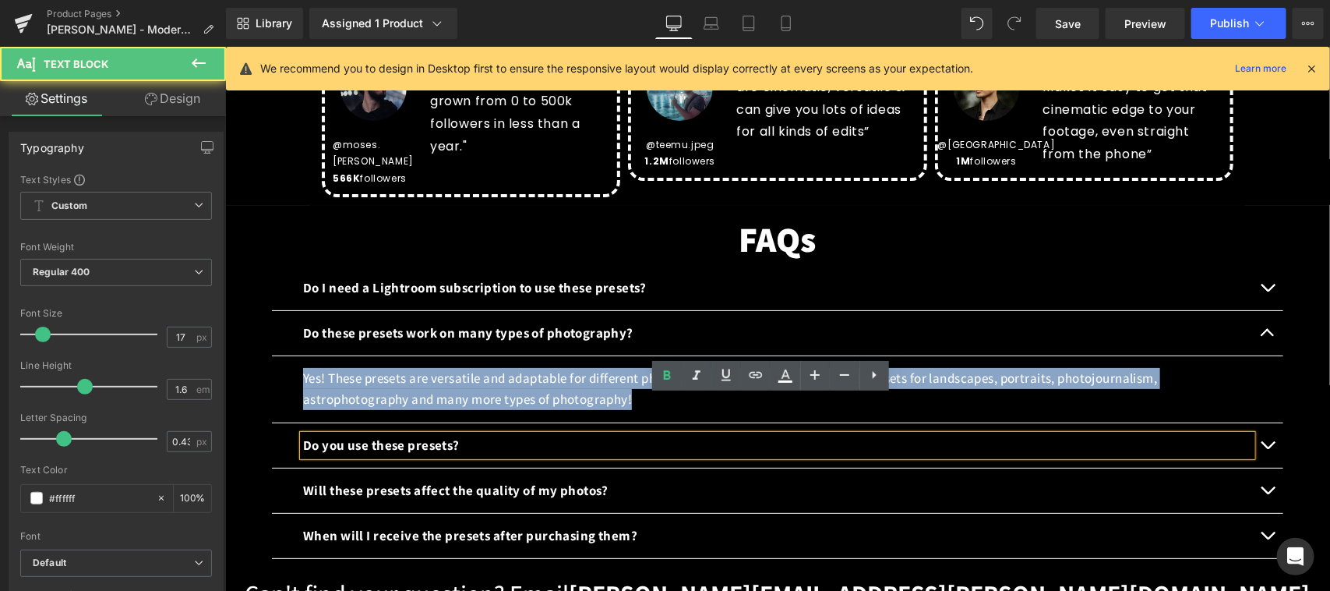
click at [466, 434] on p "Do you use these presets?" at bounding box center [776, 444] width 949 height 21
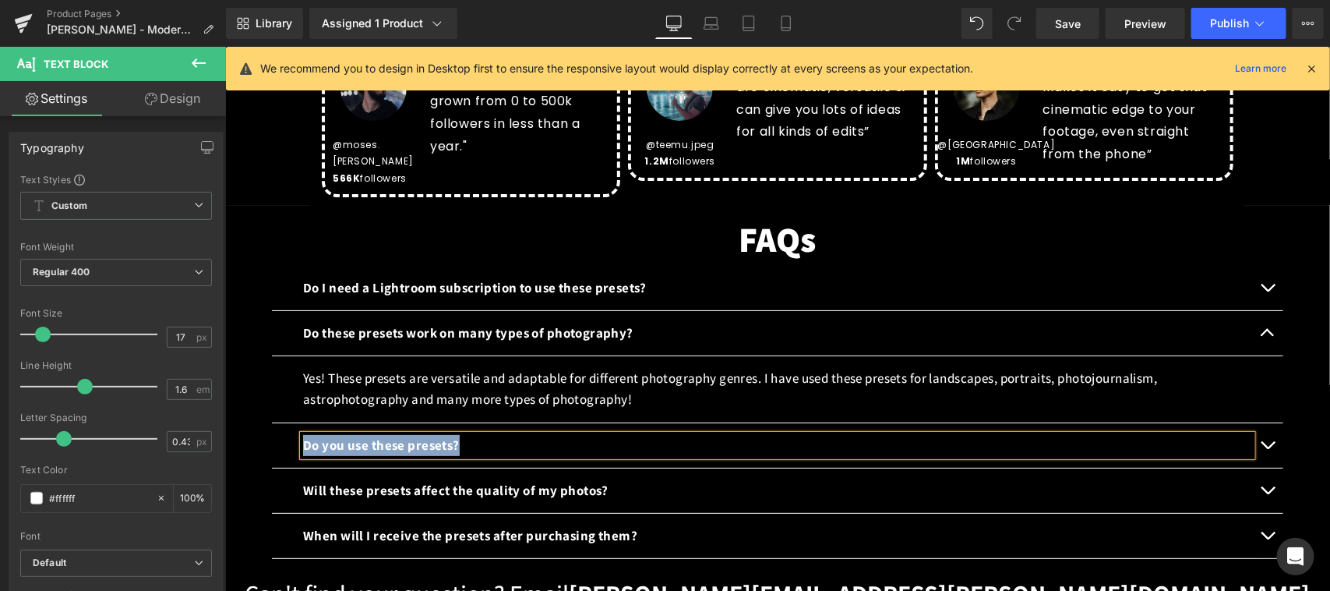
click at [1258, 422] on button "button" at bounding box center [1266, 444] width 31 height 44
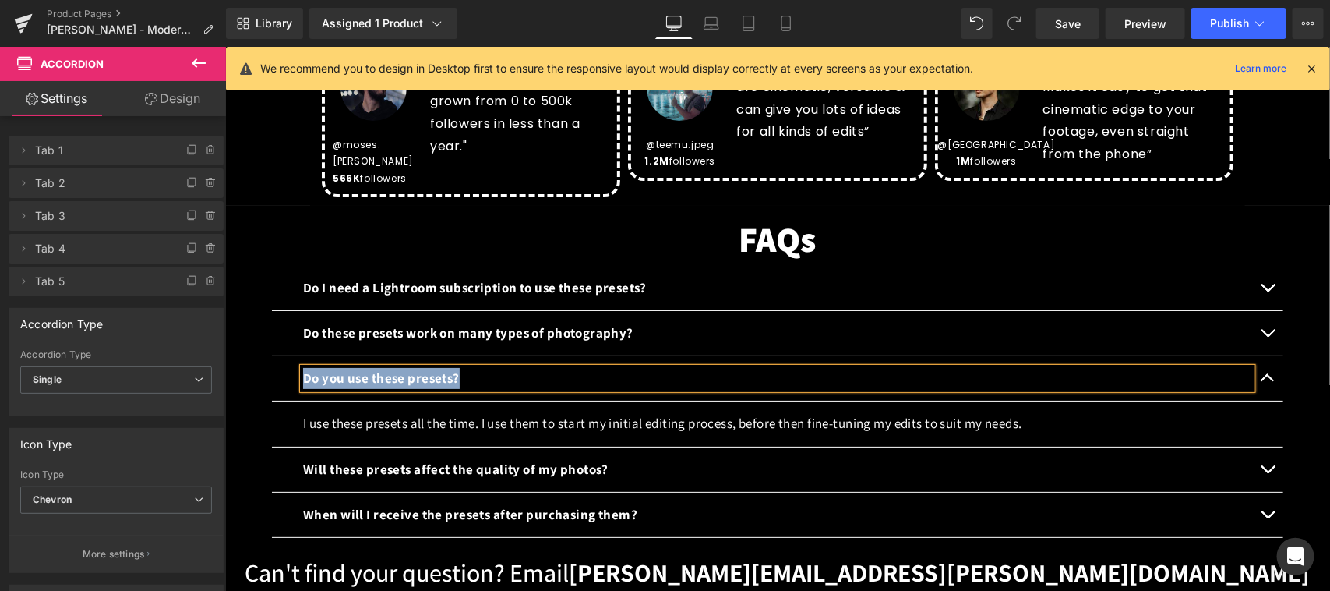
click at [434, 412] on p "I use these presets all the time. I use them to start my initial editing proces…" at bounding box center [776, 422] width 949 height 21
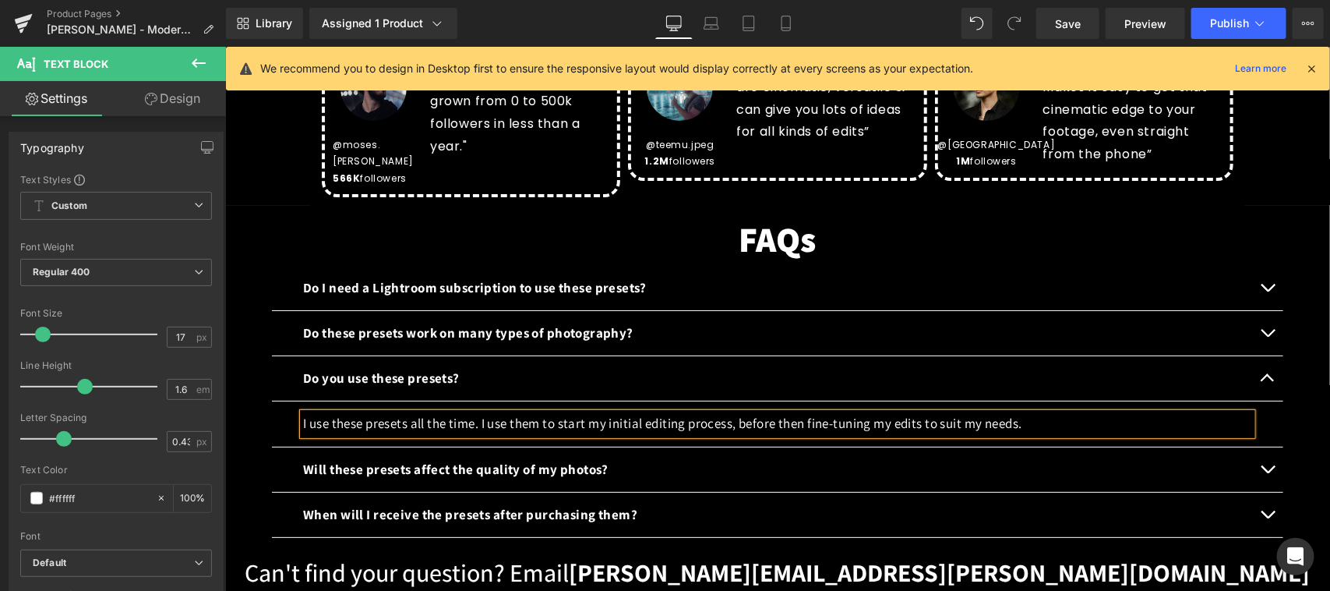
click at [474, 412] on p "I use these presets all the time. I use them to start my initial editing proces…" at bounding box center [776, 422] width 949 height 21
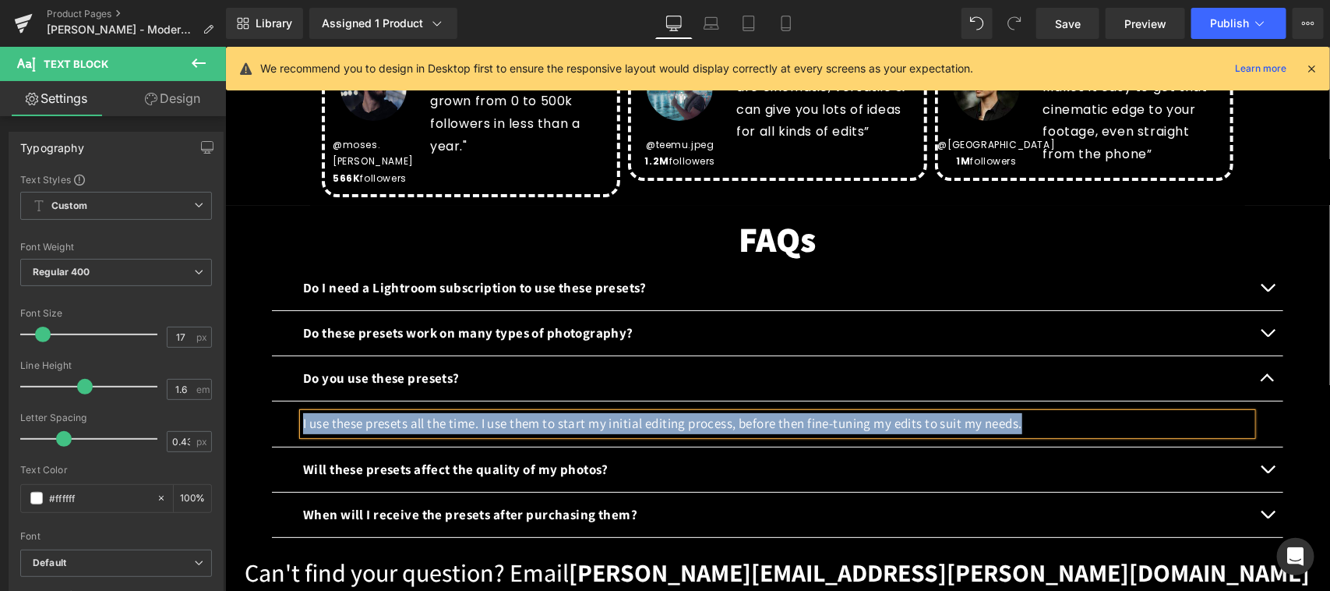
click at [358, 460] on b "Will these presets affect the quality of my photos?" at bounding box center [454, 468] width 305 height 17
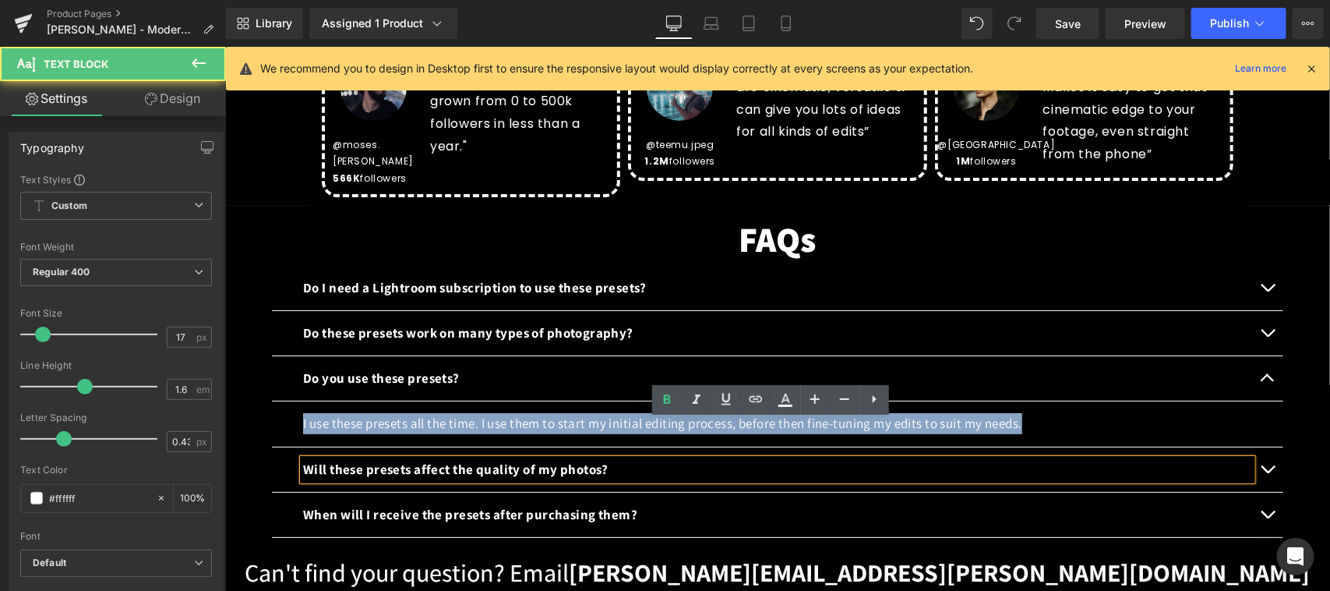
click at [382, 460] on b "Will these presets affect the quality of my photos?" at bounding box center [454, 468] width 305 height 17
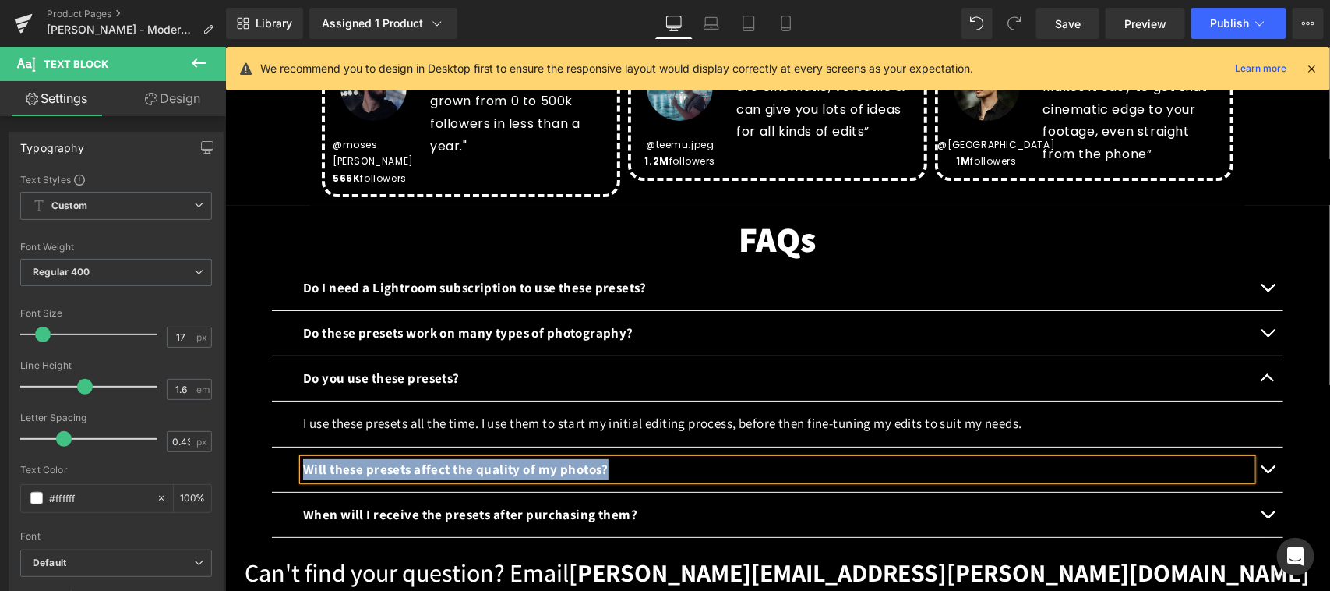
copy b "Will these presets affect the quality of my photos?"
click at [1267, 472] on span "button" at bounding box center [1267, 472] width 0 height 0
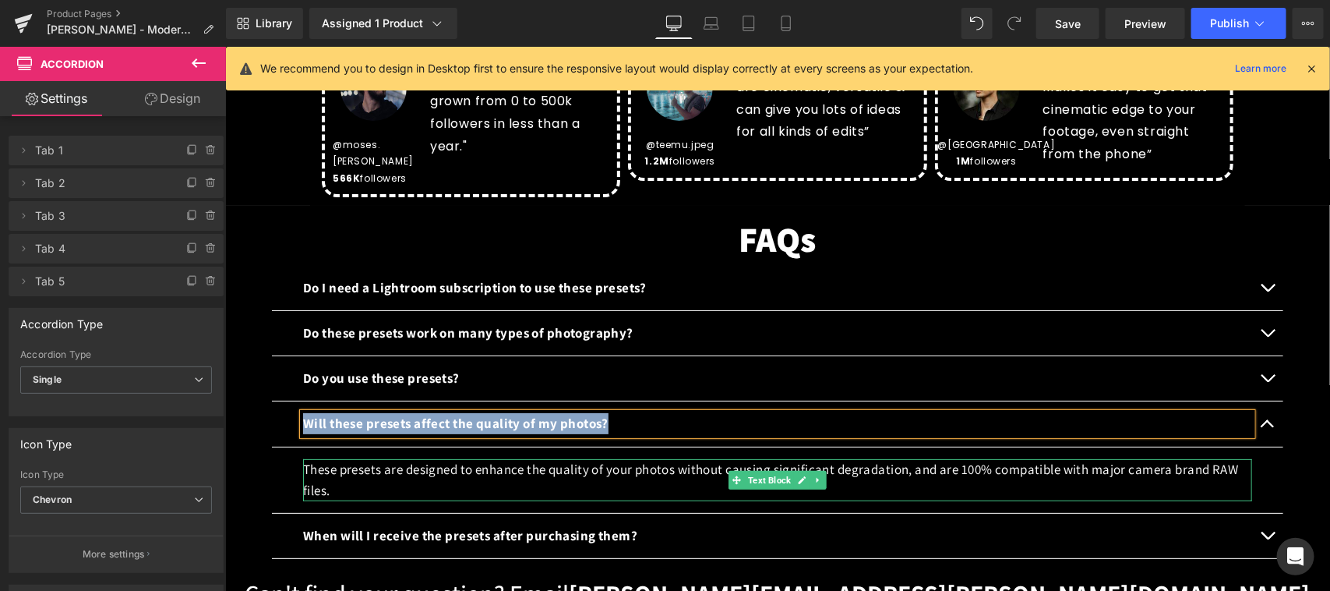
click at [662, 458] on p "These presets are designed to enhance the quality of your photos without causin…" at bounding box center [776, 479] width 949 height 42
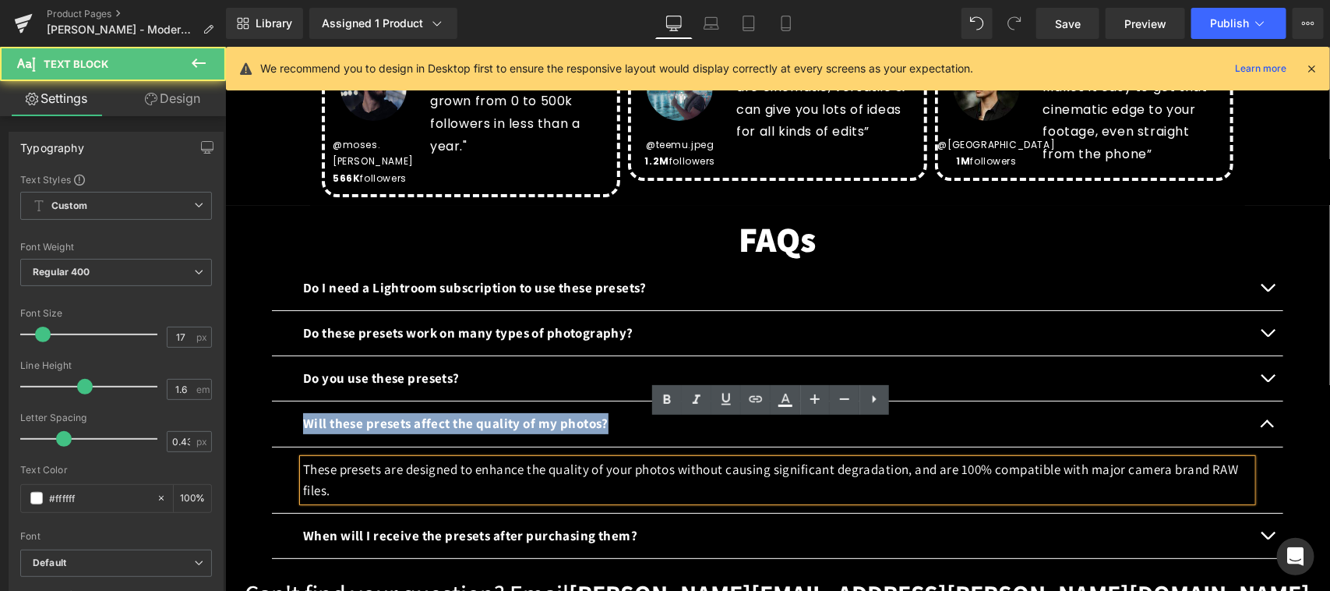
click at [609, 458] on p "These presets are designed to enhance the quality of your photos without causin…" at bounding box center [776, 479] width 949 height 42
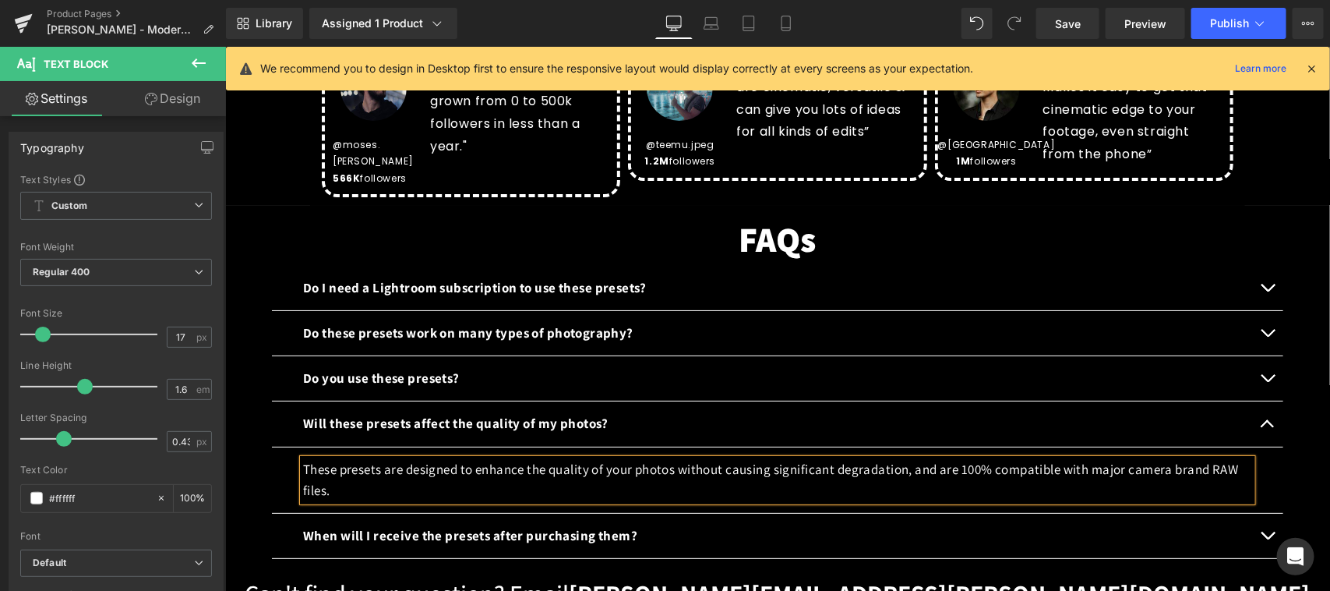
click at [612, 458] on p "These presets are designed to enhance the quality of your photos without causin…" at bounding box center [776, 479] width 949 height 42
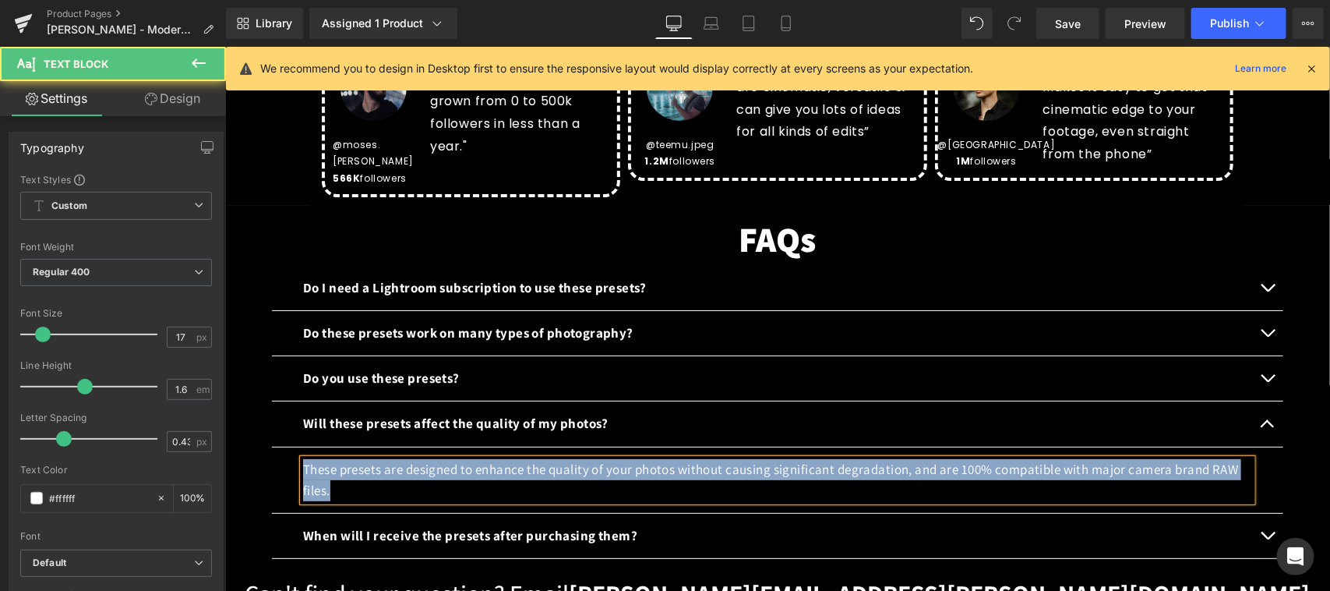
copy p "These presets are designed to enhance the quality of your photos without causin…"
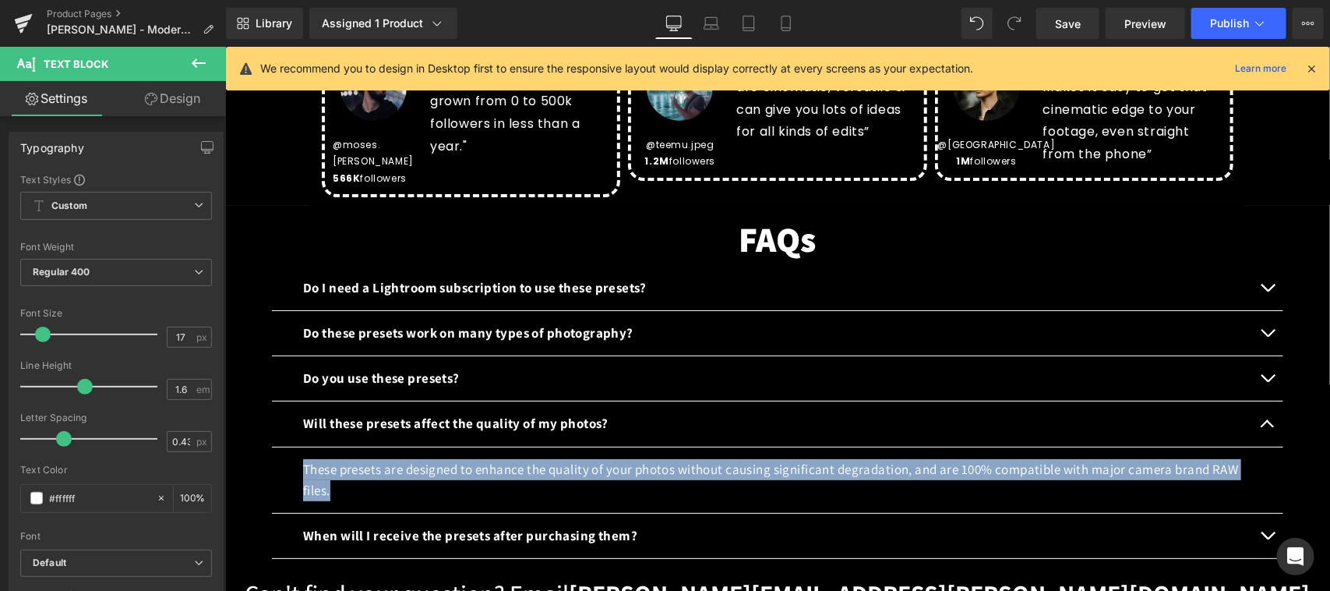
click at [393, 526] on b "When will I receive the presets after purchasing them?" at bounding box center [469, 534] width 334 height 17
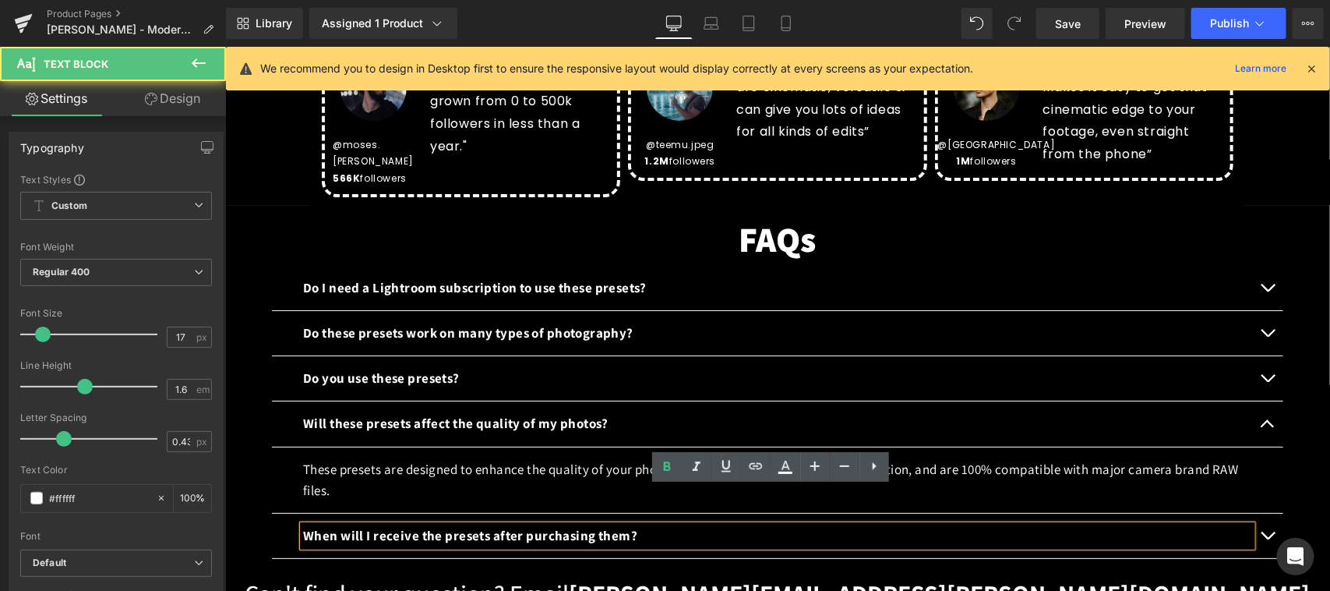
click at [465, 526] on b "When will I receive the presets after purchasing them?" at bounding box center [469, 534] width 334 height 17
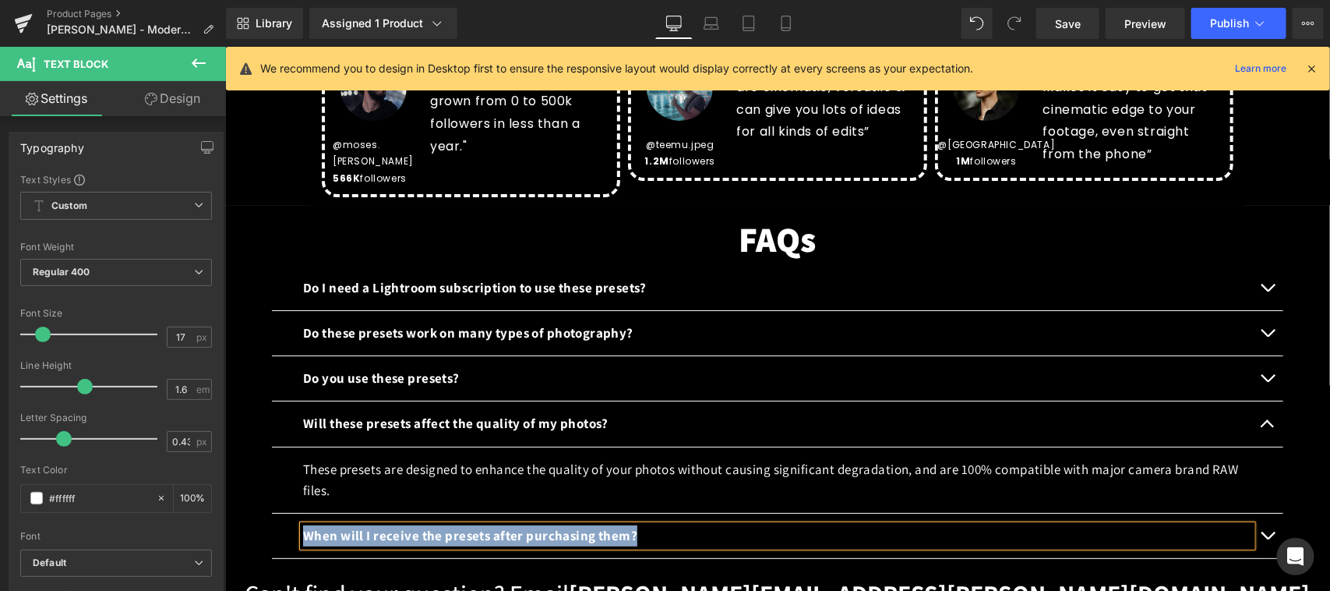
copy b "When will I receive the presets after purchasing them?"
click at [1256, 513] on button "button" at bounding box center [1266, 535] width 31 height 44
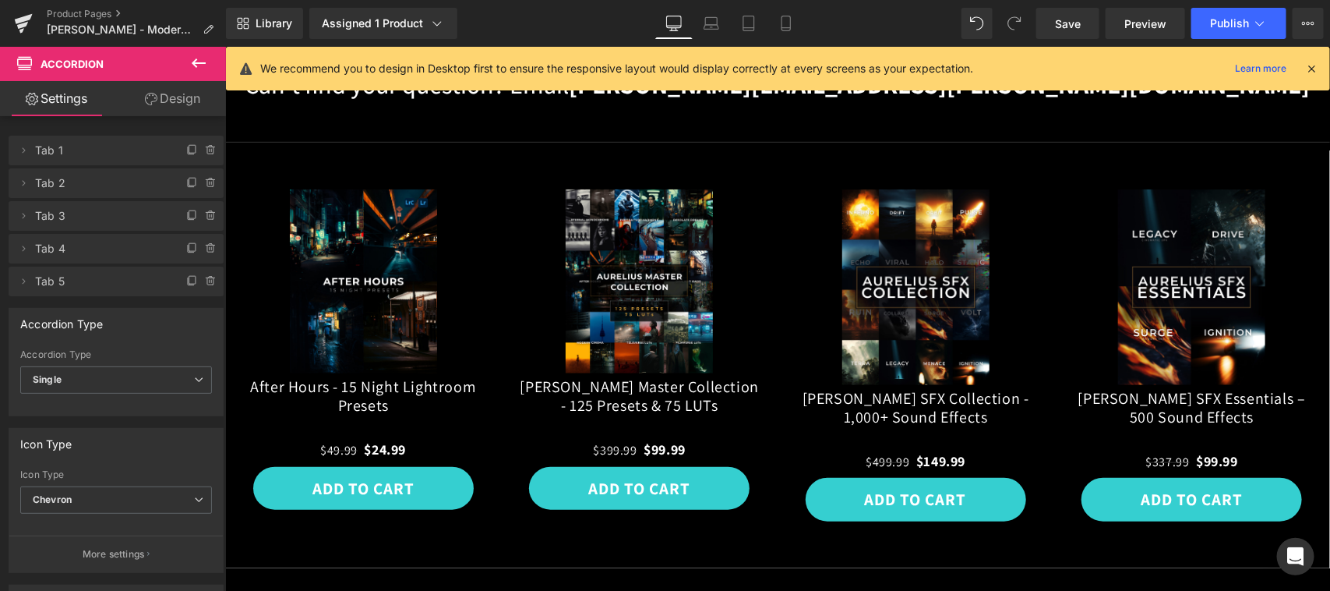
scroll to position [2760, 0]
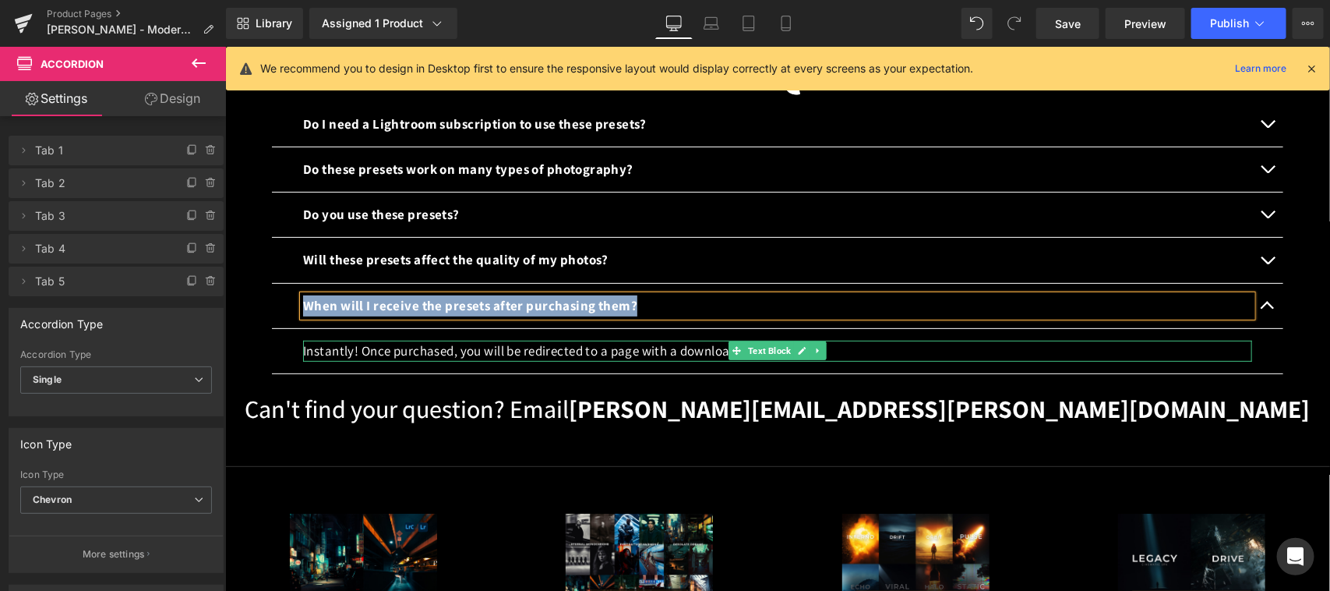
click at [736, 341] on link "Text Block" at bounding box center [760, 350] width 65 height 19
click at [634, 340] on p "Instantly! Once purchased, you will be redirected to a page with a download lin…" at bounding box center [776, 350] width 949 height 21
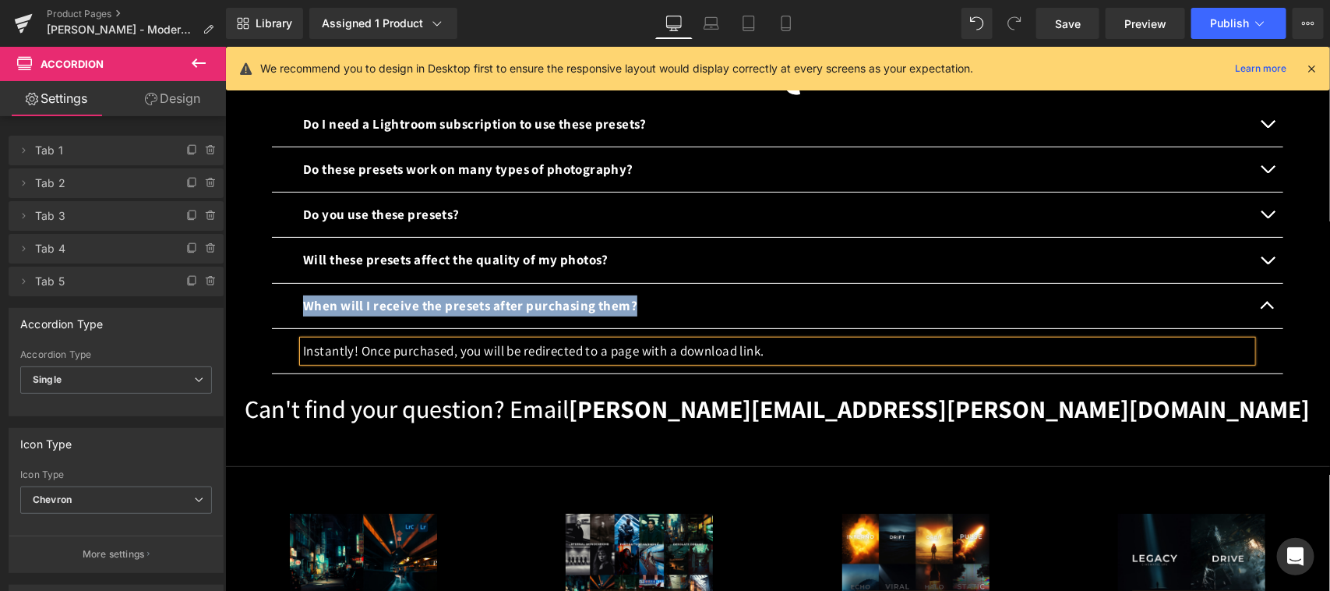
click at [647, 340] on p "Instantly! Once purchased, you will be redirected to a page with a download lin…" at bounding box center [776, 350] width 949 height 21
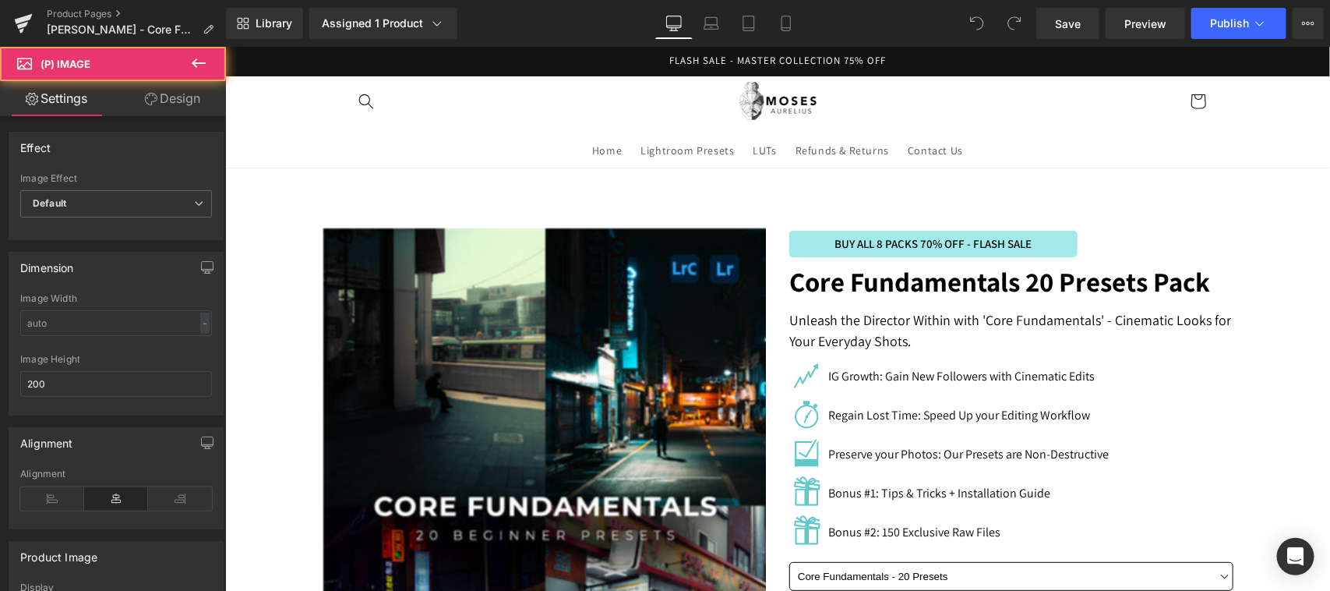
scroll to position [1298, 0]
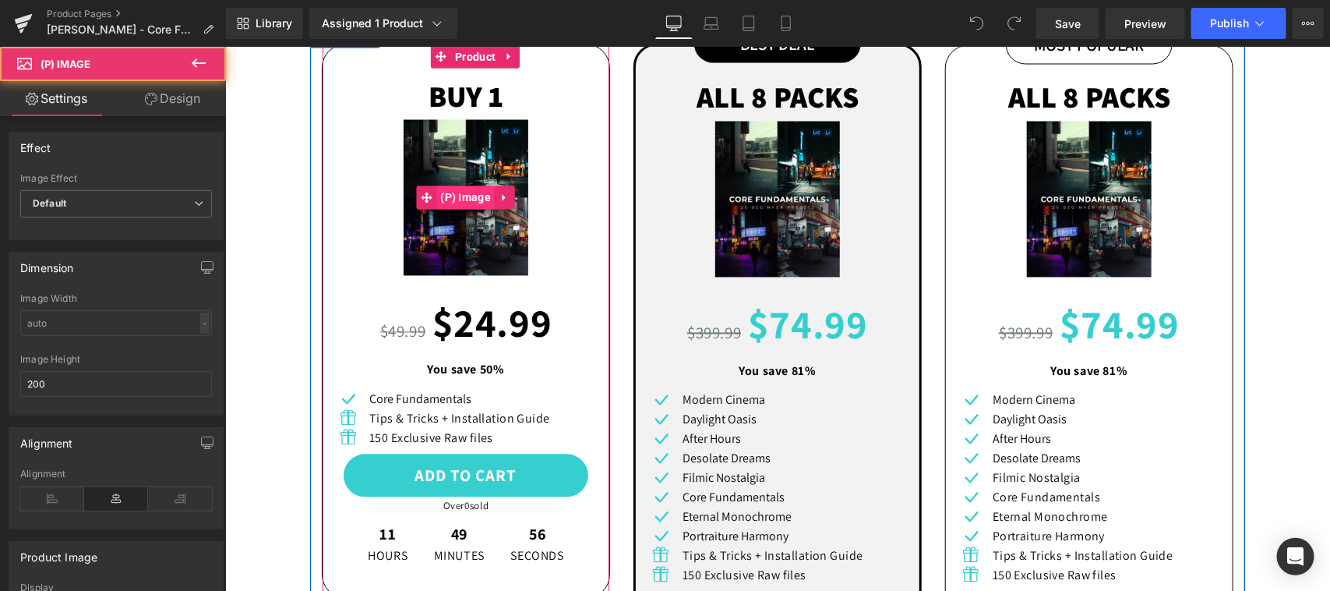
click at [467, 200] on span "(P) Image" at bounding box center [465, 196] width 58 height 23
